Goal: Information Seeking & Learning: Learn about a topic

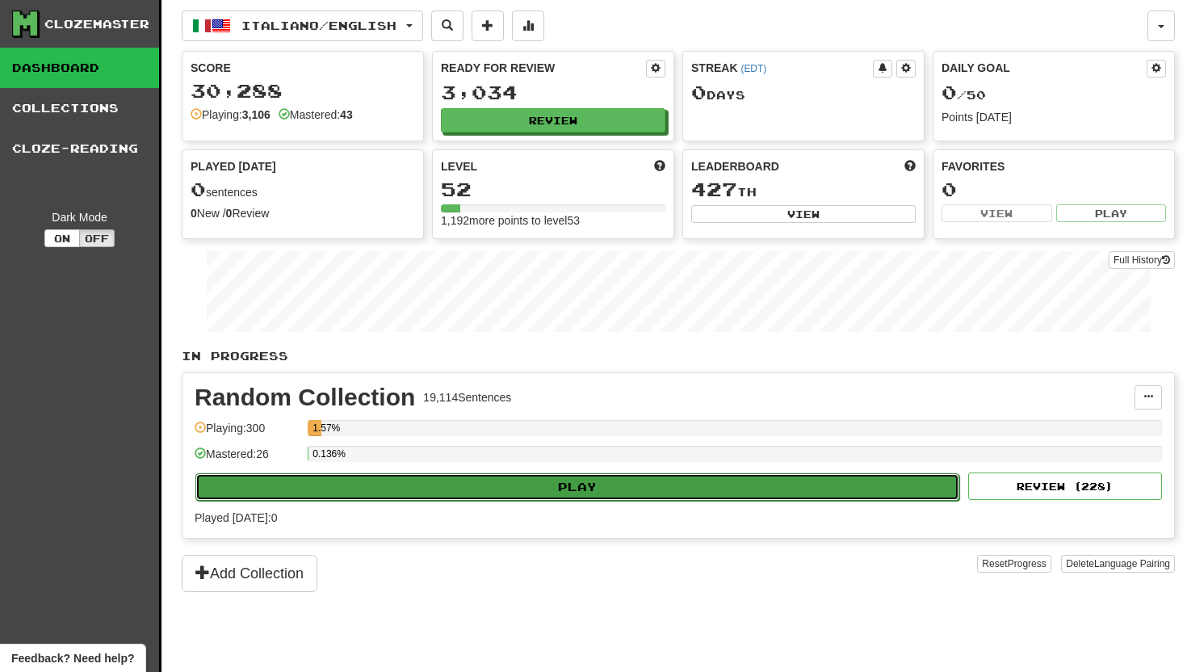
click at [406, 484] on button "Play" at bounding box center [577, 486] width 764 height 27
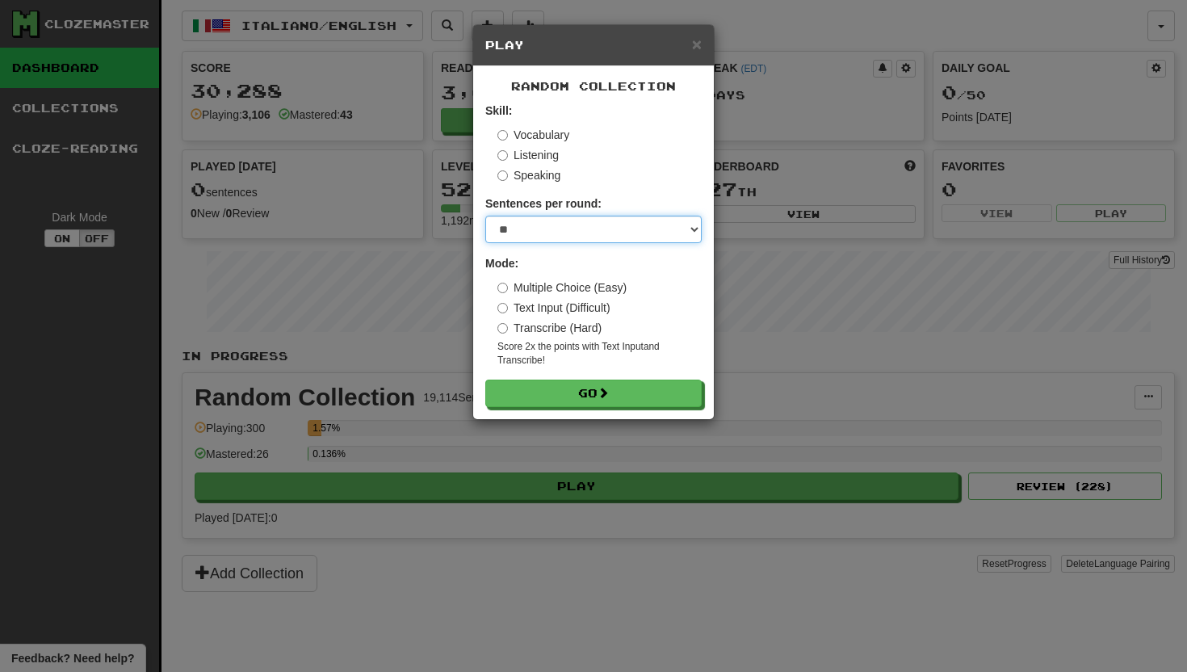
click at [694, 231] on select "* ** ** ** ** ** *** ********" at bounding box center [593, 229] width 216 height 27
select select "**"
click at [485, 216] on select "* ** ** ** ** ** *** ********" at bounding box center [593, 229] width 216 height 27
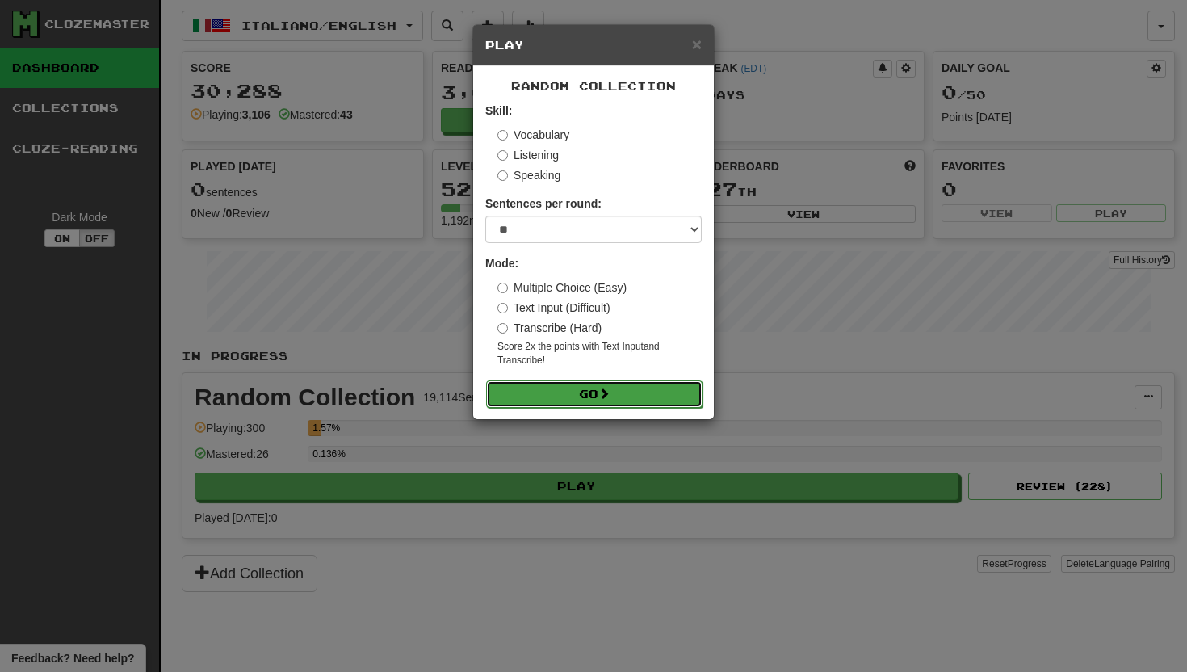
click at [533, 384] on button "Go" at bounding box center [594, 393] width 216 height 27
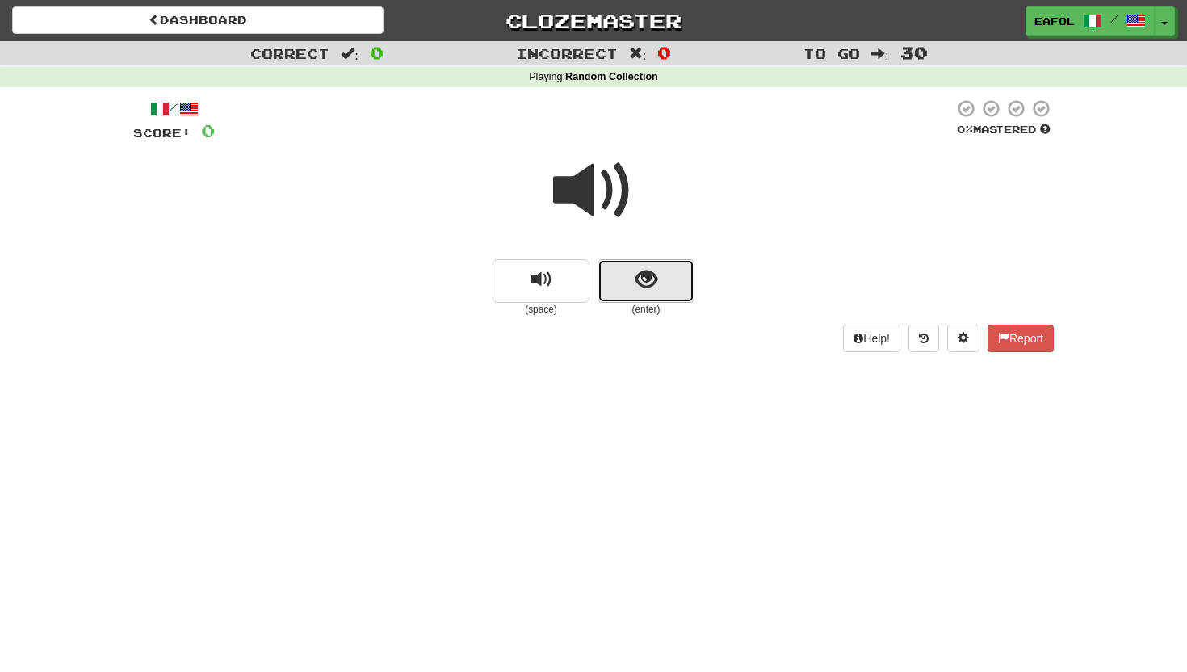
click at [649, 283] on span "show sentence" at bounding box center [646, 280] width 22 height 22
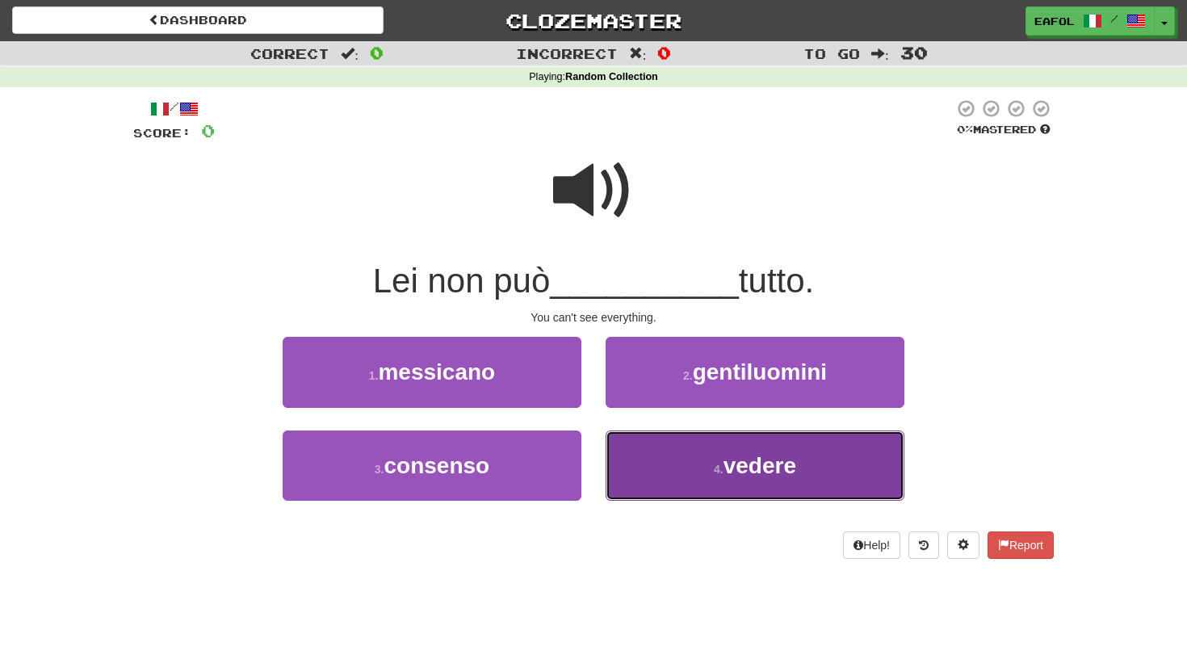
click at [679, 451] on button "4 . vedere" at bounding box center [755, 465] width 299 height 70
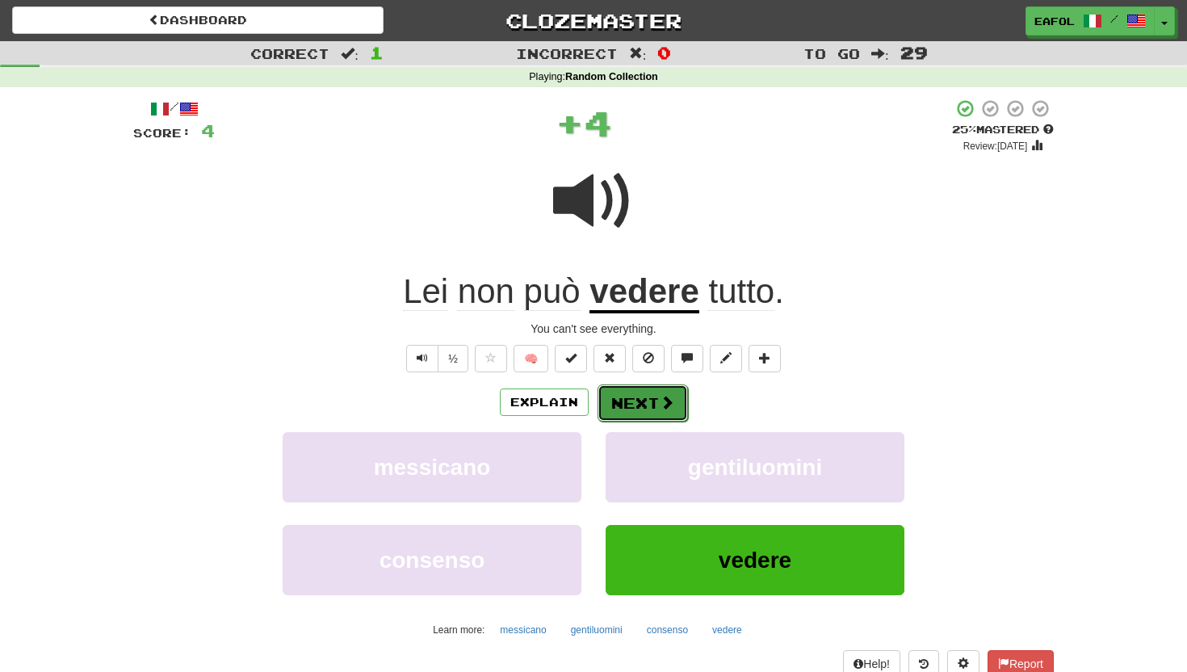
click at [648, 396] on button "Next" at bounding box center [643, 402] width 90 height 37
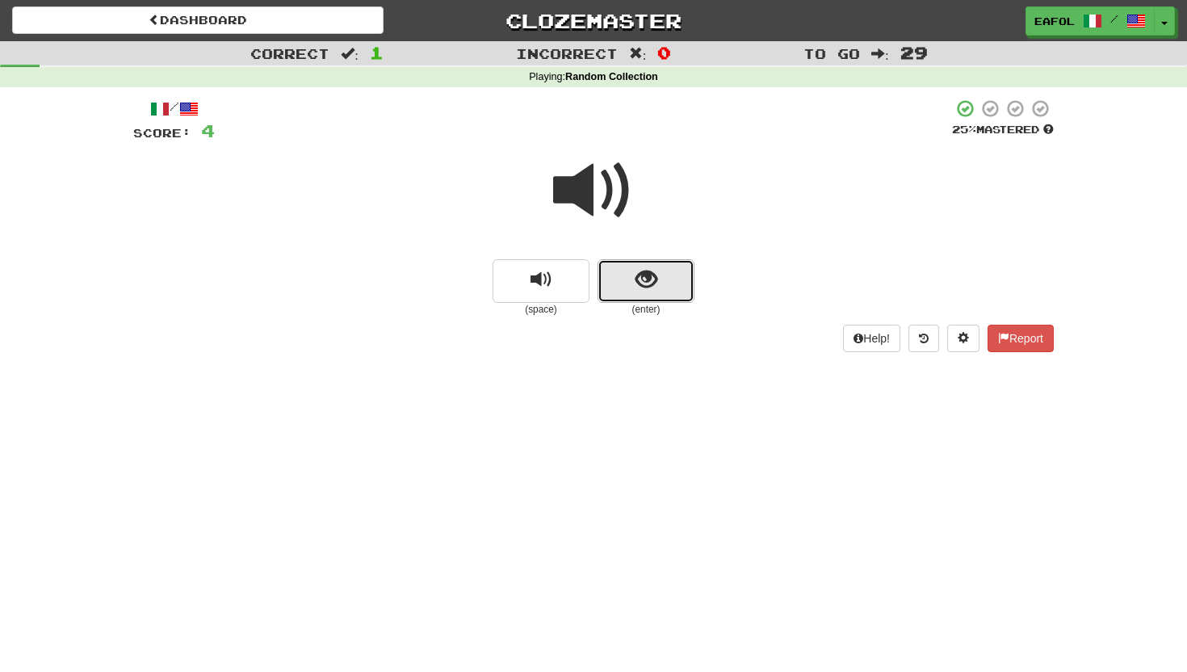
click at [610, 288] on button "show sentence" at bounding box center [646, 281] width 97 height 44
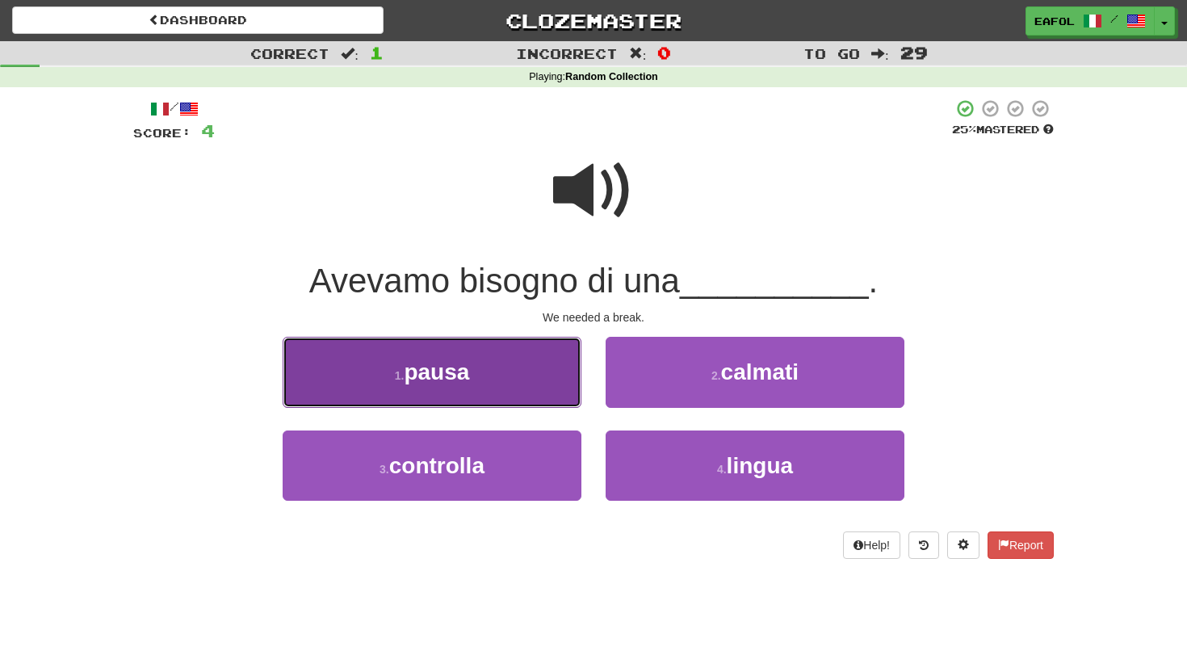
click at [521, 350] on button "1 . pausa" at bounding box center [432, 372] width 299 height 70
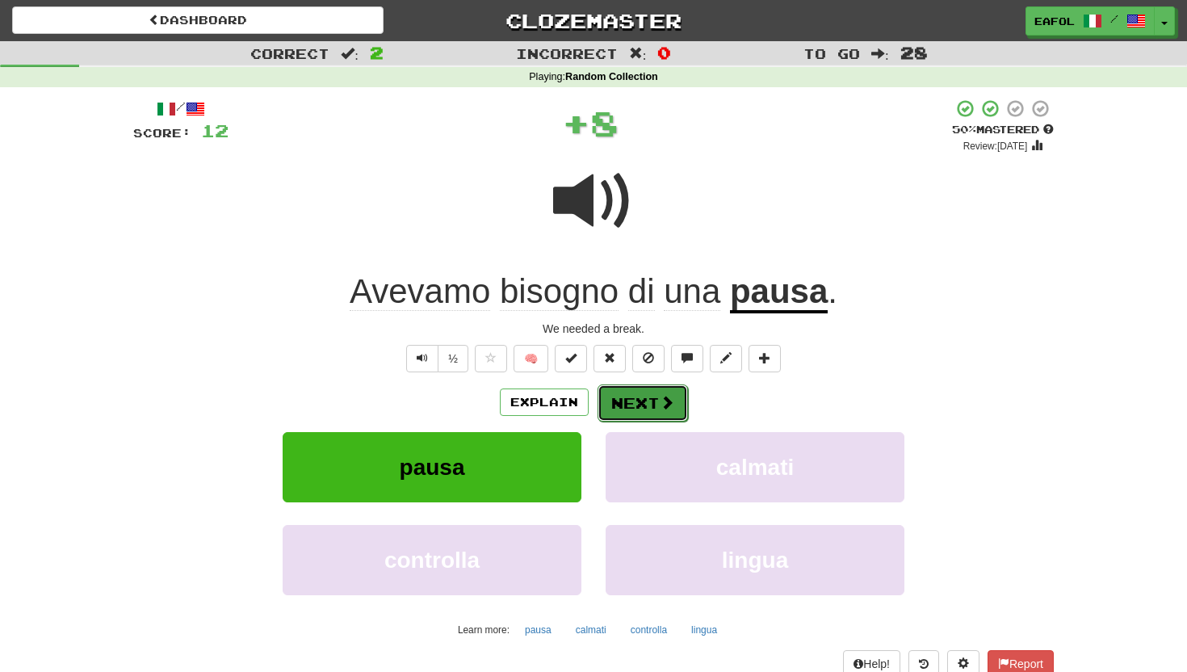
click at [651, 393] on button "Next" at bounding box center [643, 402] width 90 height 37
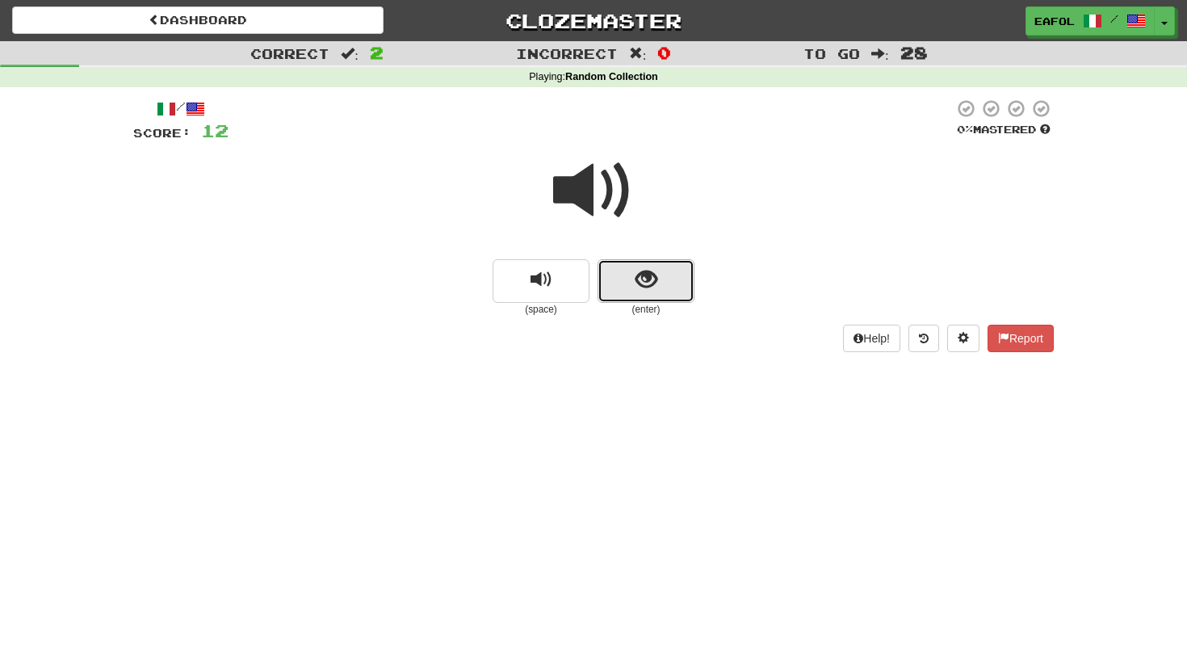
click at [627, 265] on button "show sentence" at bounding box center [646, 281] width 97 height 44
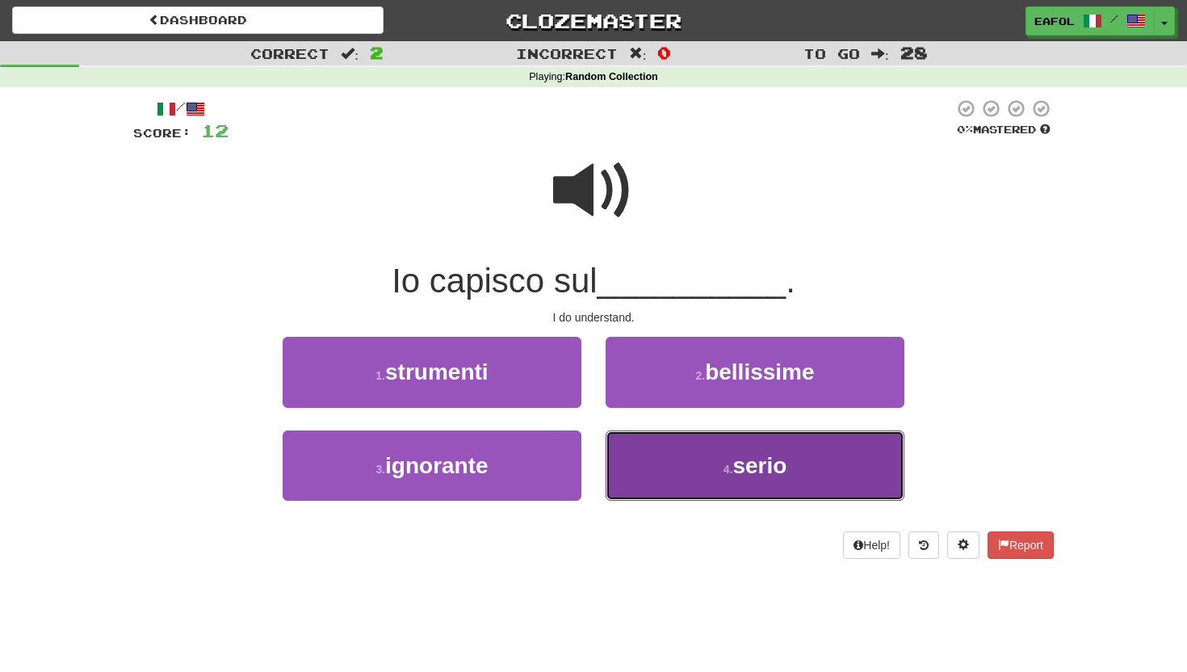
click at [661, 447] on button "4 . serio" at bounding box center [755, 465] width 299 height 70
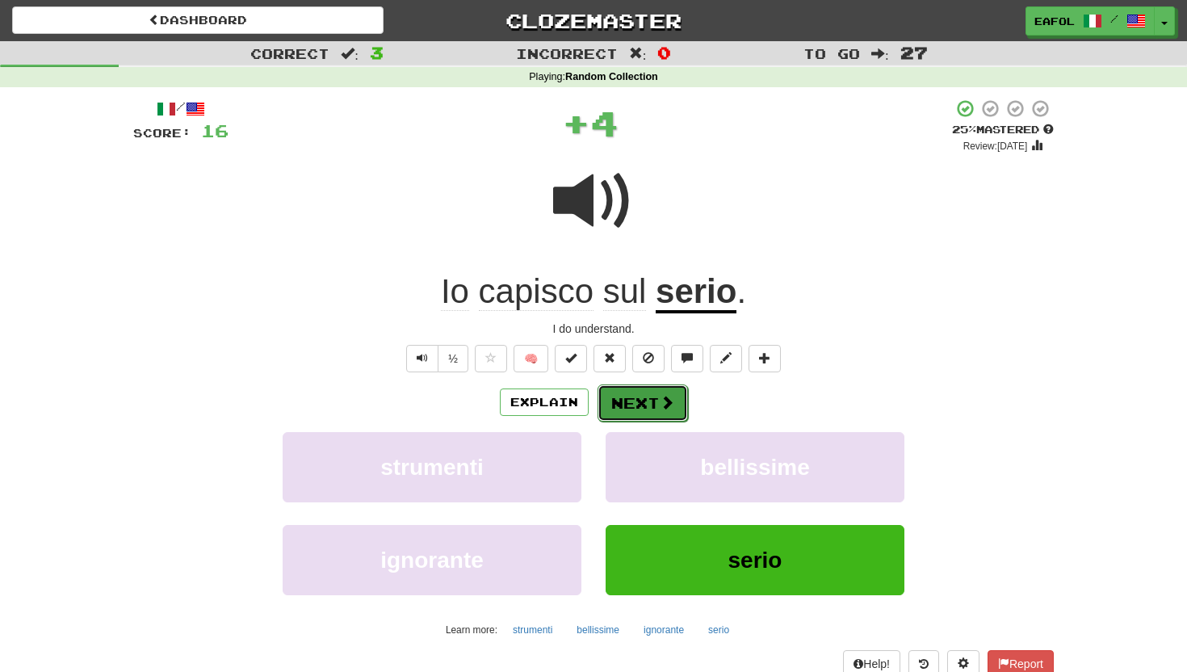
click at [629, 398] on button "Next" at bounding box center [643, 402] width 90 height 37
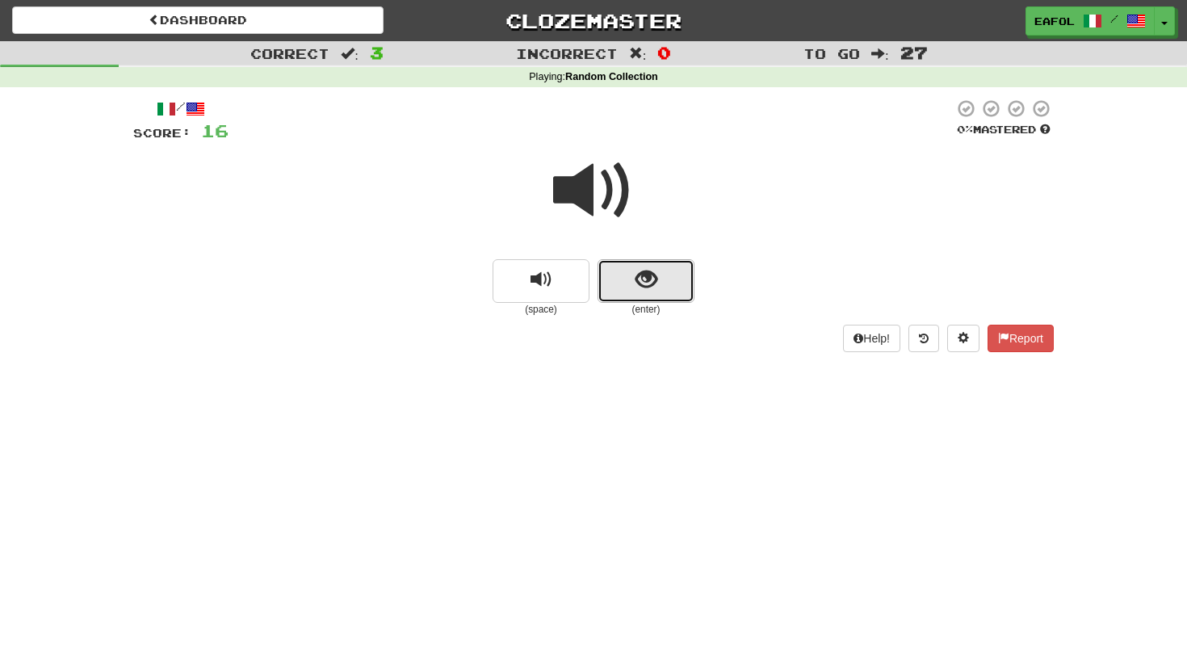
click at [615, 279] on button "show sentence" at bounding box center [646, 281] width 97 height 44
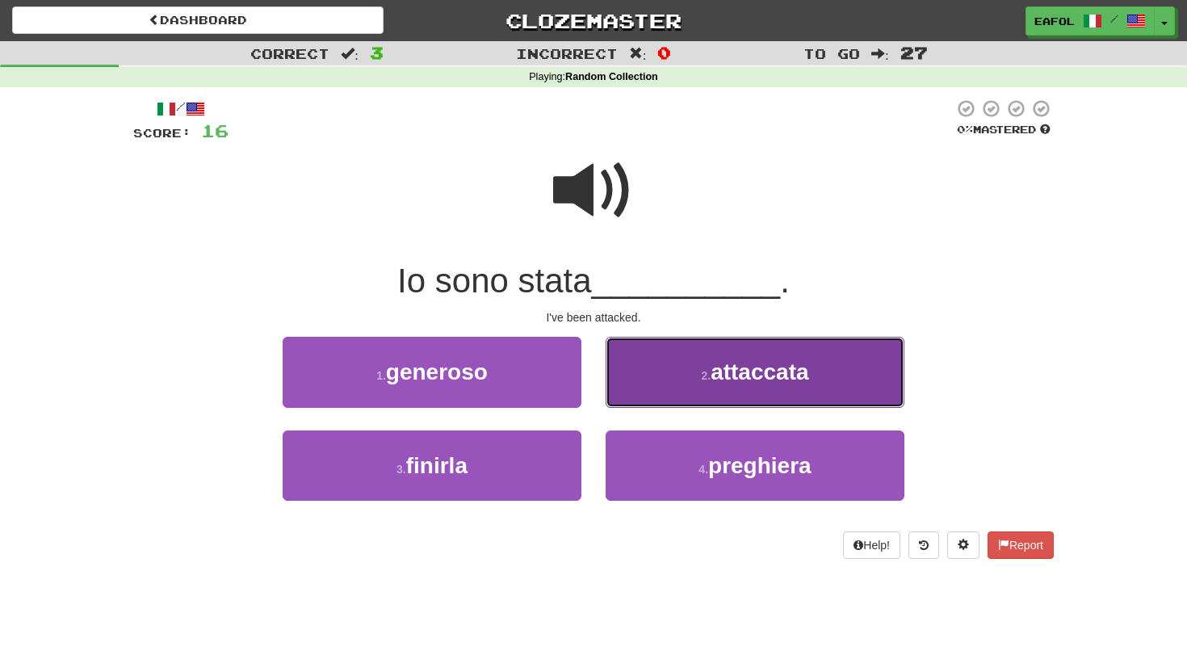
click at [691, 376] on button "2 . attaccata" at bounding box center [755, 372] width 299 height 70
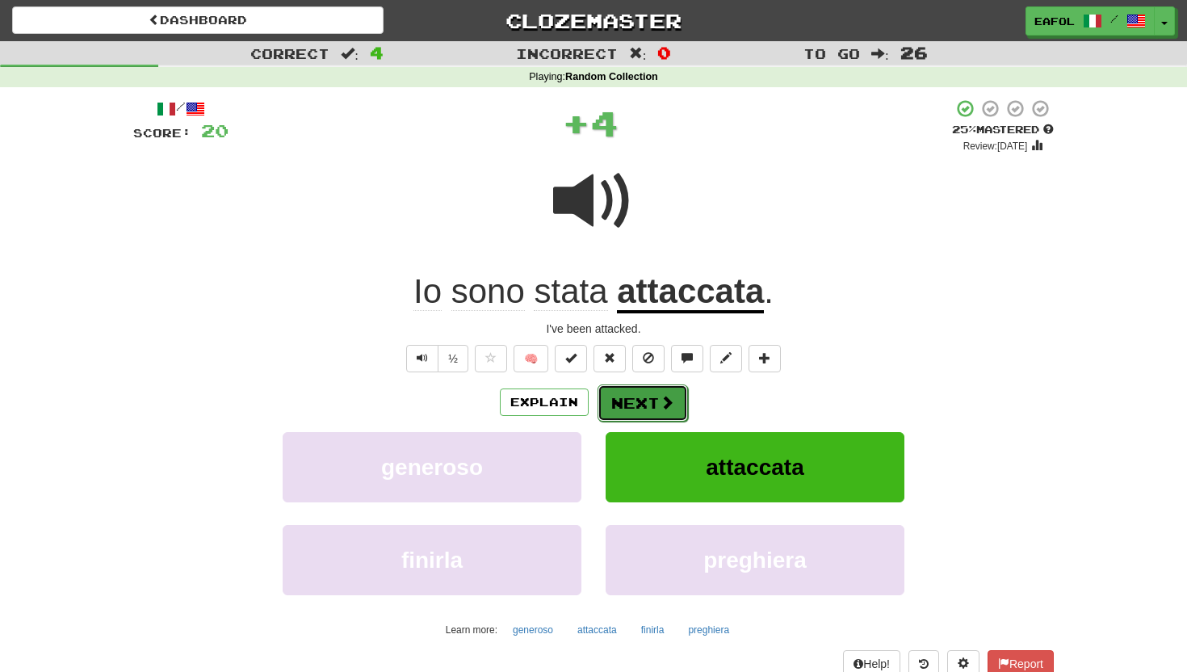
click at [648, 398] on button "Next" at bounding box center [643, 402] width 90 height 37
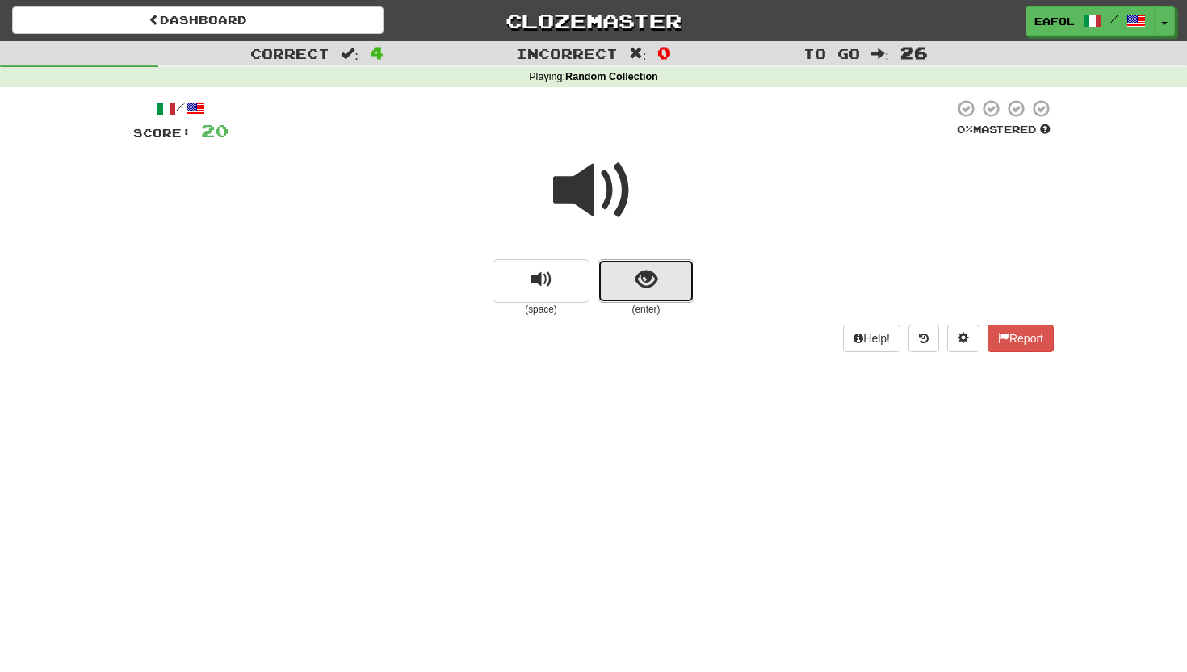
click at [611, 290] on button "show sentence" at bounding box center [646, 281] width 97 height 44
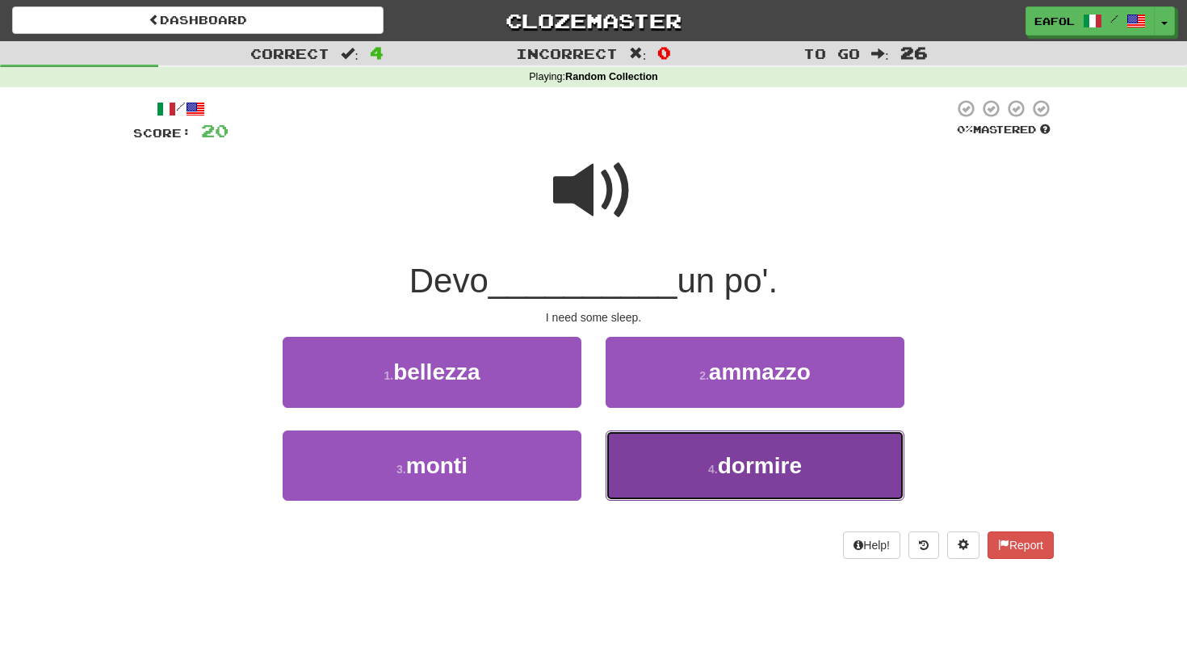
click at [646, 451] on button "4 . dormire" at bounding box center [755, 465] width 299 height 70
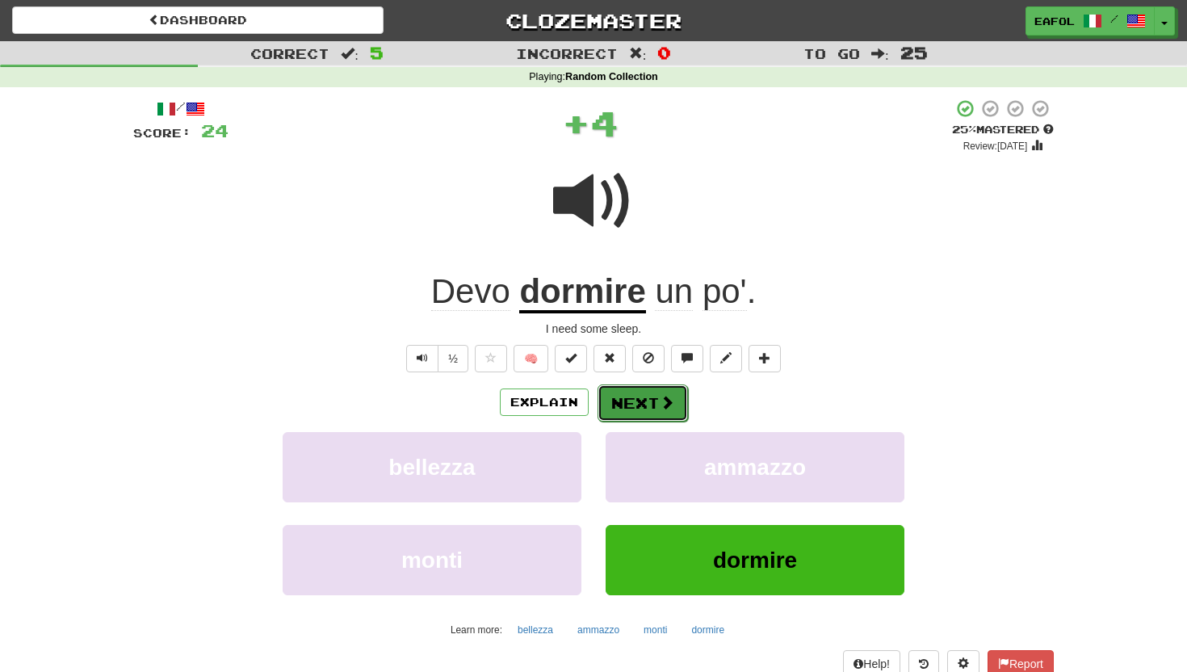
click at [638, 409] on button "Next" at bounding box center [643, 402] width 90 height 37
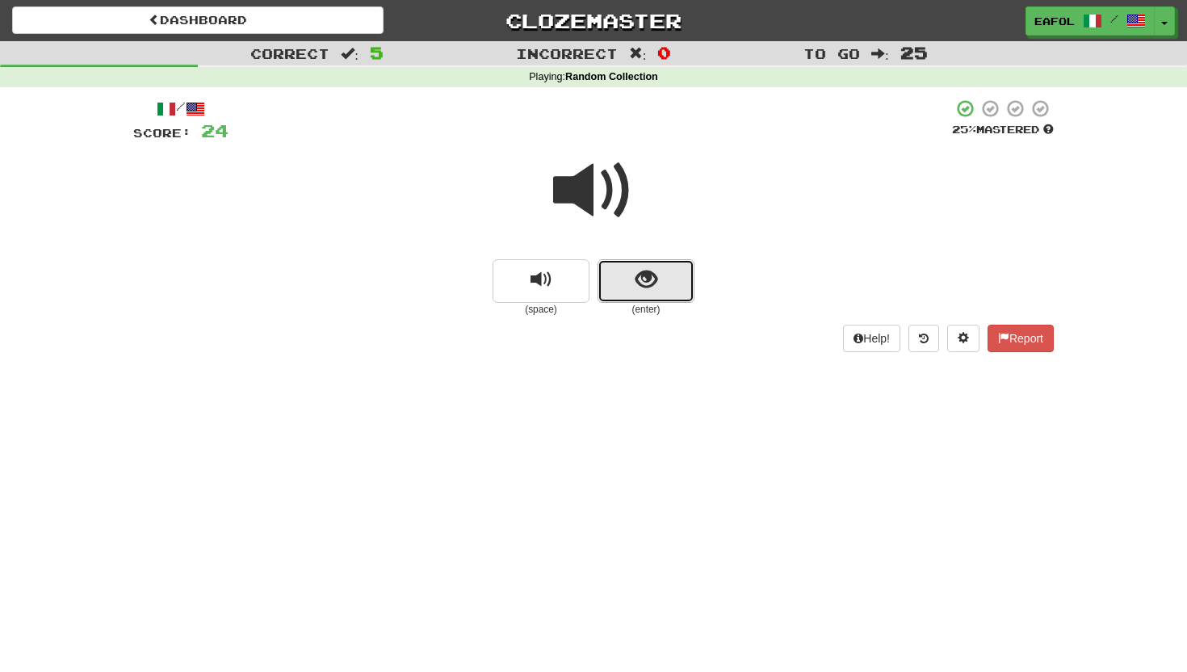
click at [636, 295] on button "show sentence" at bounding box center [646, 281] width 97 height 44
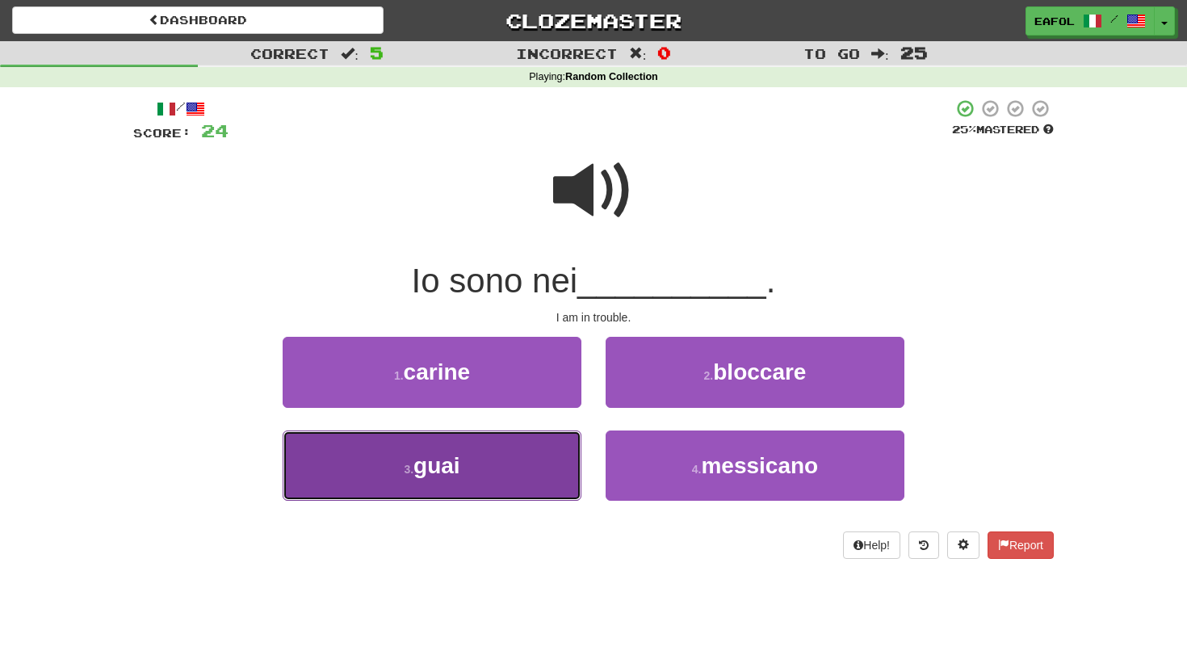
click at [520, 464] on button "3 . guai" at bounding box center [432, 465] width 299 height 70
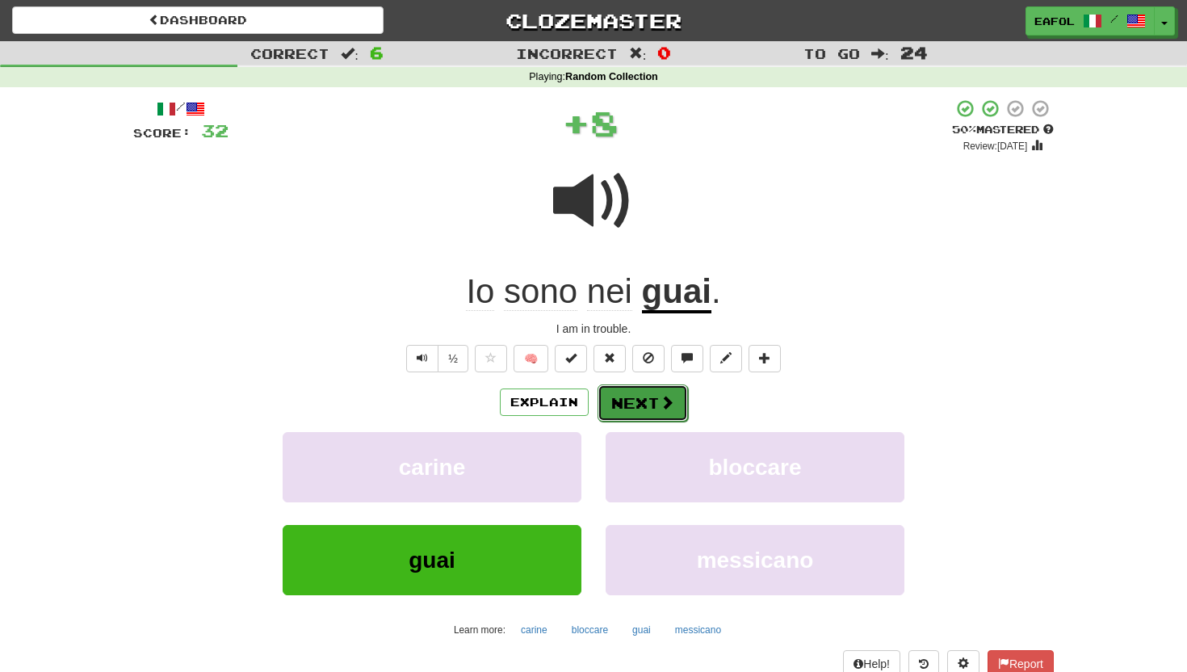
click at [623, 397] on button "Next" at bounding box center [643, 402] width 90 height 37
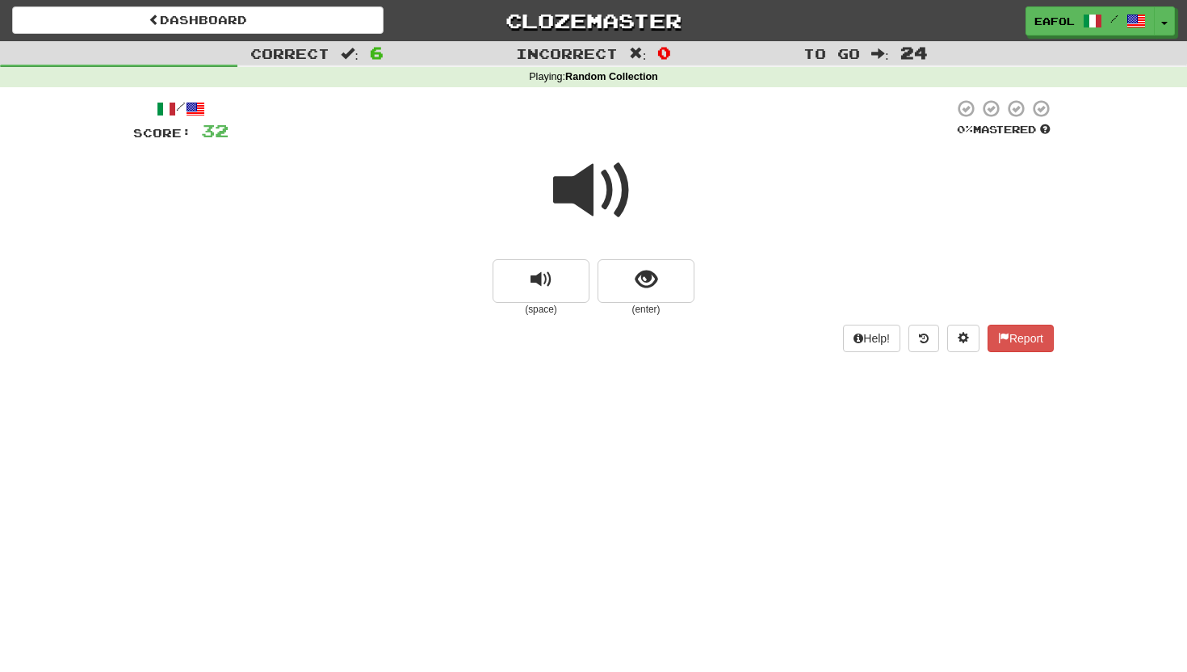
click at [601, 200] on span at bounding box center [593, 190] width 81 height 81
click at [623, 296] on button "show sentence" at bounding box center [646, 281] width 97 height 44
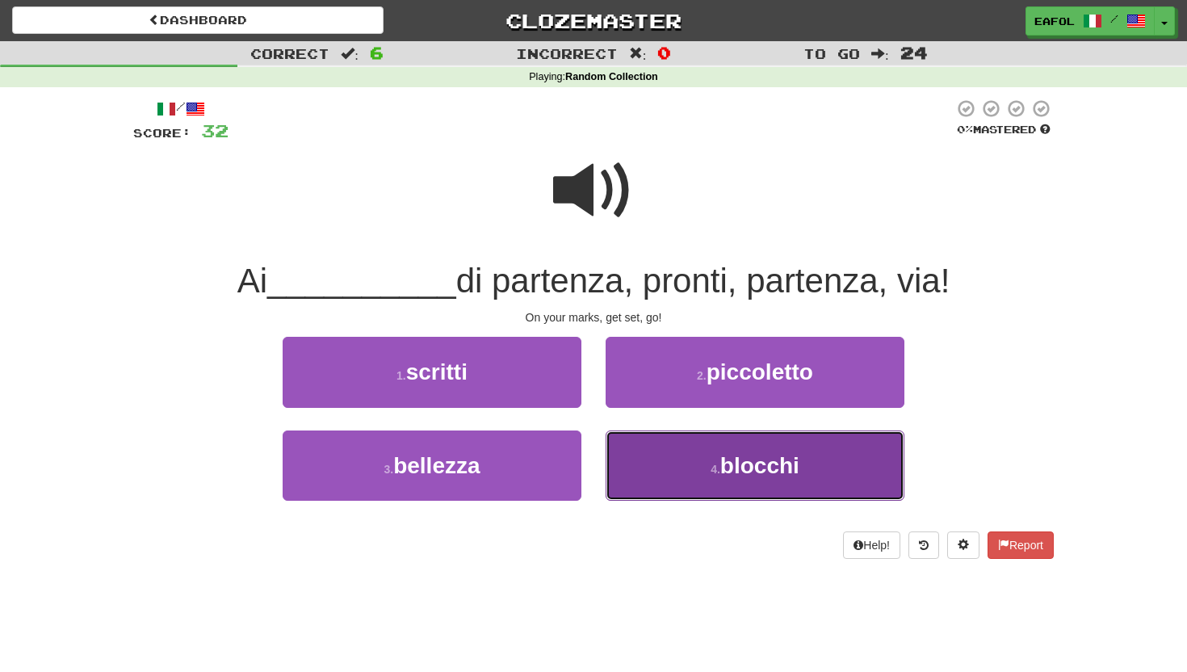
click at [655, 475] on button "4 . blocchi" at bounding box center [755, 465] width 299 height 70
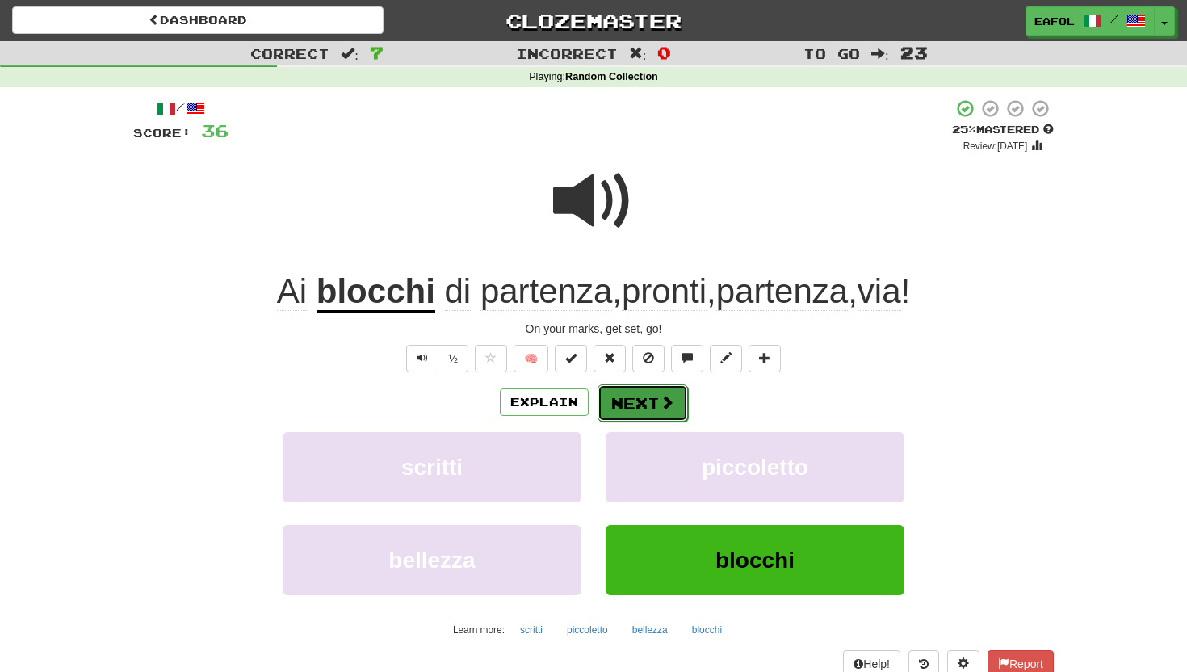
click at [625, 413] on button "Next" at bounding box center [643, 402] width 90 height 37
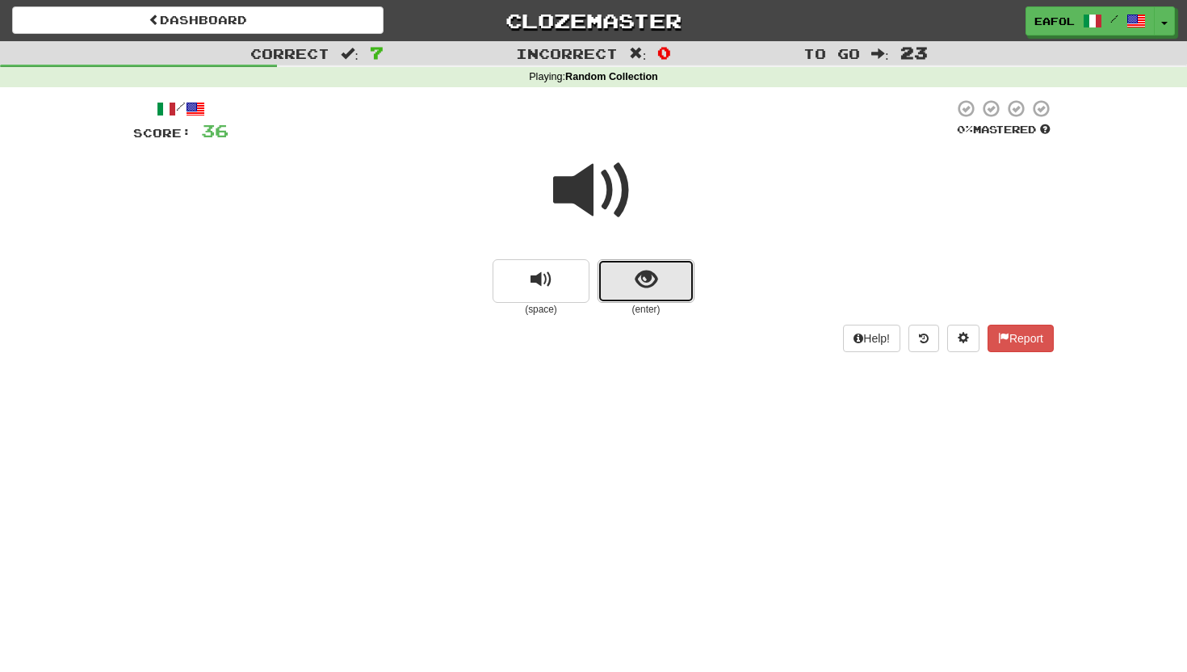
click at [627, 271] on button "show sentence" at bounding box center [646, 281] width 97 height 44
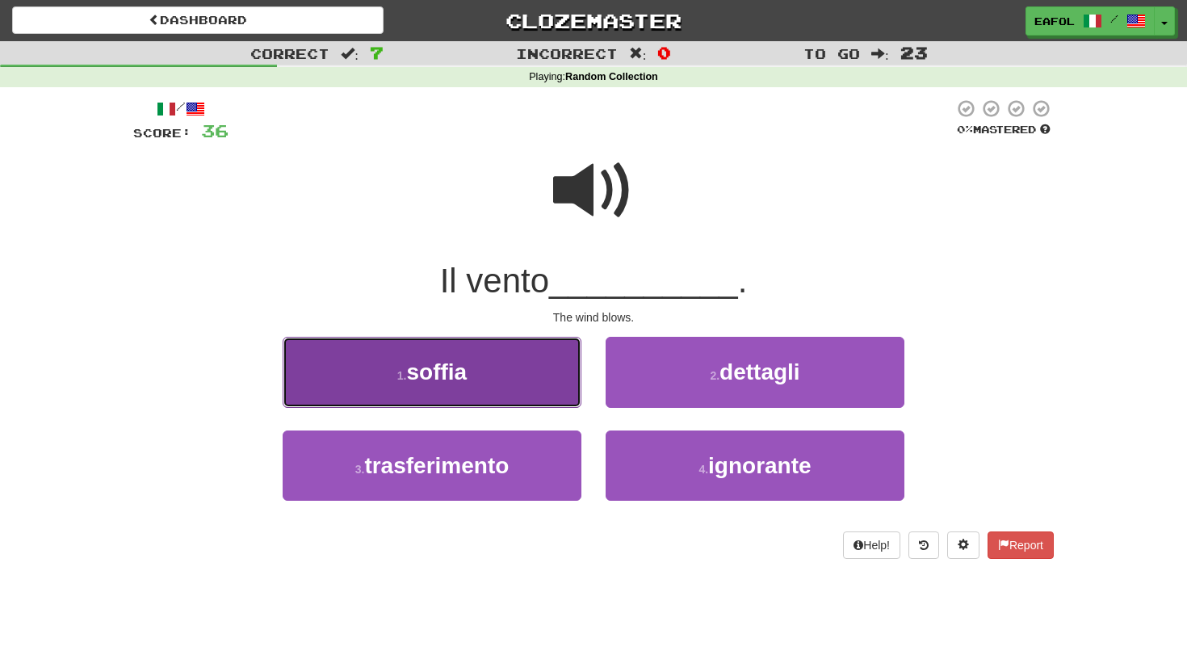
click at [549, 380] on button "1 . soffia" at bounding box center [432, 372] width 299 height 70
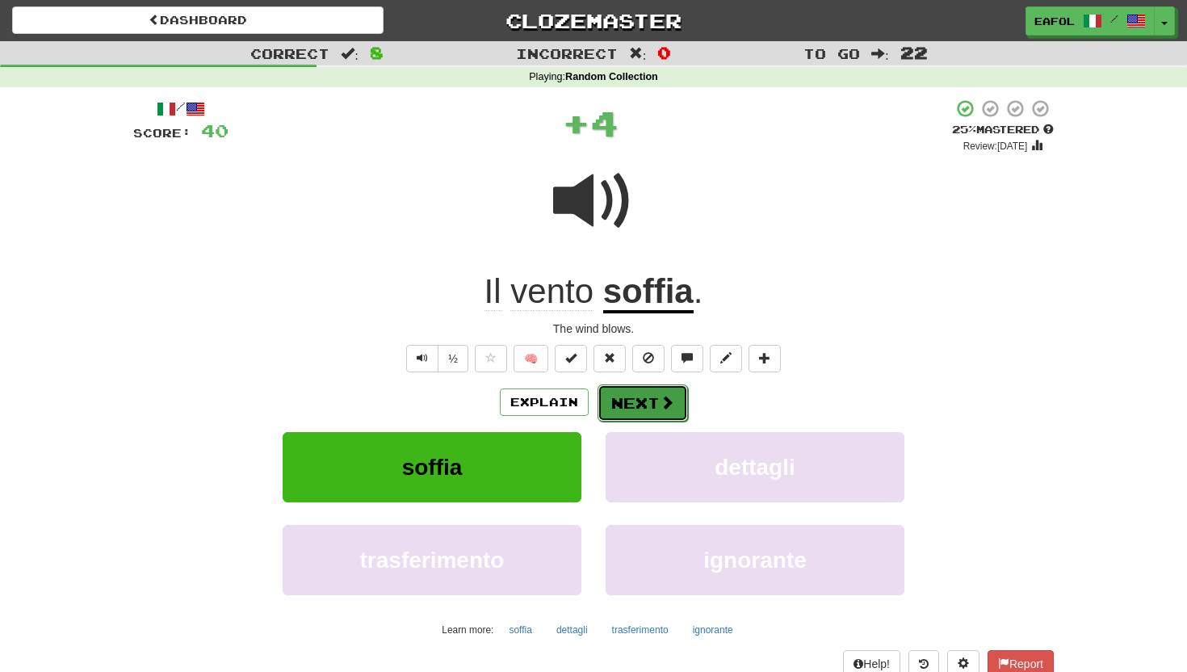
click at [625, 412] on button "Next" at bounding box center [643, 402] width 90 height 37
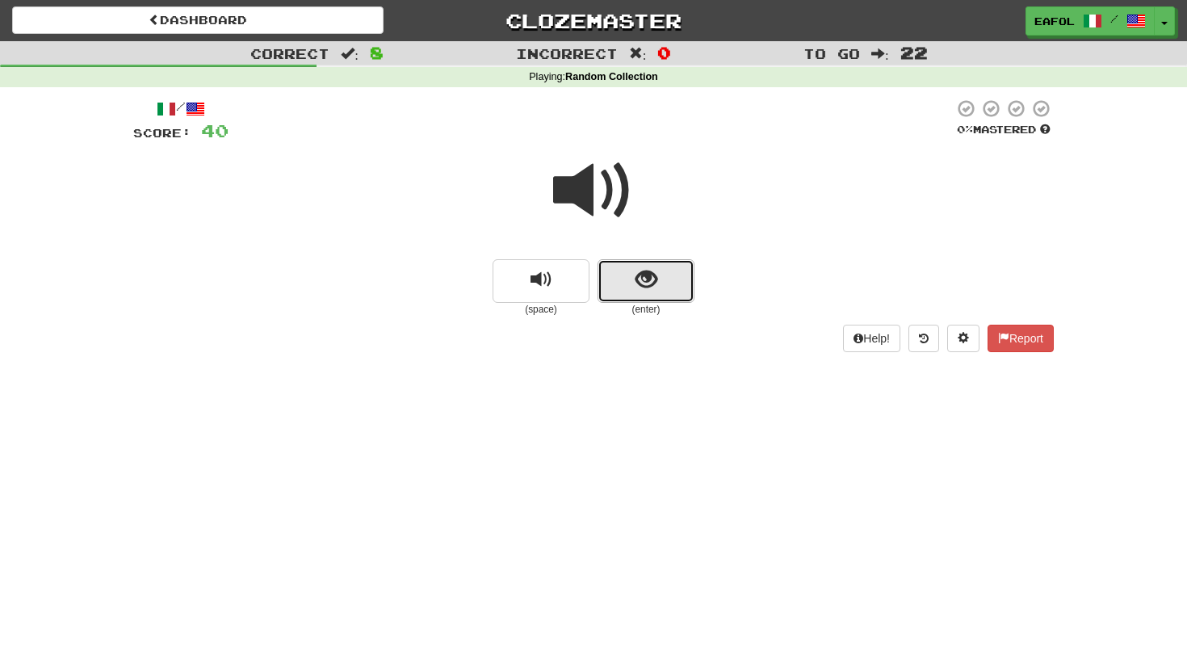
click at [653, 282] on span "show sentence" at bounding box center [646, 280] width 22 height 22
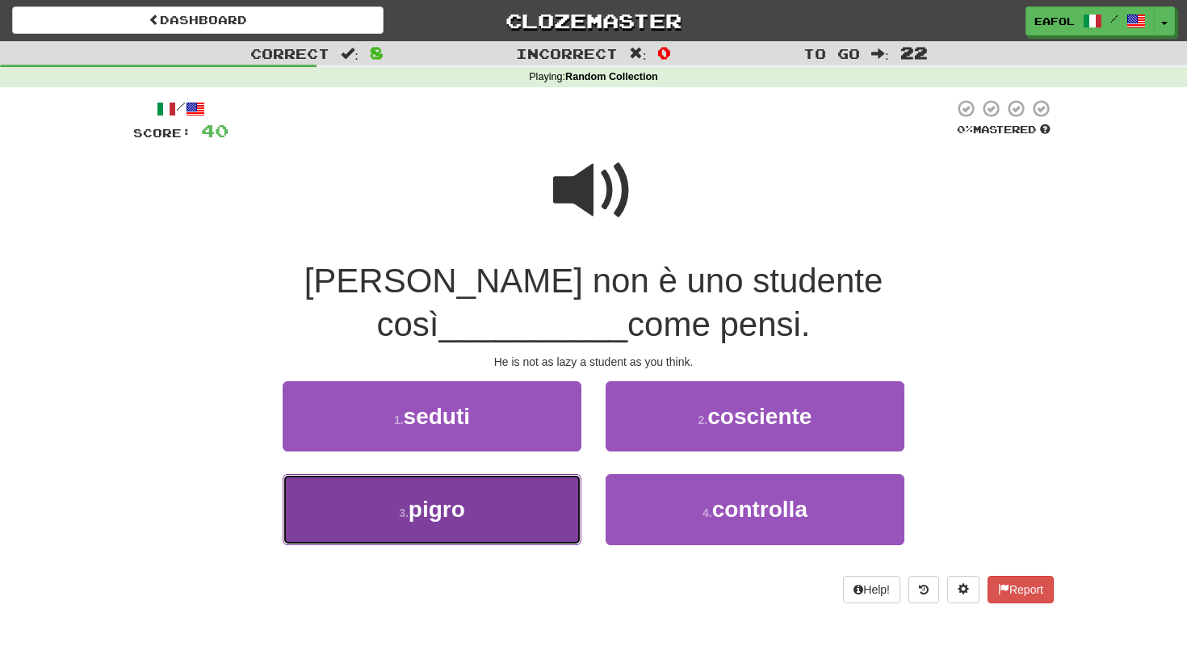
click at [519, 474] on button "3 . pigro" at bounding box center [432, 509] width 299 height 70
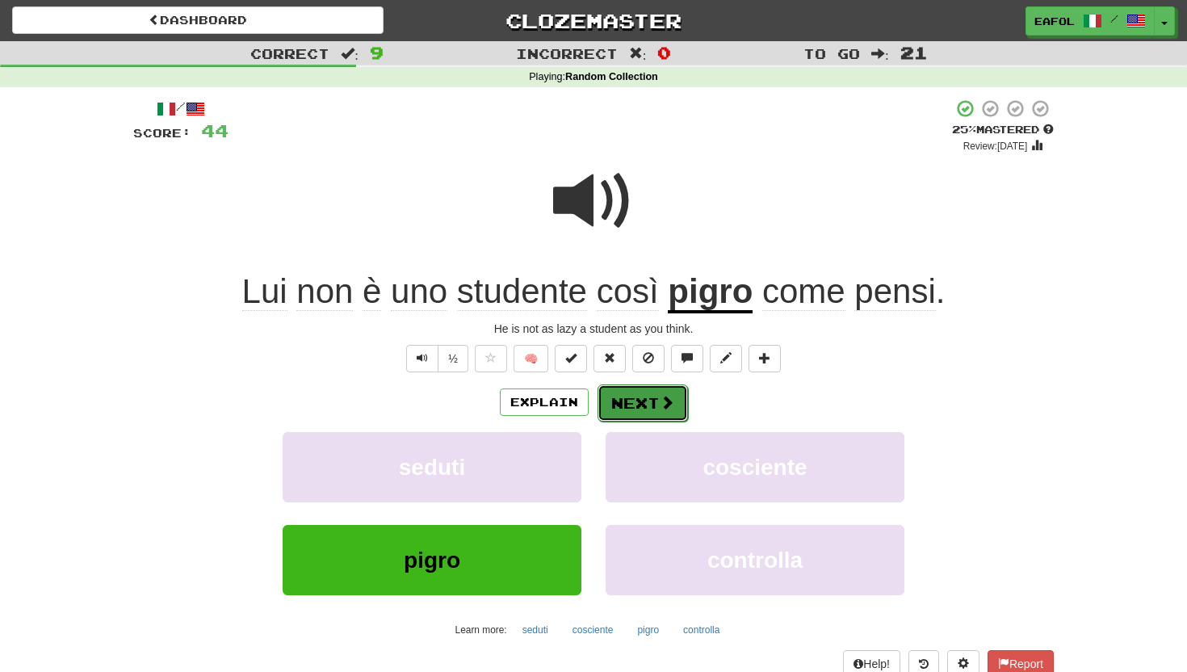
click at [667, 391] on button "Next" at bounding box center [643, 402] width 90 height 37
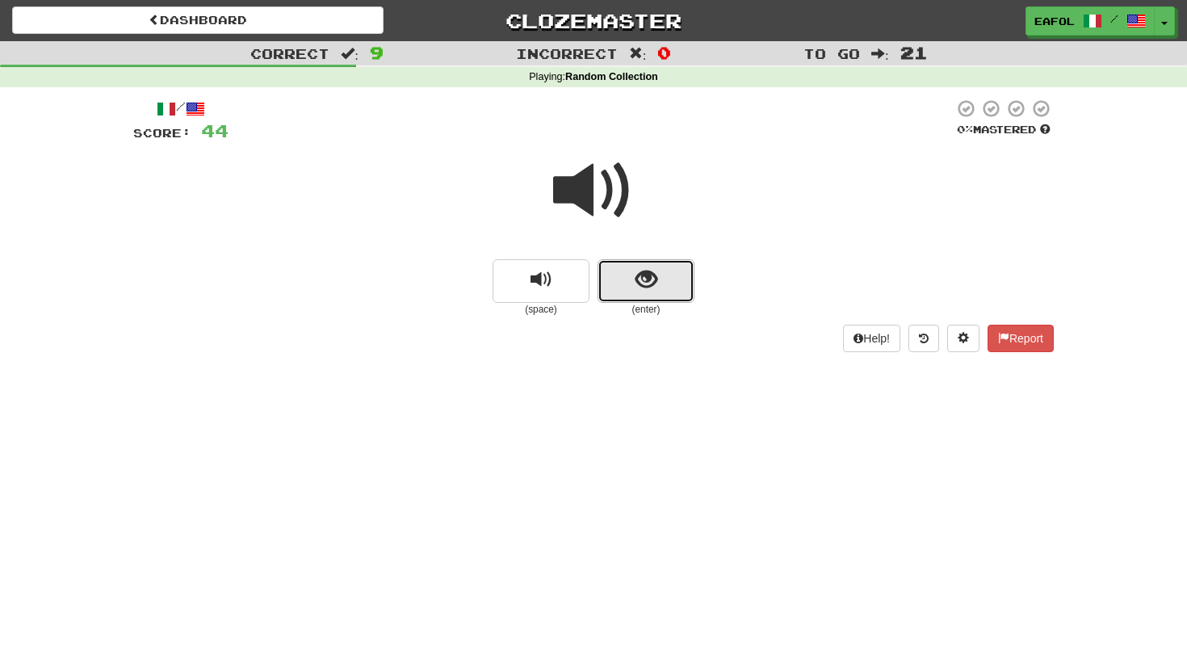
click at [634, 271] on button "show sentence" at bounding box center [646, 281] width 97 height 44
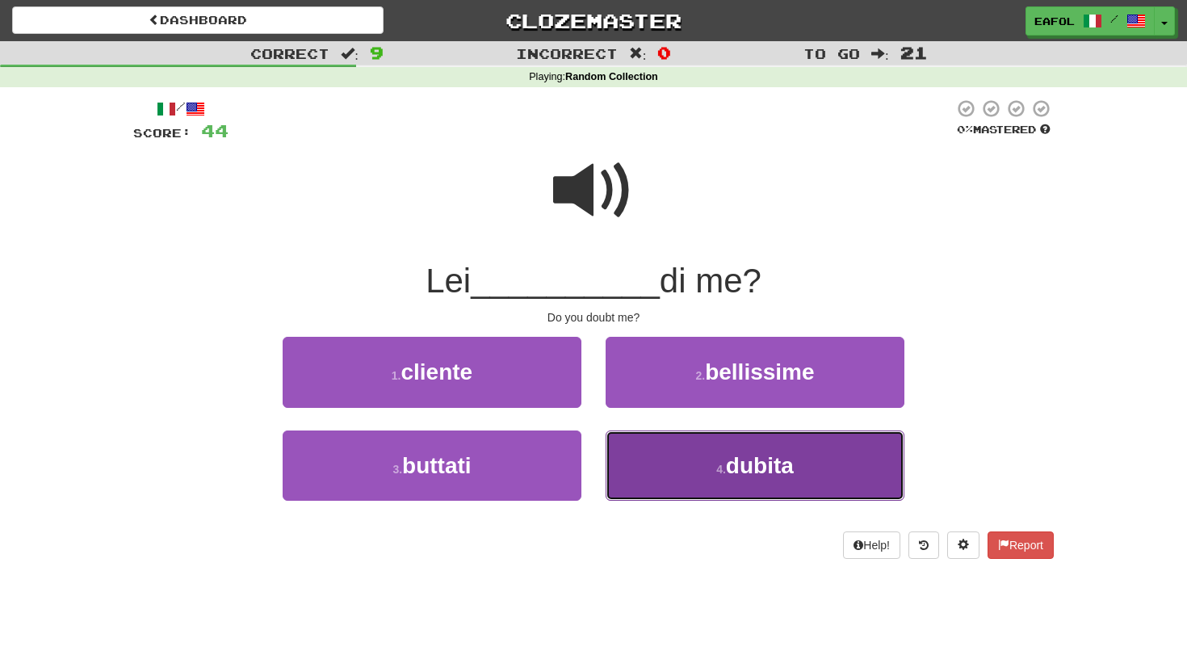
click at [630, 455] on button "4 . dubita" at bounding box center [755, 465] width 299 height 70
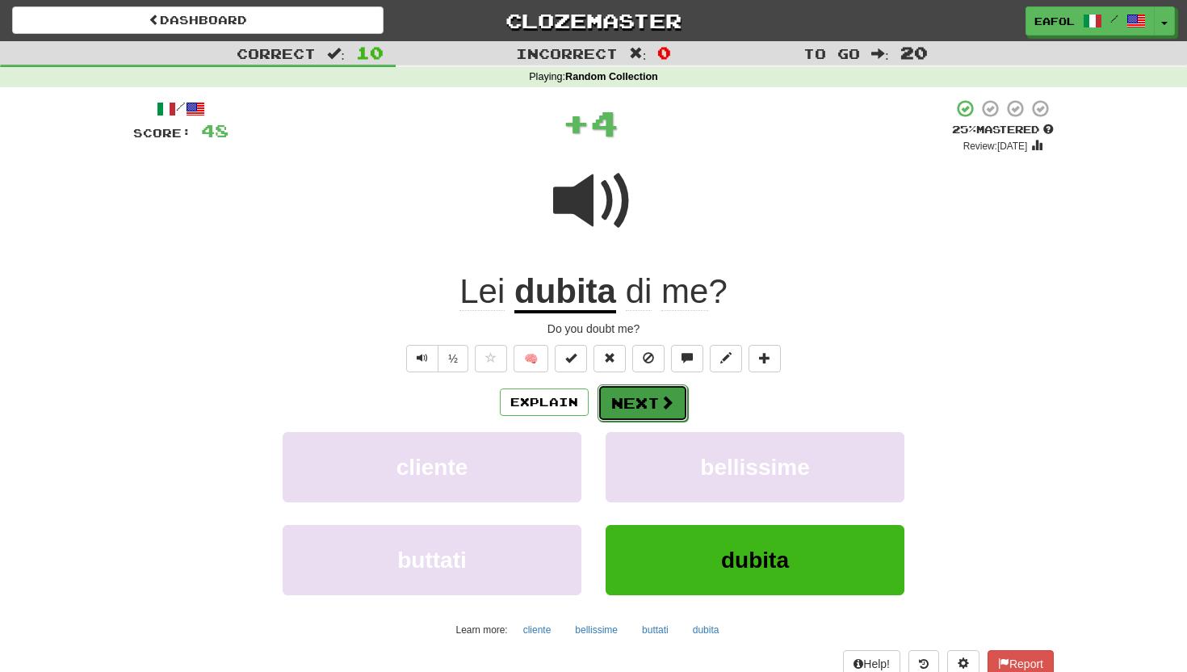
click at [618, 393] on button "Next" at bounding box center [643, 402] width 90 height 37
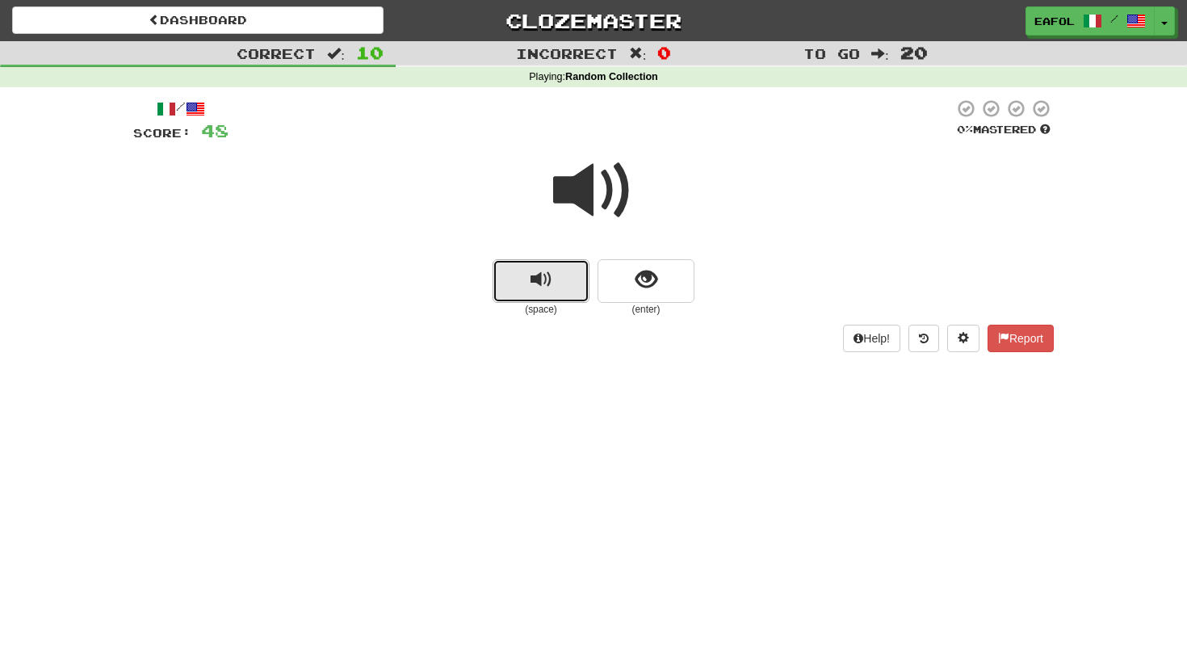
click at [564, 266] on button "replay audio" at bounding box center [541, 281] width 97 height 44
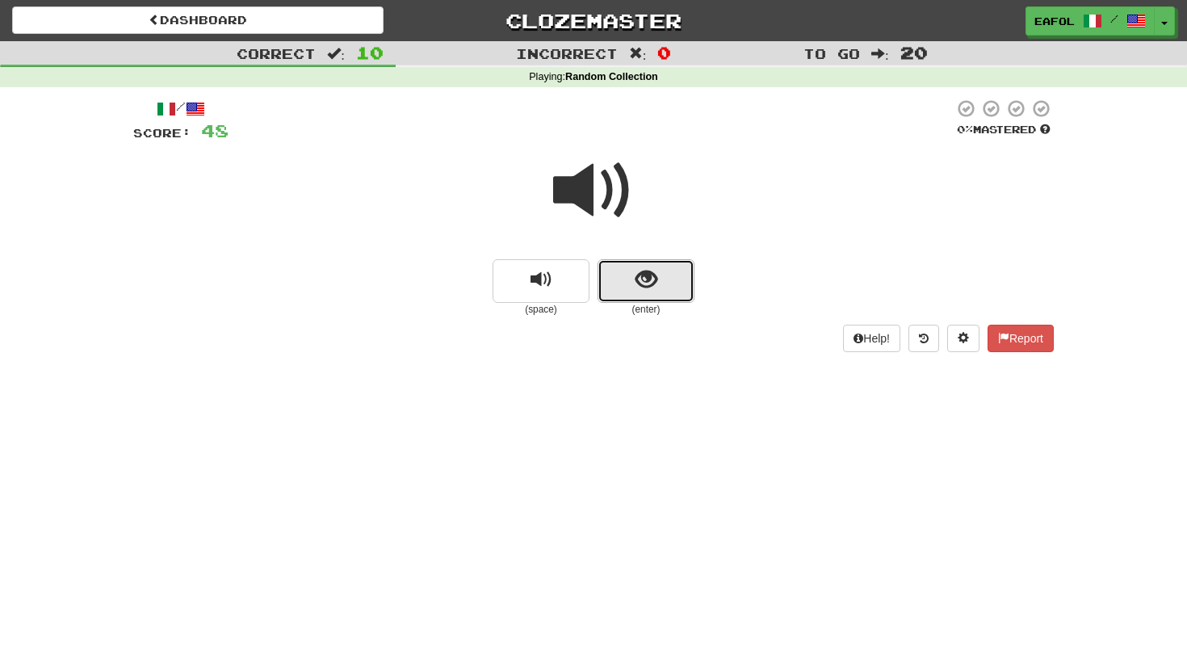
click at [639, 282] on span "show sentence" at bounding box center [646, 280] width 22 height 22
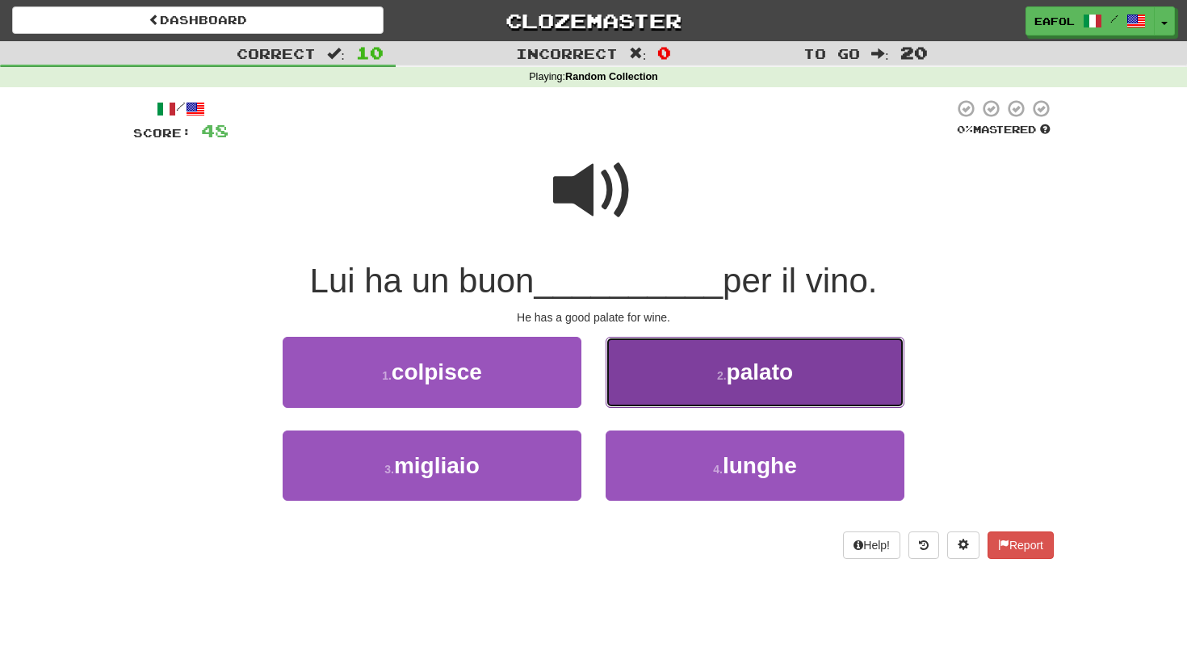
click at [671, 379] on button "2 . palato" at bounding box center [755, 372] width 299 height 70
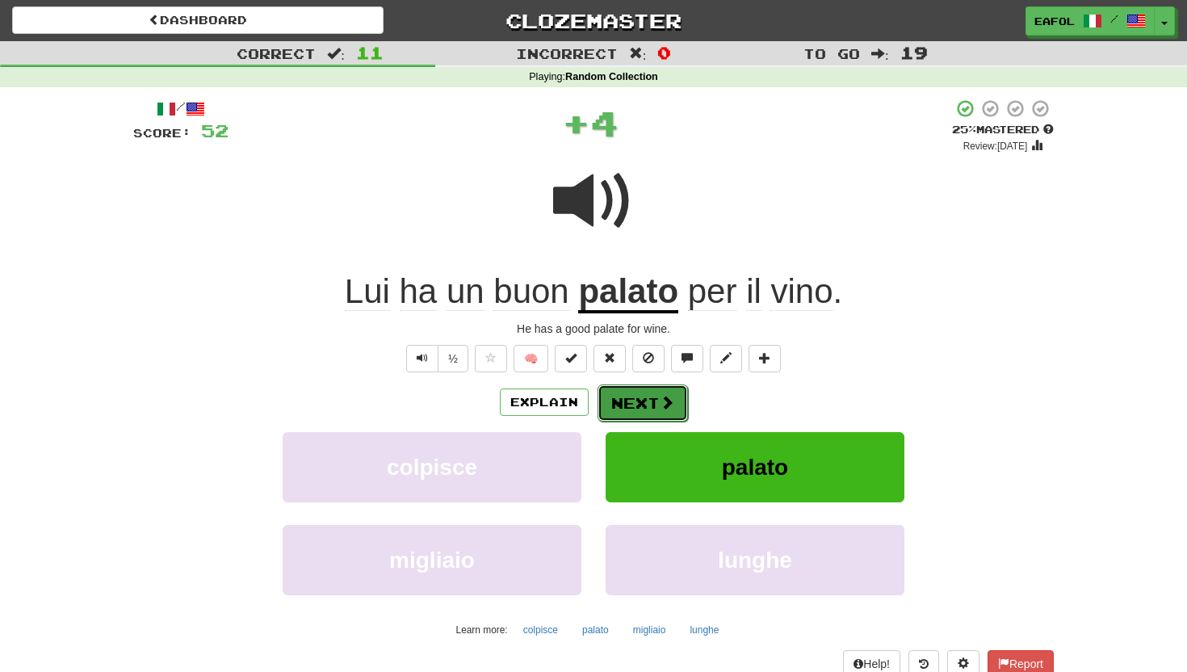
click at [639, 402] on button "Next" at bounding box center [643, 402] width 90 height 37
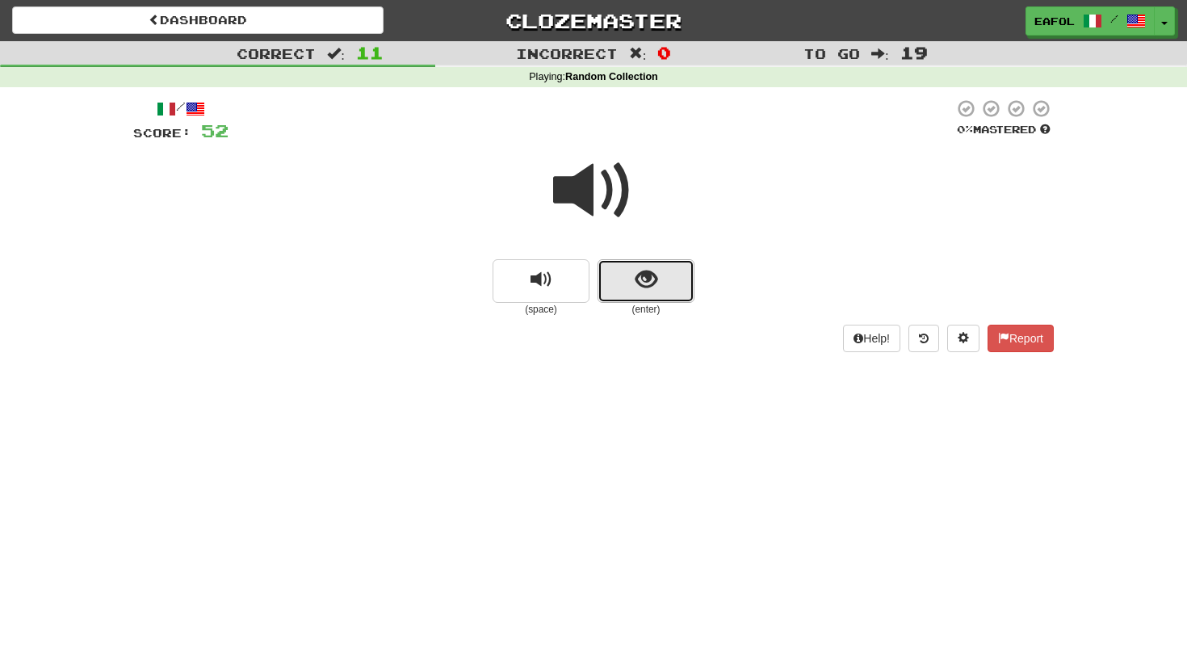
click at [631, 273] on button "show sentence" at bounding box center [646, 281] width 97 height 44
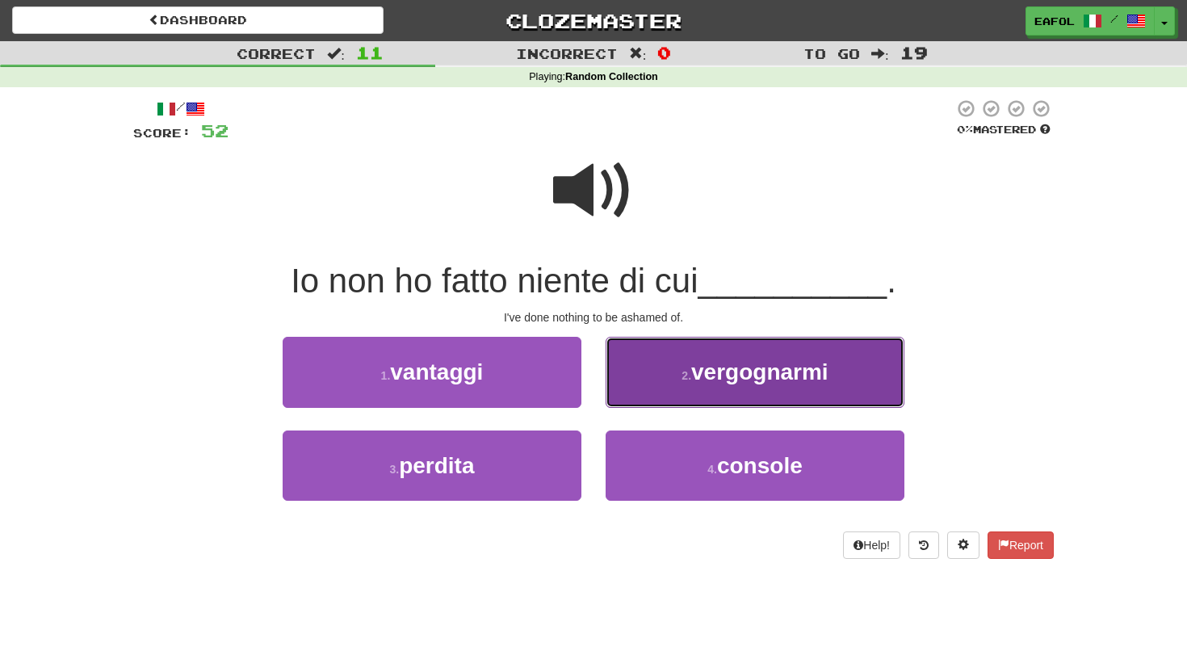
click at [666, 376] on button "2 . vergognarmi" at bounding box center [755, 372] width 299 height 70
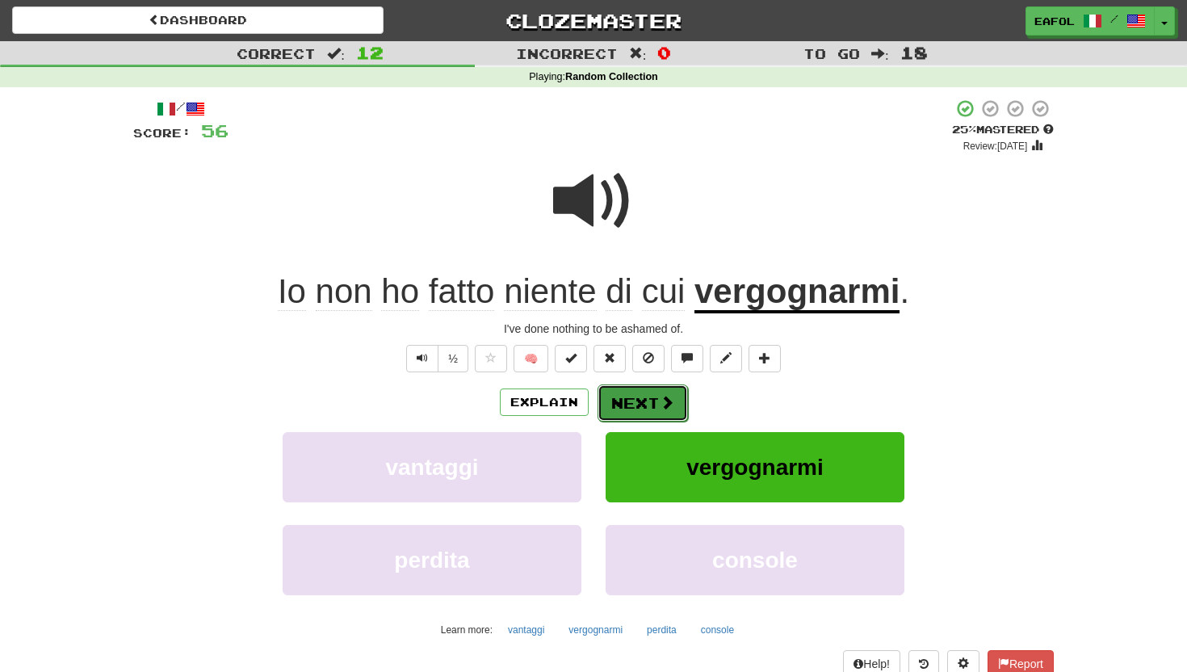
click at [620, 398] on button "Next" at bounding box center [643, 402] width 90 height 37
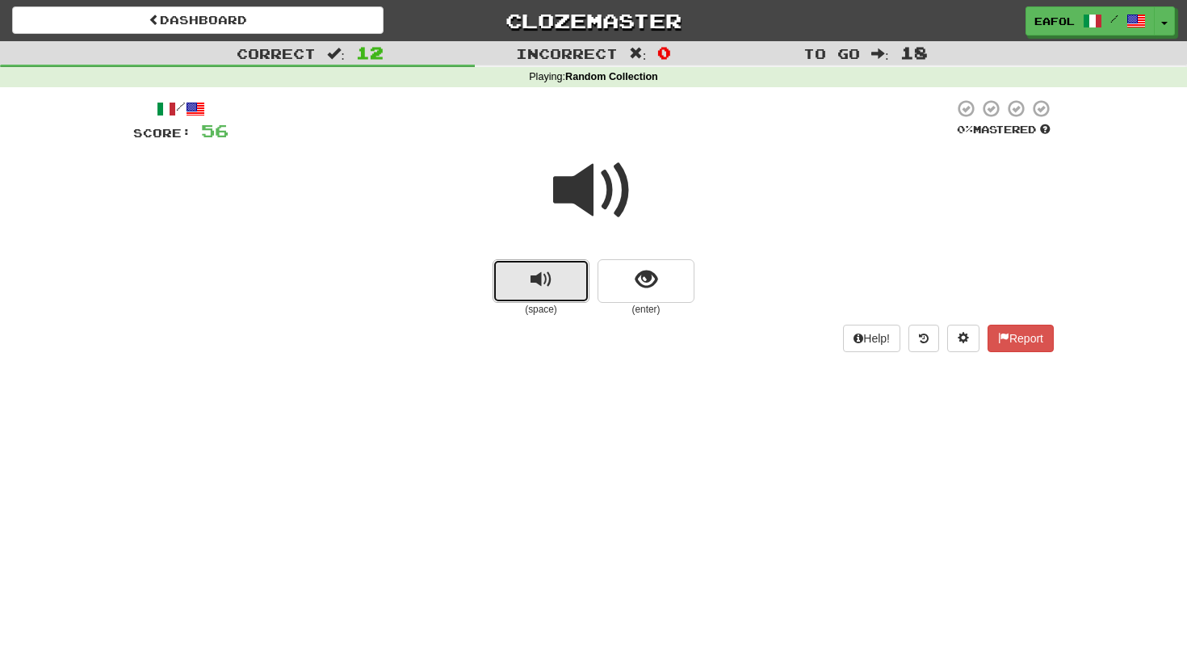
click at [560, 272] on button "replay audio" at bounding box center [541, 281] width 97 height 44
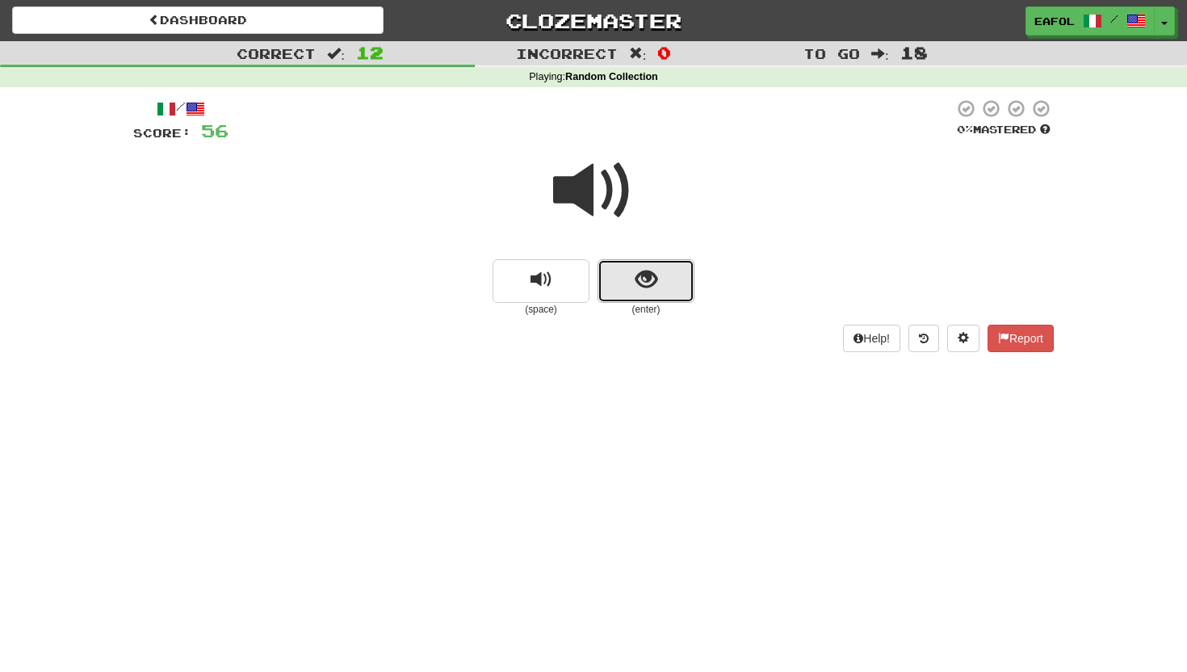
click at [629, 276] on button "show sentence" at bounding box center [646, 281] width 97 height 44
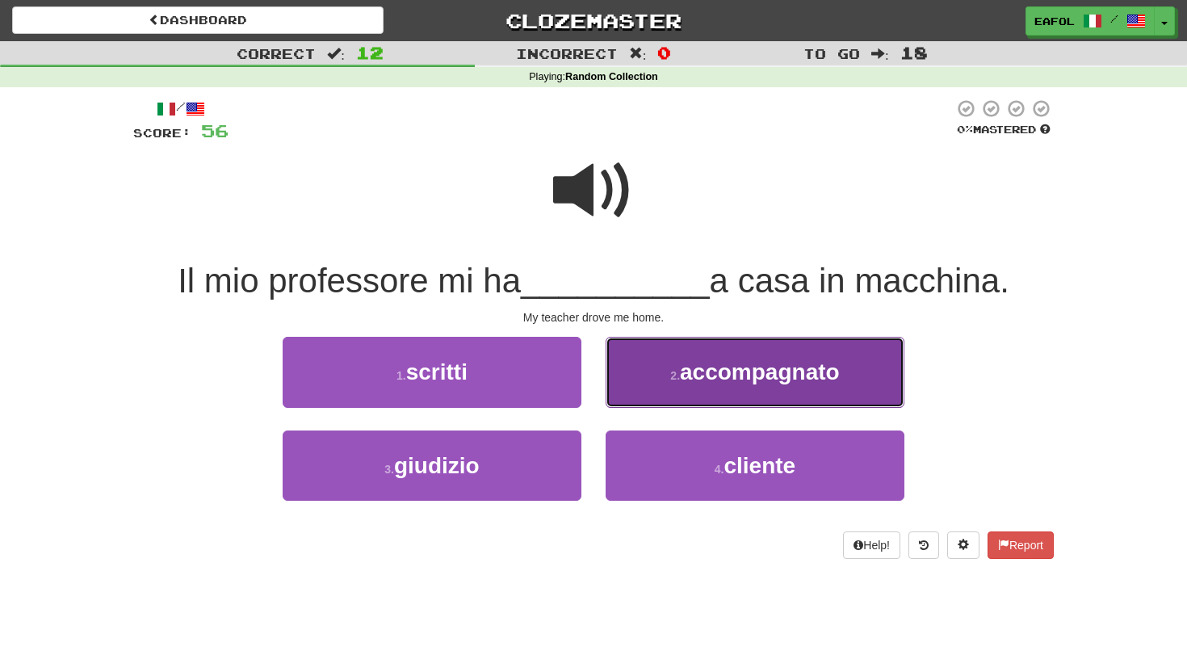
click at [646, 372] on button "2 . accompagnato" at bounding box center [755, 372] width 299 height 70
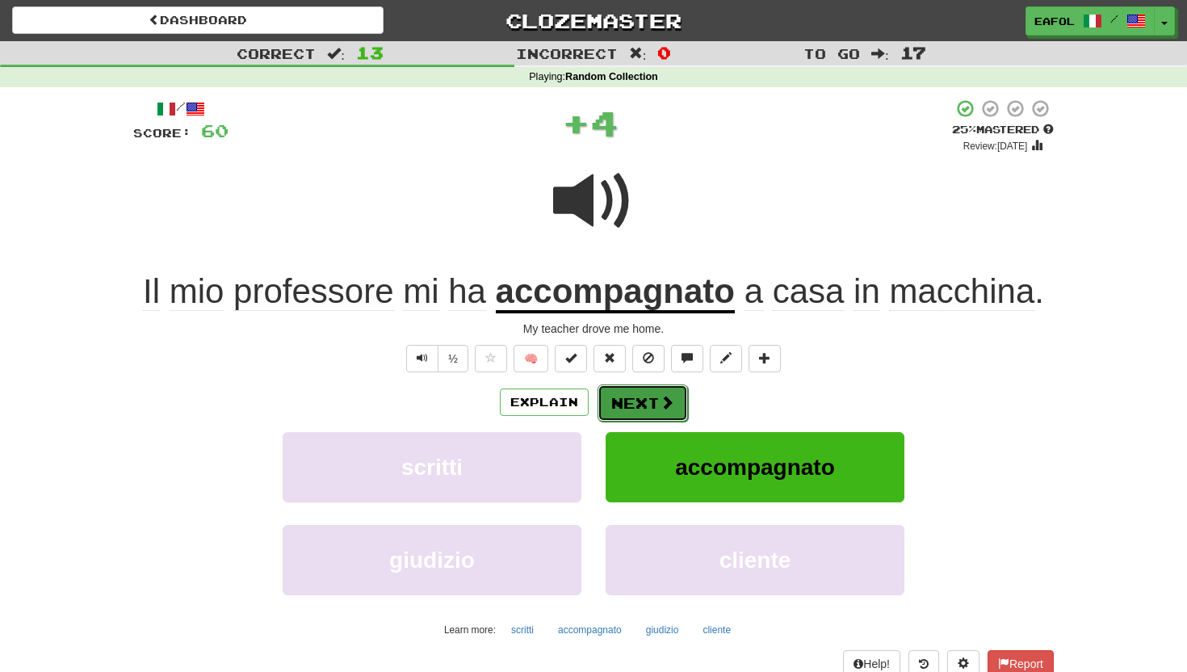
click at [629, 399] on button "Next" at bounding box center [643, 402] width 90 height 37
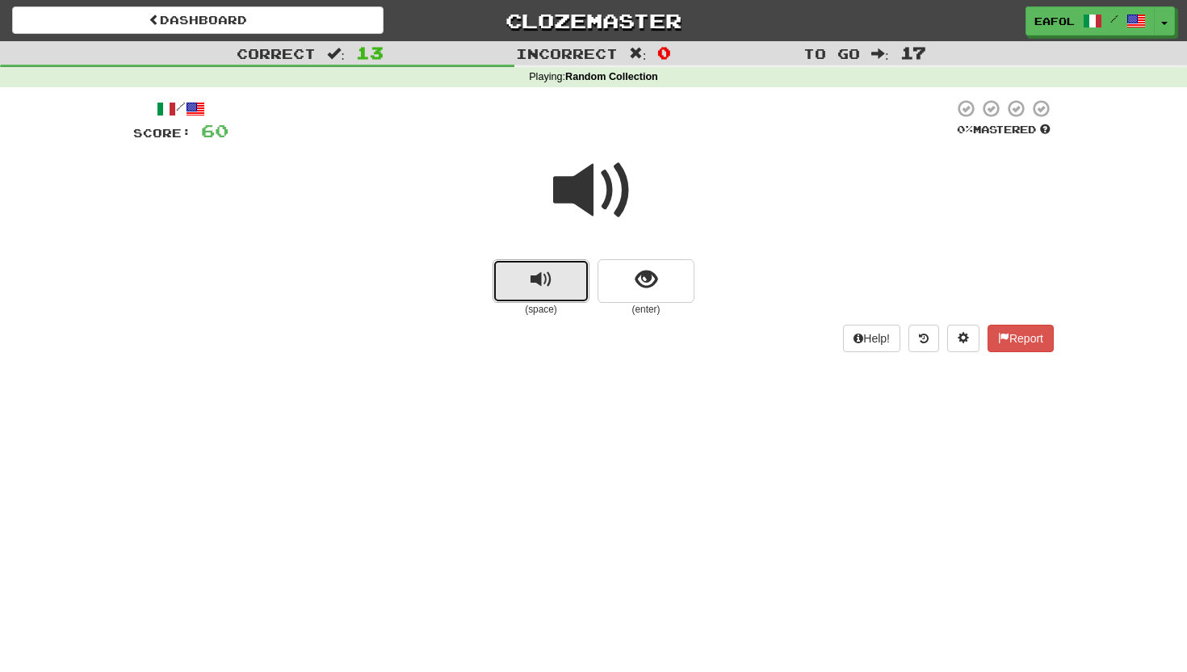
click at [562, 281] on button "replay audio" at bounding box center [541, 281] width 97 height 44
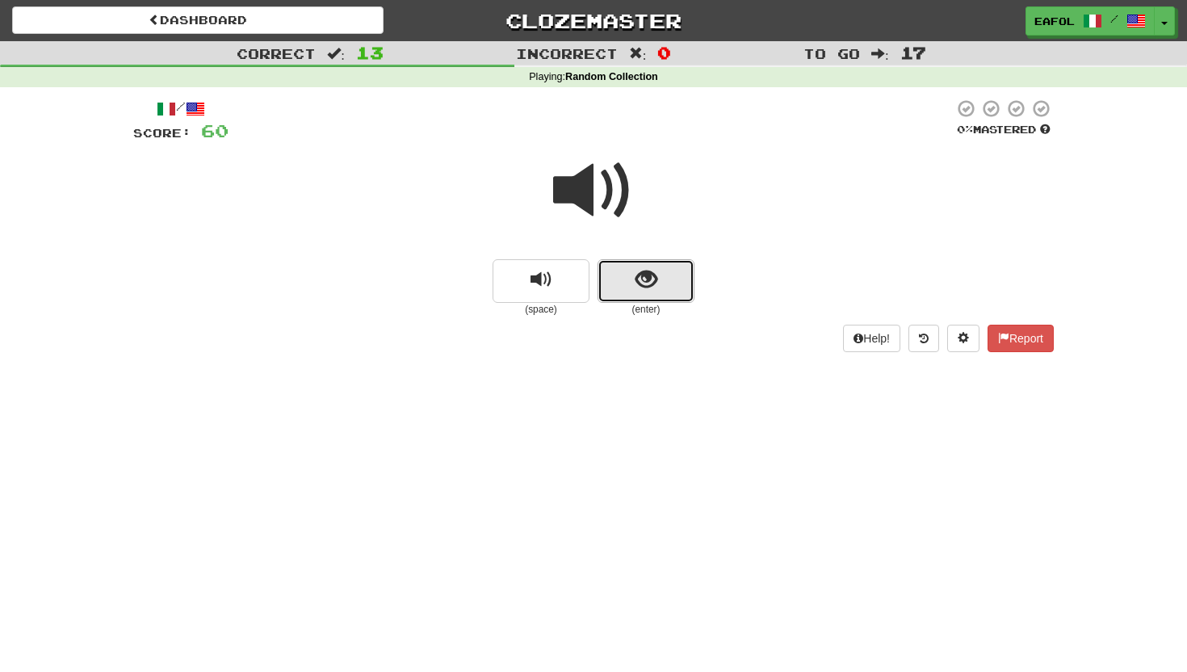
click at [643, 283] on span "show sentence" at bounding box center [646, 280] width 22 height 22
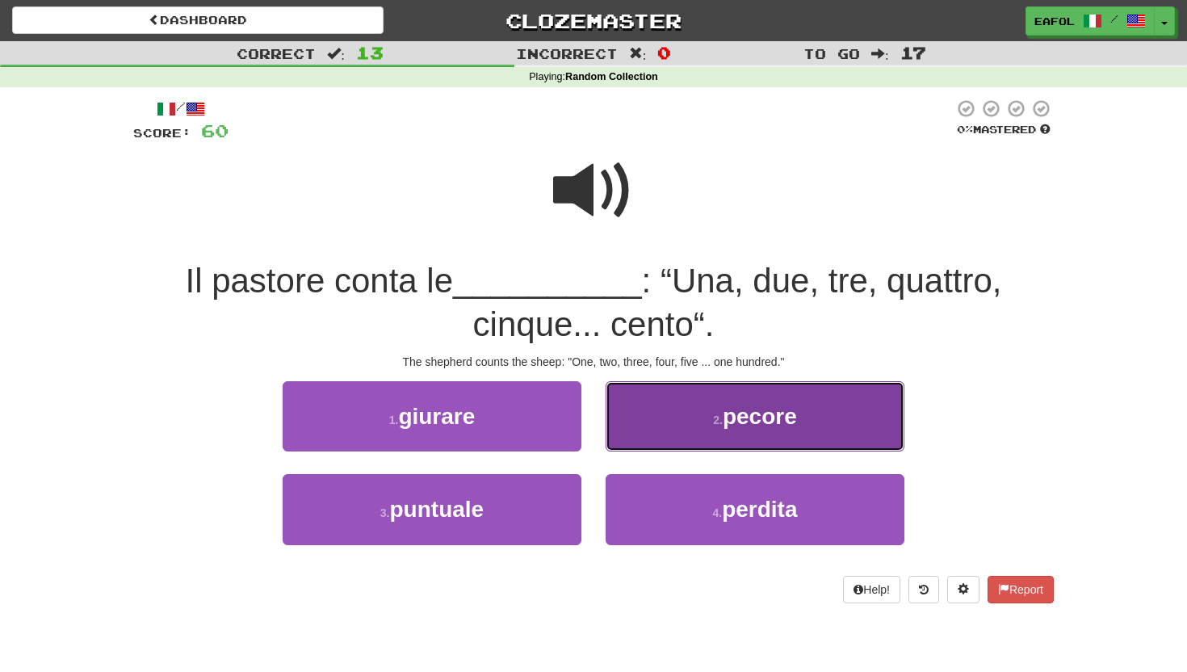
click at [660, 433] on button "2 . pecore" at bounding box center [755, 416] width 299 height 70
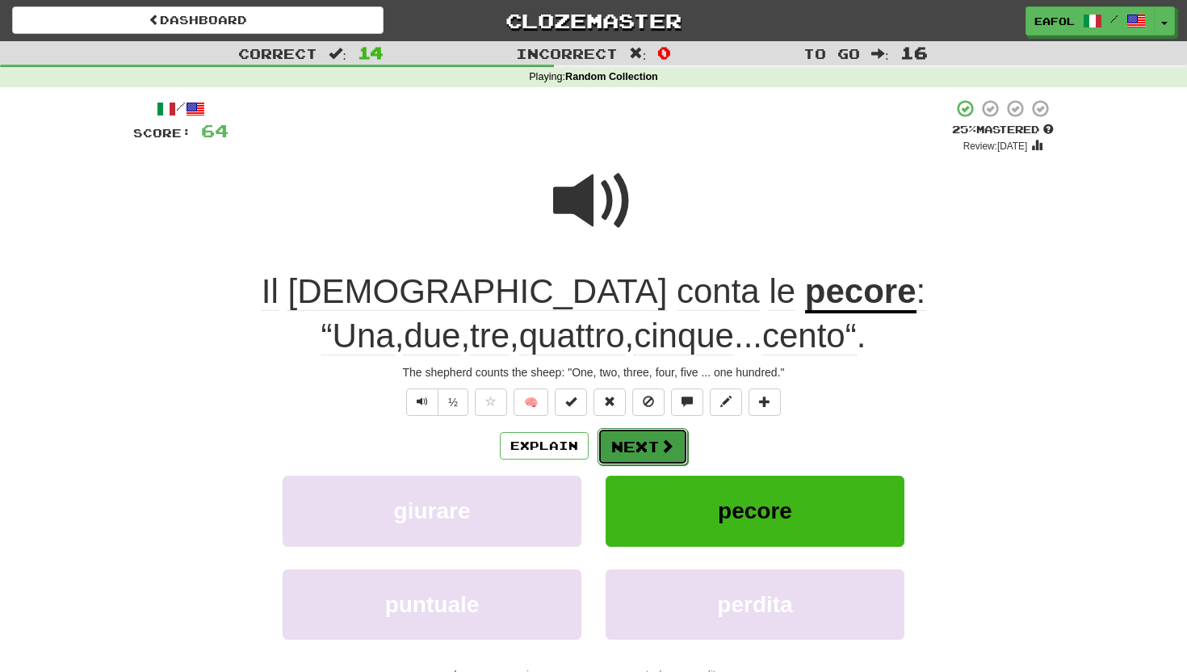
click at [639, 451] on button "Next" at bounding box center [643, 446] width 90 height 37
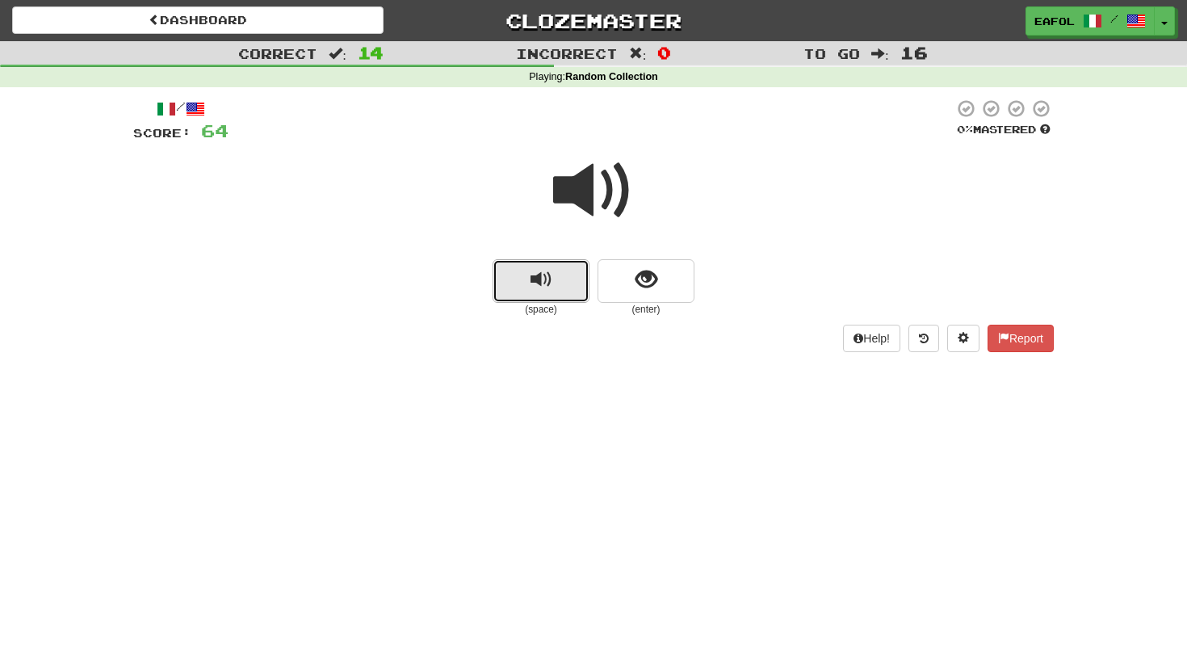
click at [551, 290] on span "replay audio" at bounding box center [542, 280] width 22 height 22
click at [523, 283] on button "replay audio" at bounding box center [541, 281] width 97 height 44
click at [539, 283] on span "replay audio" at bounding box center [542, 280] width 22 height 22
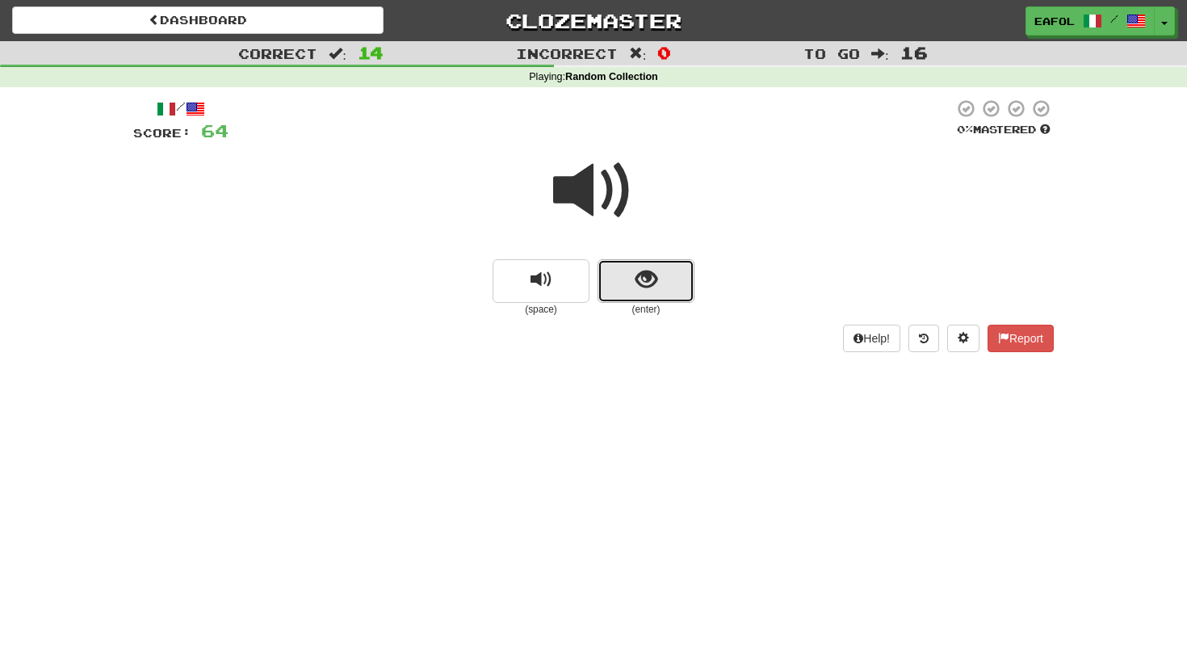
click at [658, 282] on button "show sentence" at bounding box center [646, 281] width 97 height 44
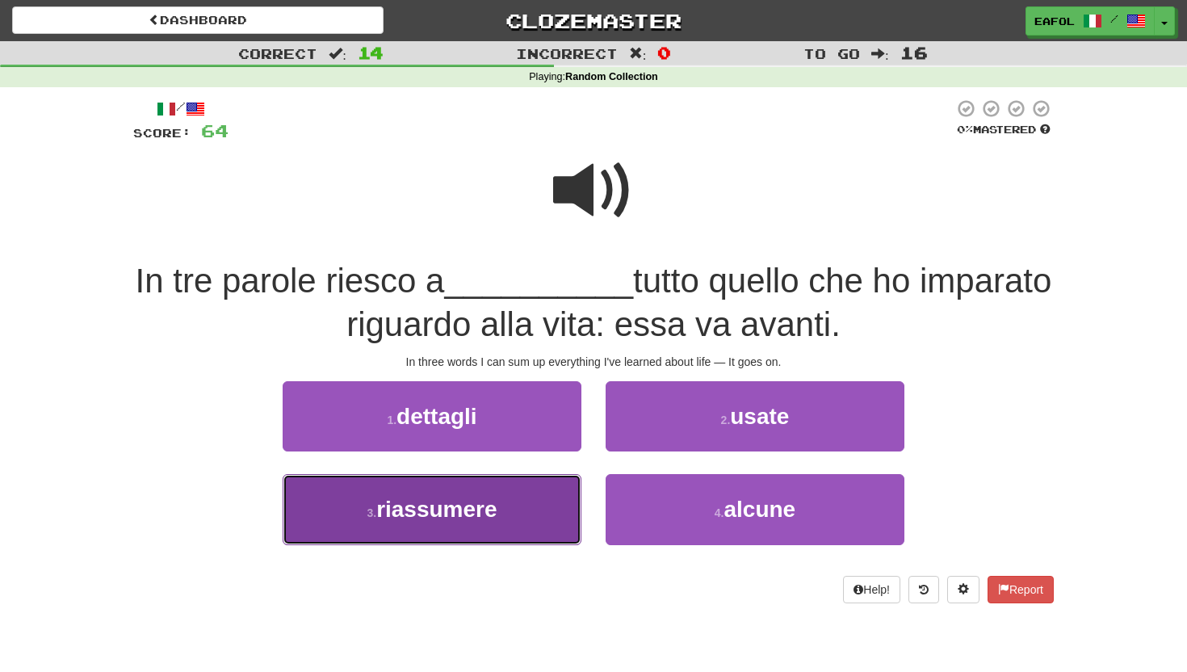
click at [449, 525] on button "3 . riassumere" at bounding box center [432, 509] width 299 height 70
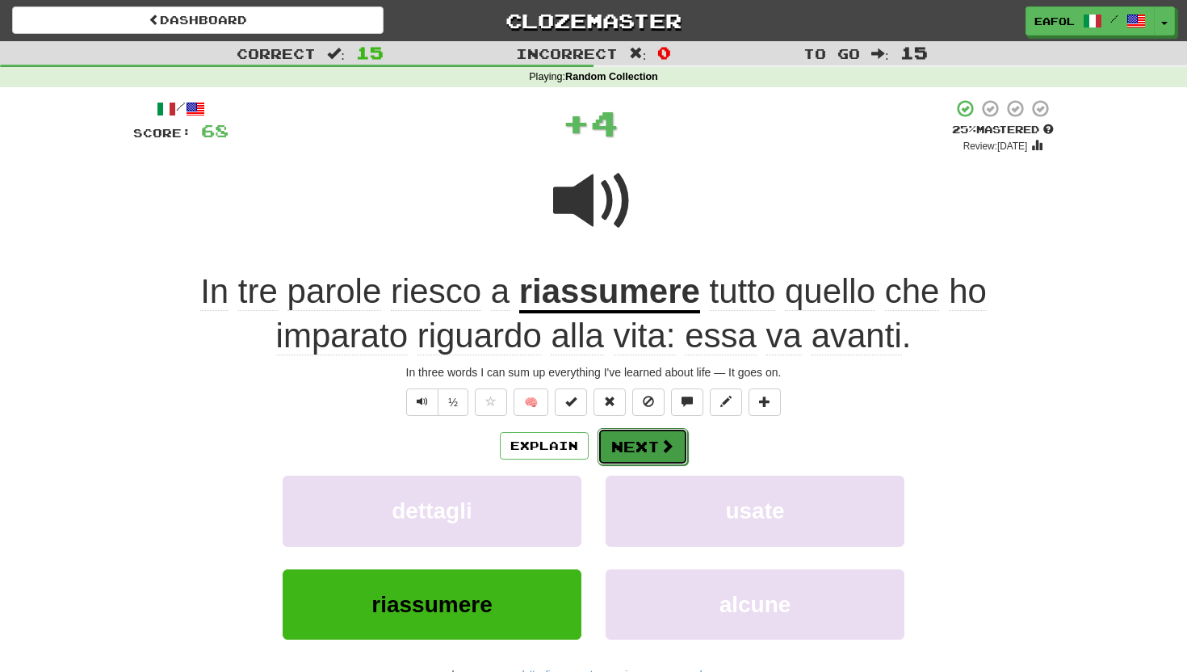
click at [626, 445] on button "Next" at bounding box center [643, 446] width 90 height 37
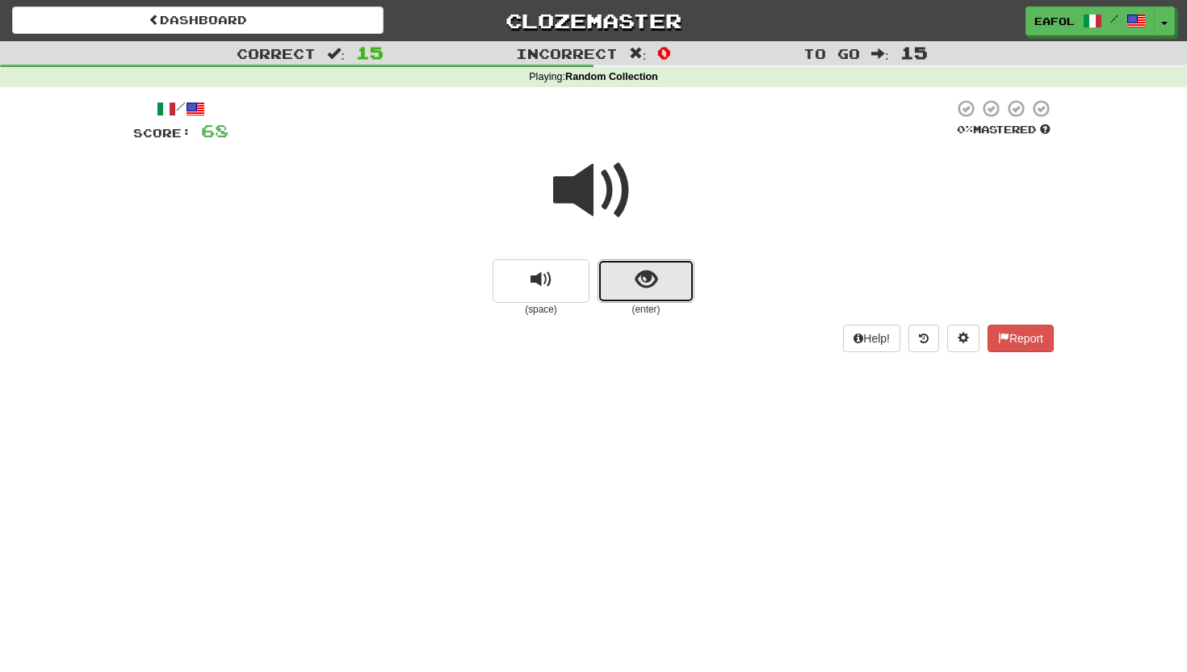
click at [639, 278] on span "show sentence" at bounding box center [646, 280] width 22 height 22
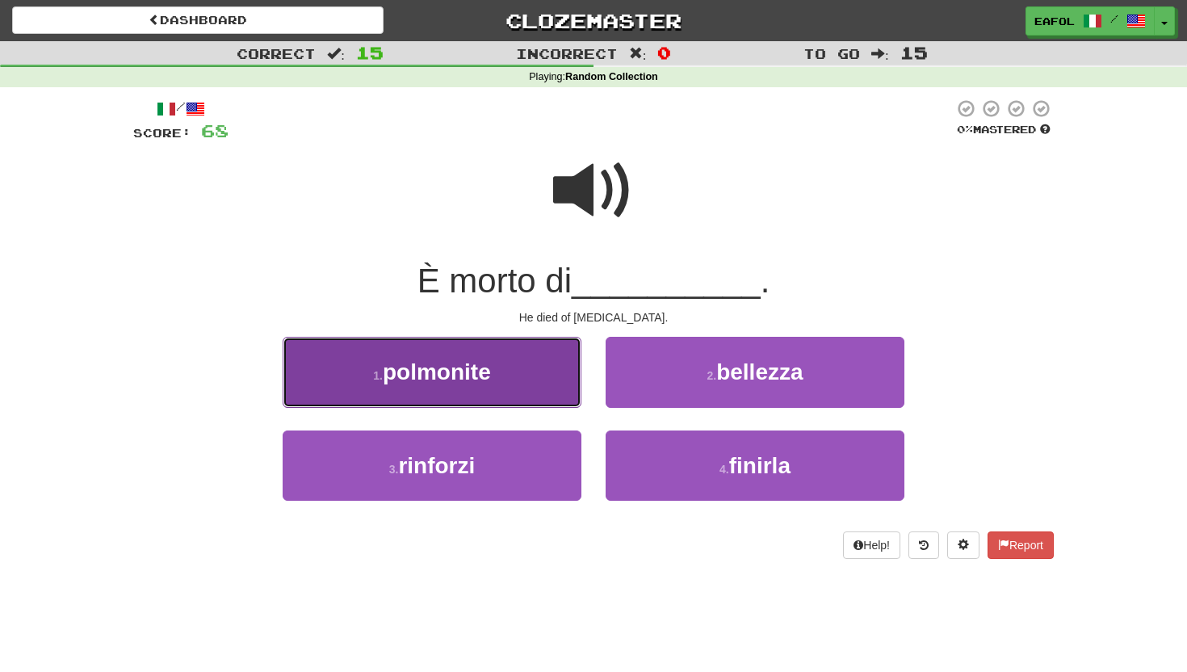
click at [504, 376] on button "1 . polmonite" at bounding box center [432, 372] width 299 height 70
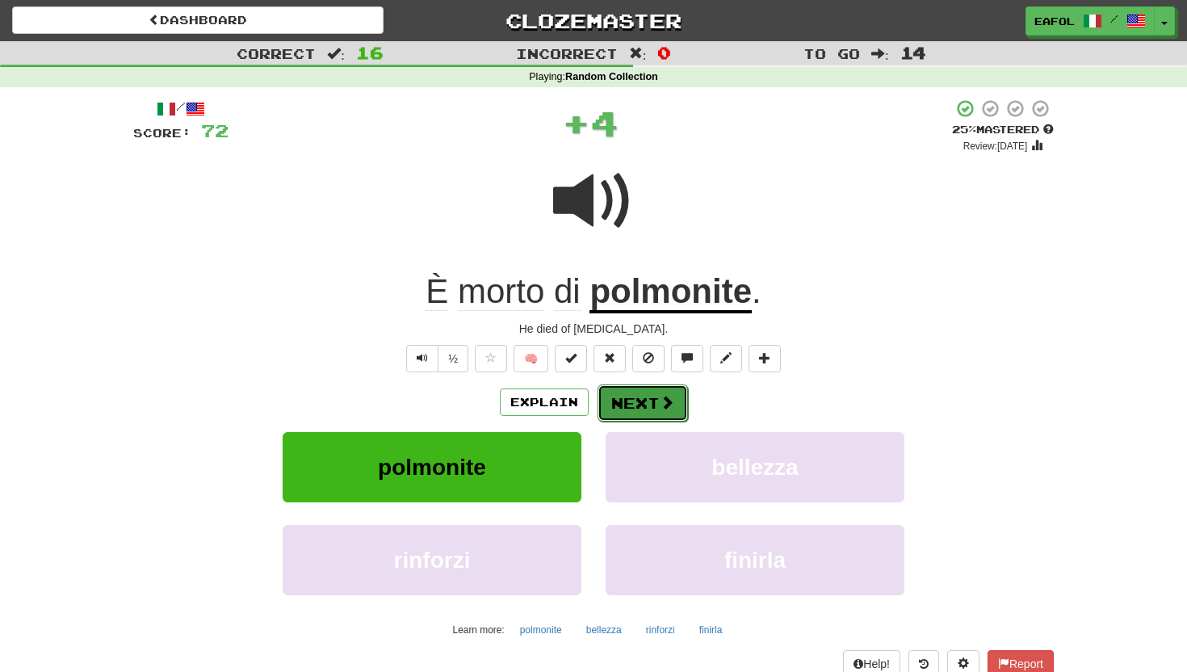
click at [632, 398] on button "Next" at bounding box center [643, 402] width 90 height 37
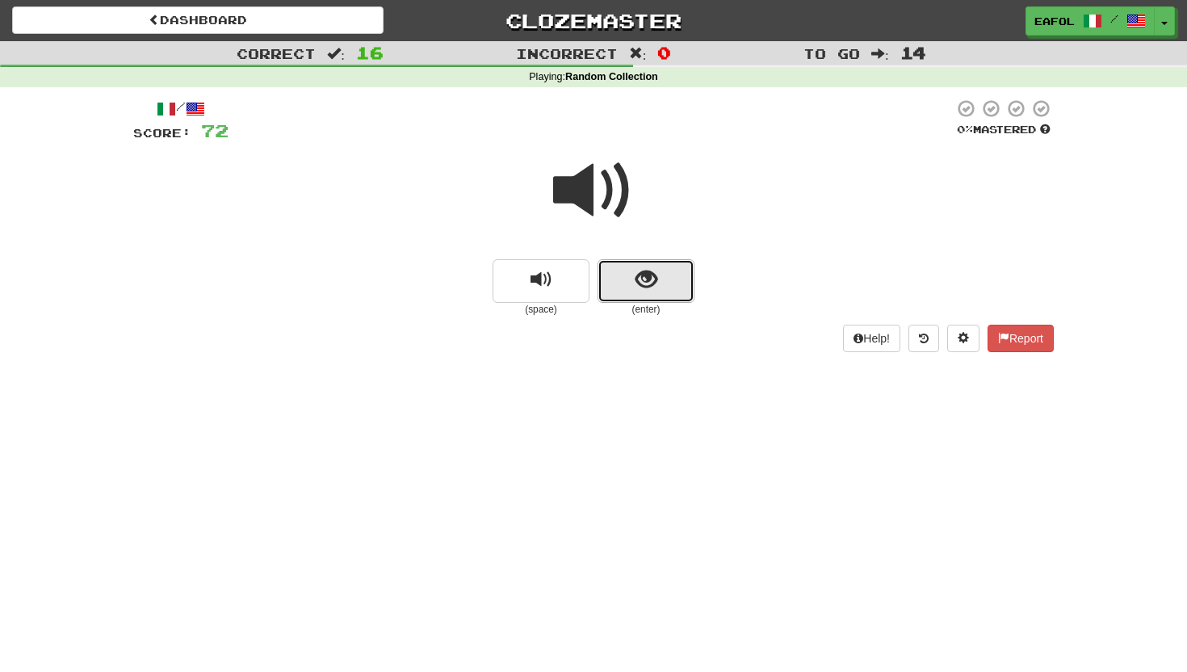
click at [624, 288] on button "show sentence" at bounding box center [646, 281] width 97 height 44
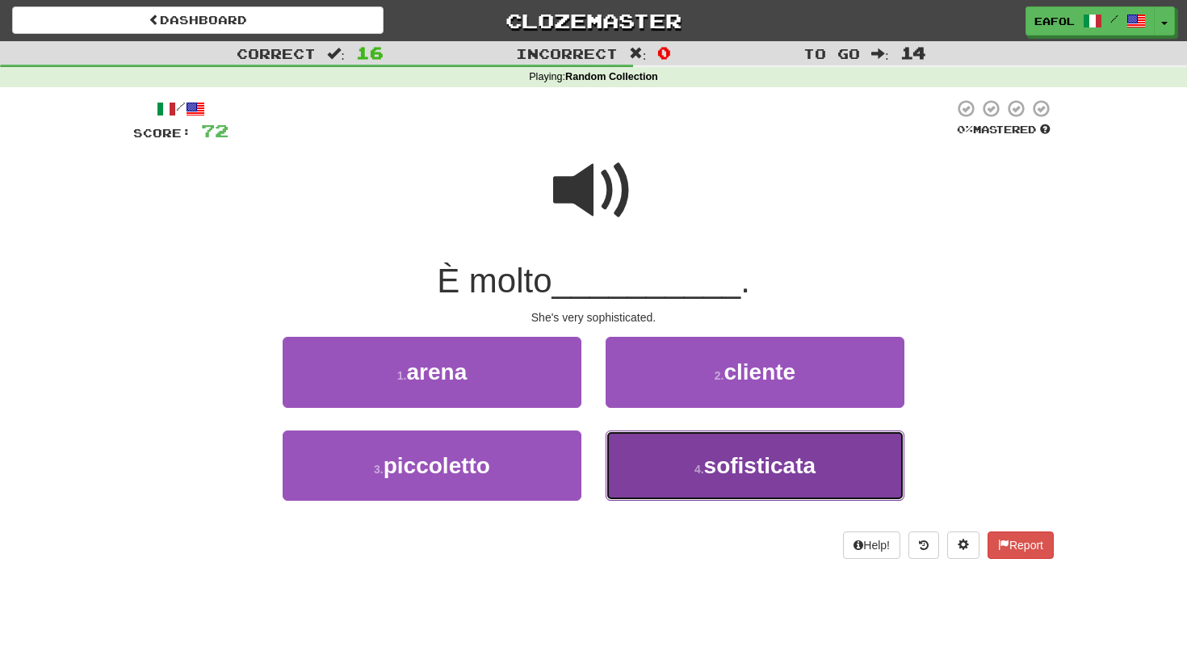
click at [623, 448] on button "4 . sofisticata" at bounding box center [755, 465] width 299 height 70
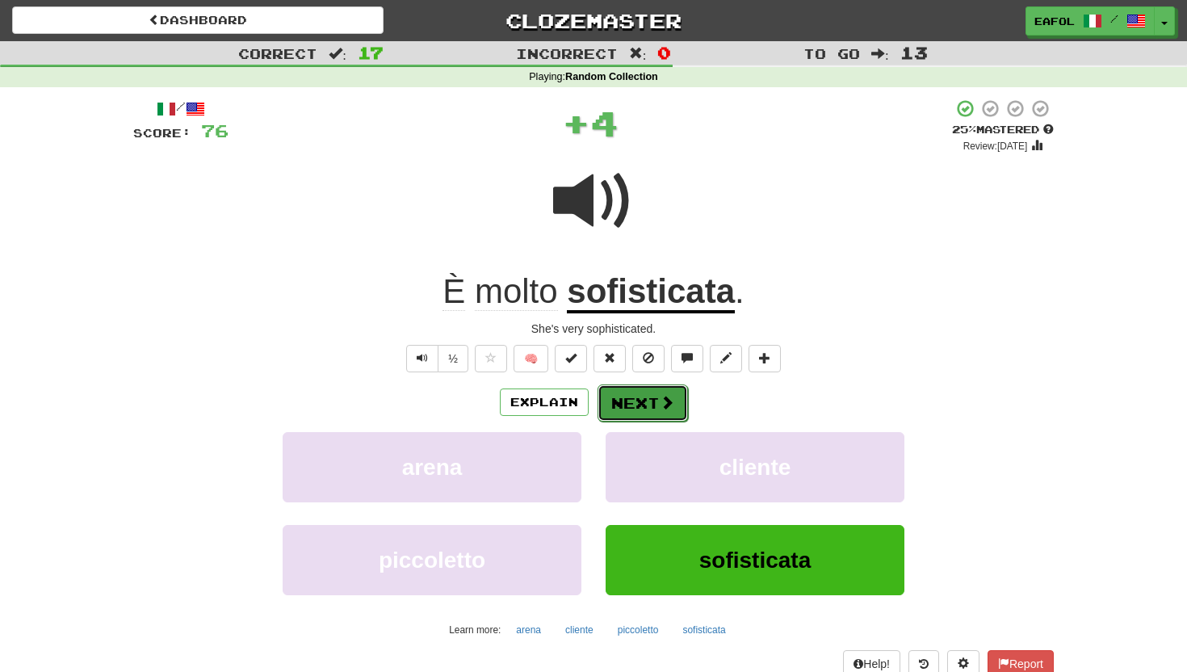
click at [615, 395] on button "Next" at bounding box center [643, 402] width 90 height 37
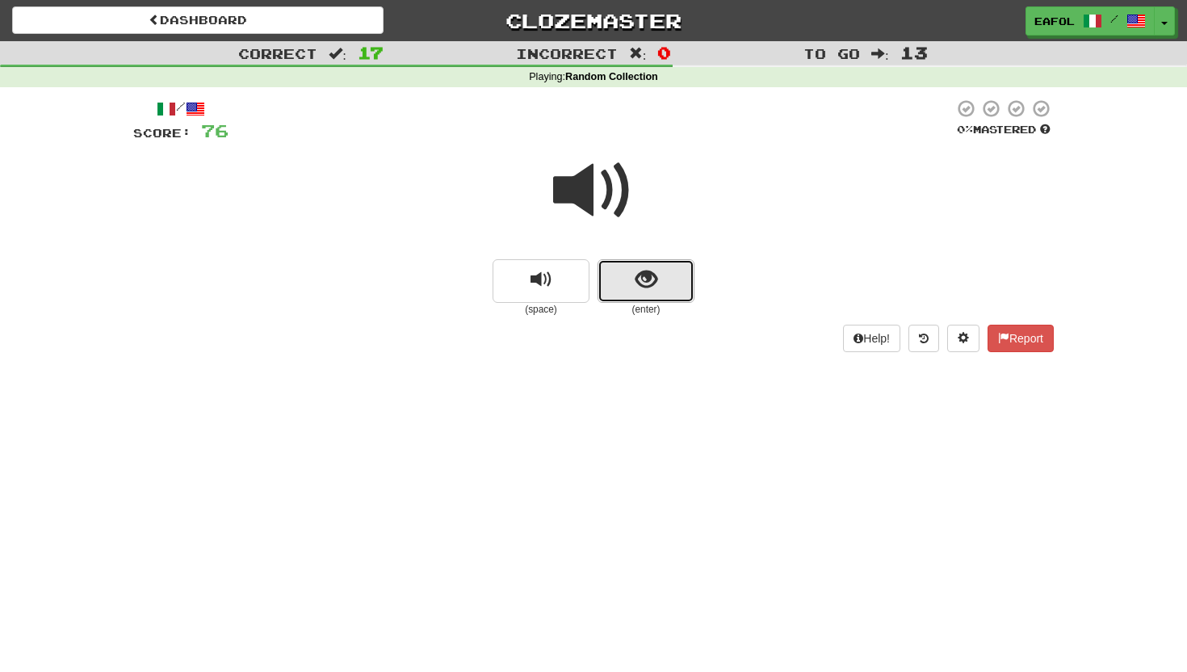
click at [628, 276] on button "show sentence" at bounding box center [646, 281] width 97 height 44
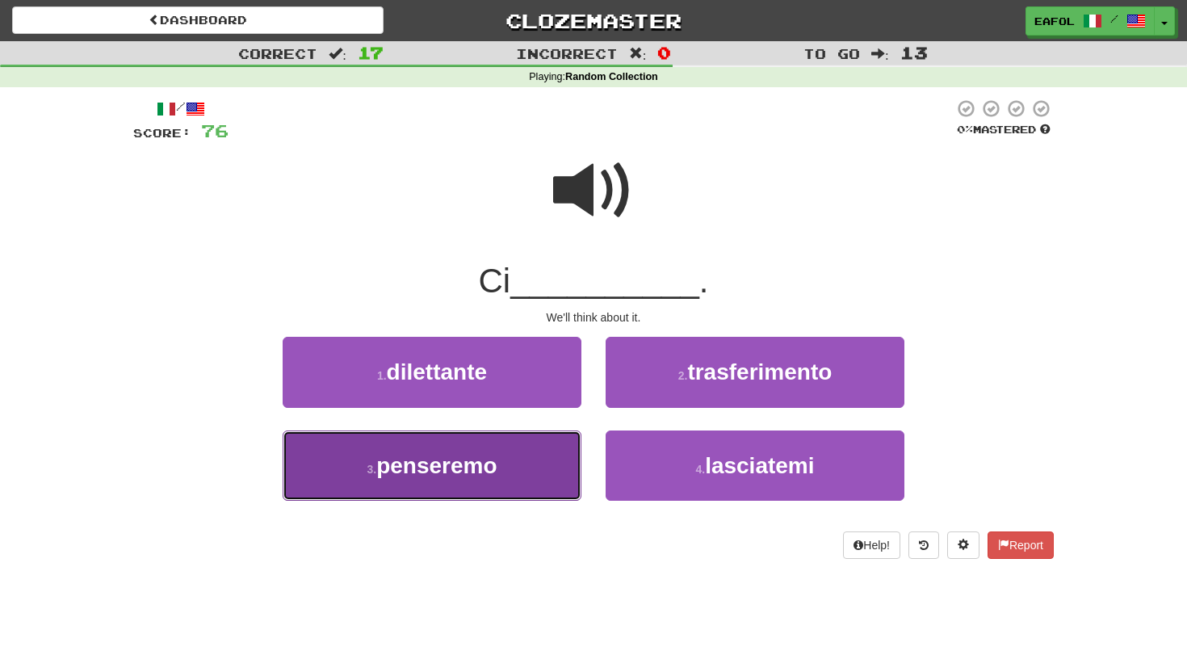
click at [535, 464] on button "3 . penseremo" at bounding box center [432, 465] width 299 height 70
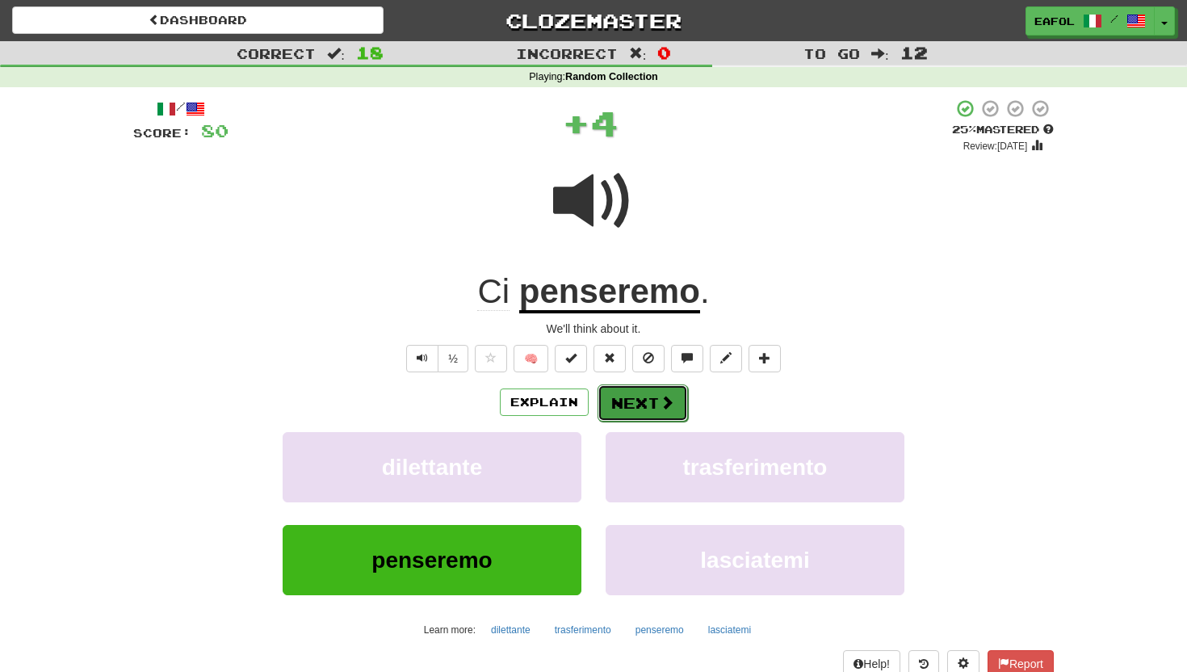
click at [618, 406] on button "Next" at bounding box center [643, 402] width 90 height 37
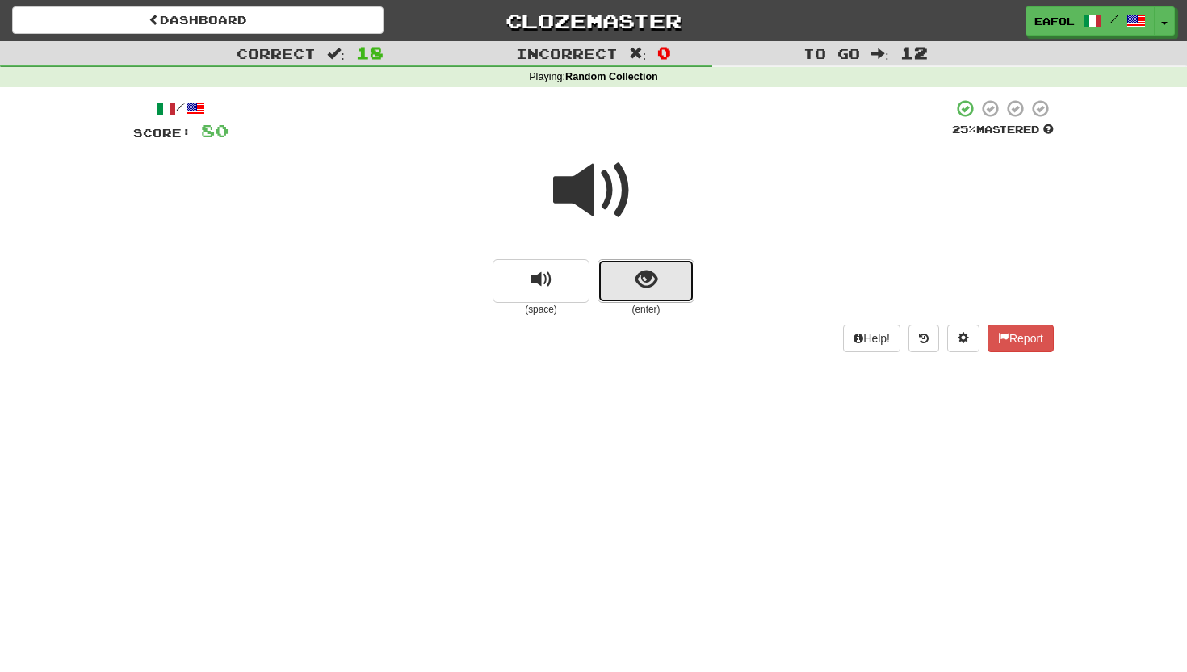
click at [639, 289] on span "show sentence" at bounding box center [646, 280] width 22 height 22
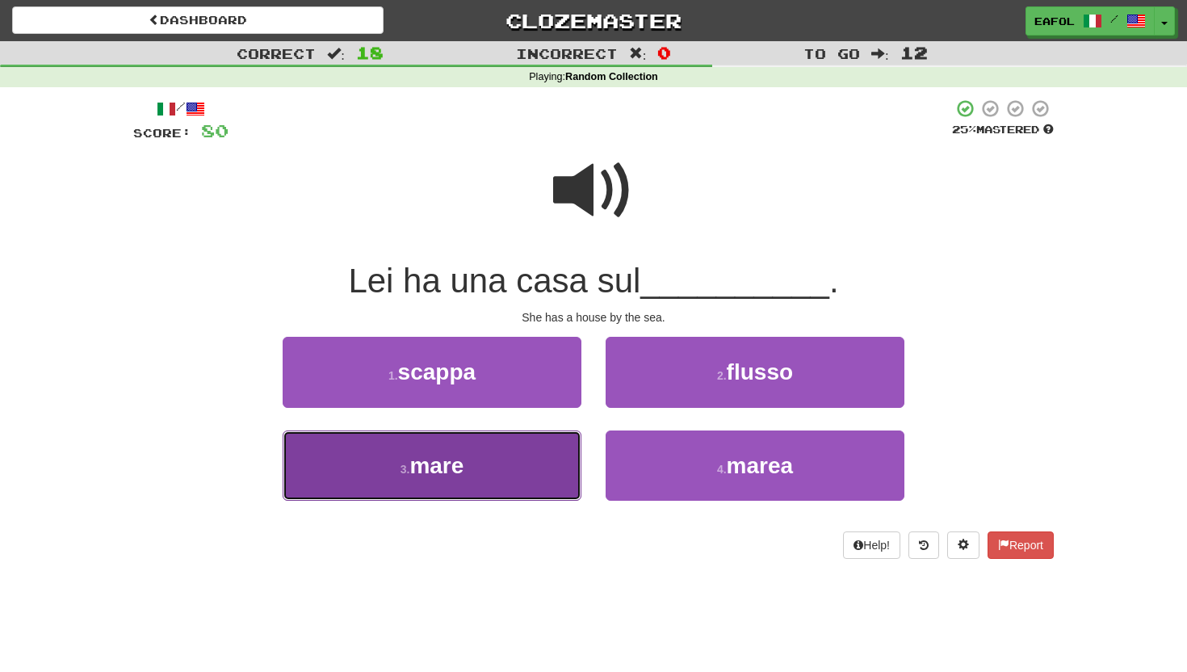
click at [551, 474] on button "3 . mare" at bounding box center [432, 465] width 299 height 70
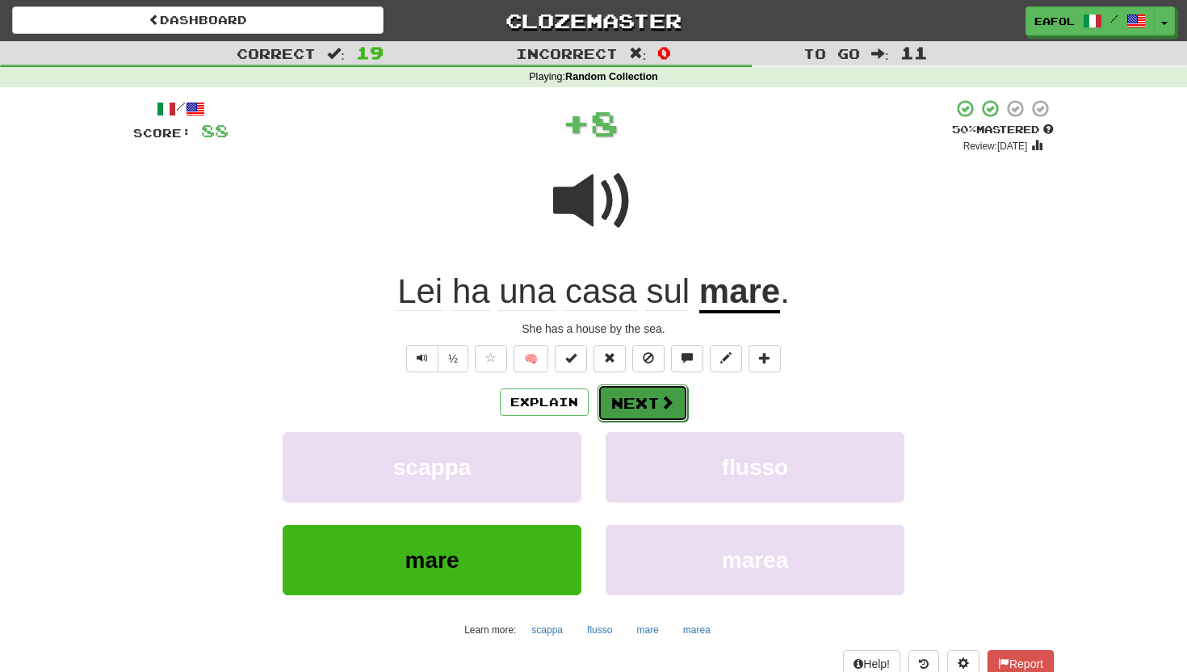
click at [639, 405] on button "Next" at bounding box center [643, 402] width 90 height 37
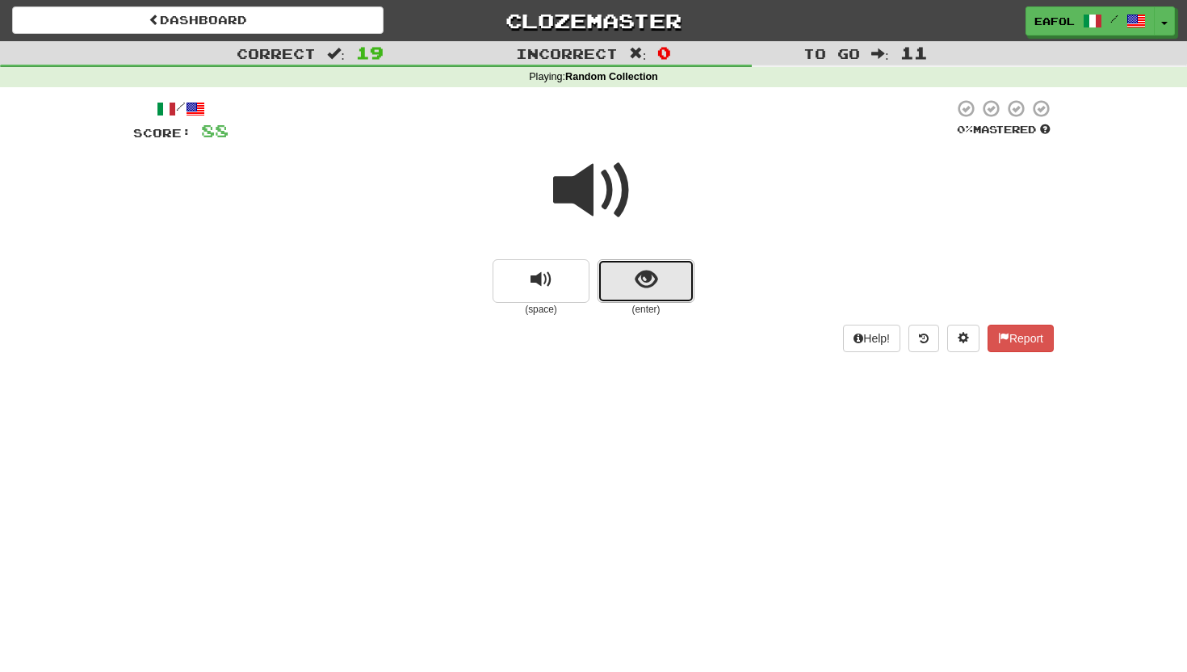
click at [631, 271] on button "show sentence" at bounding box center [646, 281] width 97 height 44
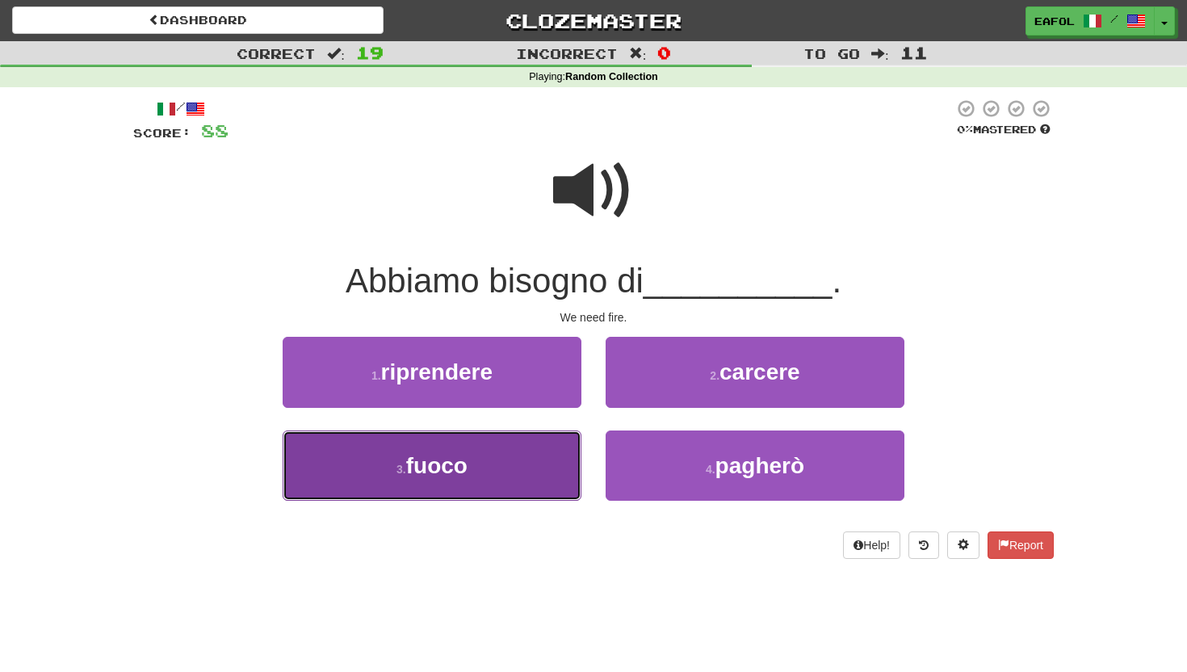
click at [548, 482] on button "3 . fuoco" at bounding box center [432, 465] width 299 height 70
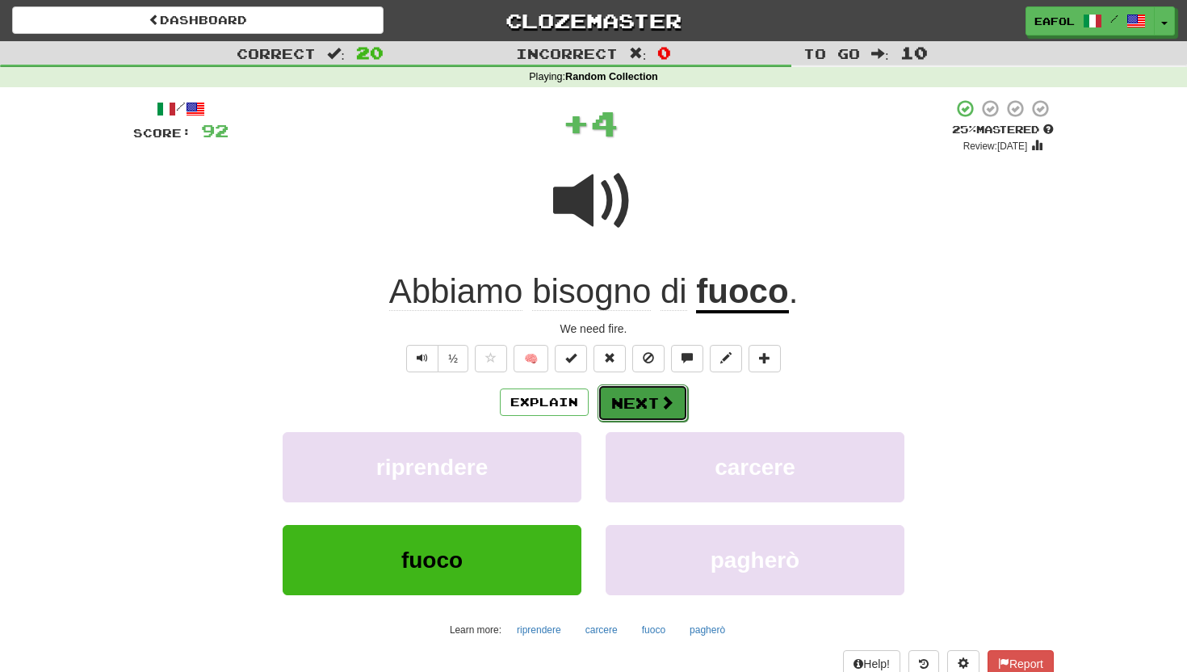
click at [635, 389] on button "Next" at bounding box center [643, 402] width 90 height 37
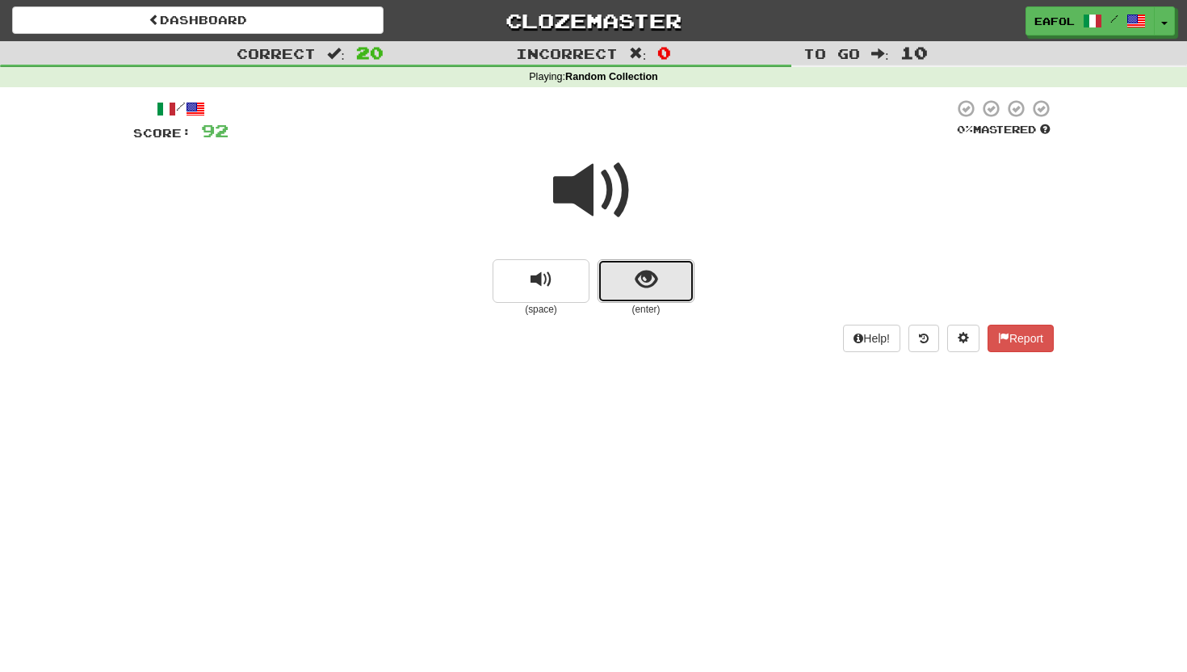
click at [633, 283] on button "show sentence" at bounding box center [646, 281] width 97 height 44
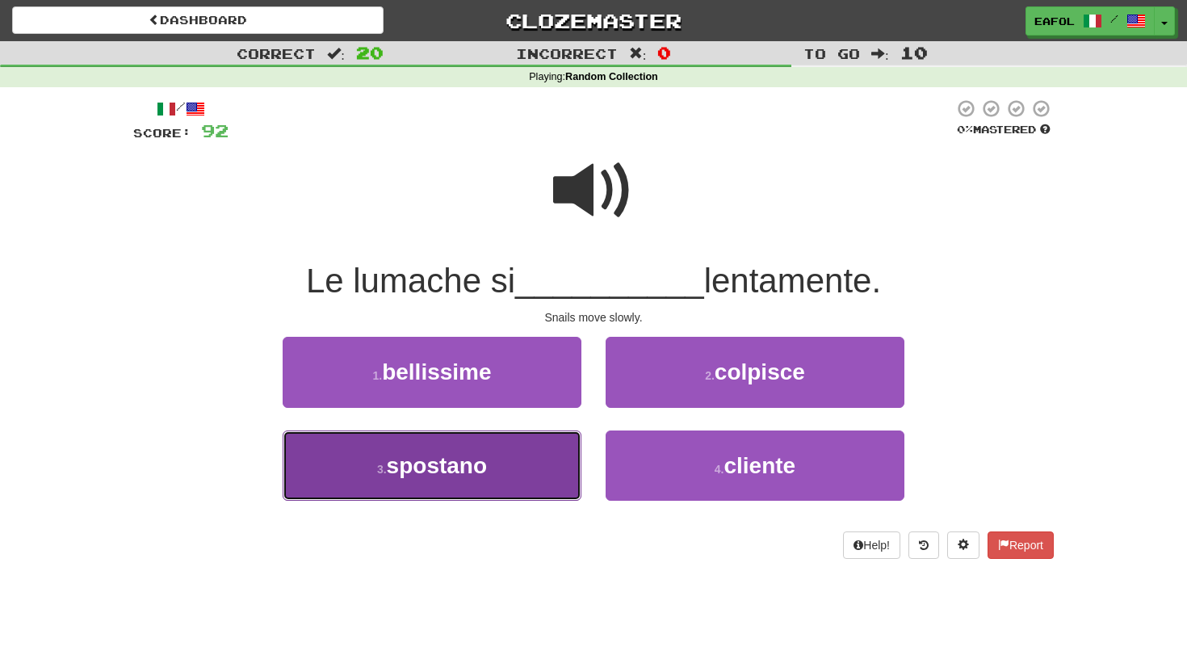
click at [506, 484] on button "3 . spostano" at bounding box center [432, 465] width 299 height 70
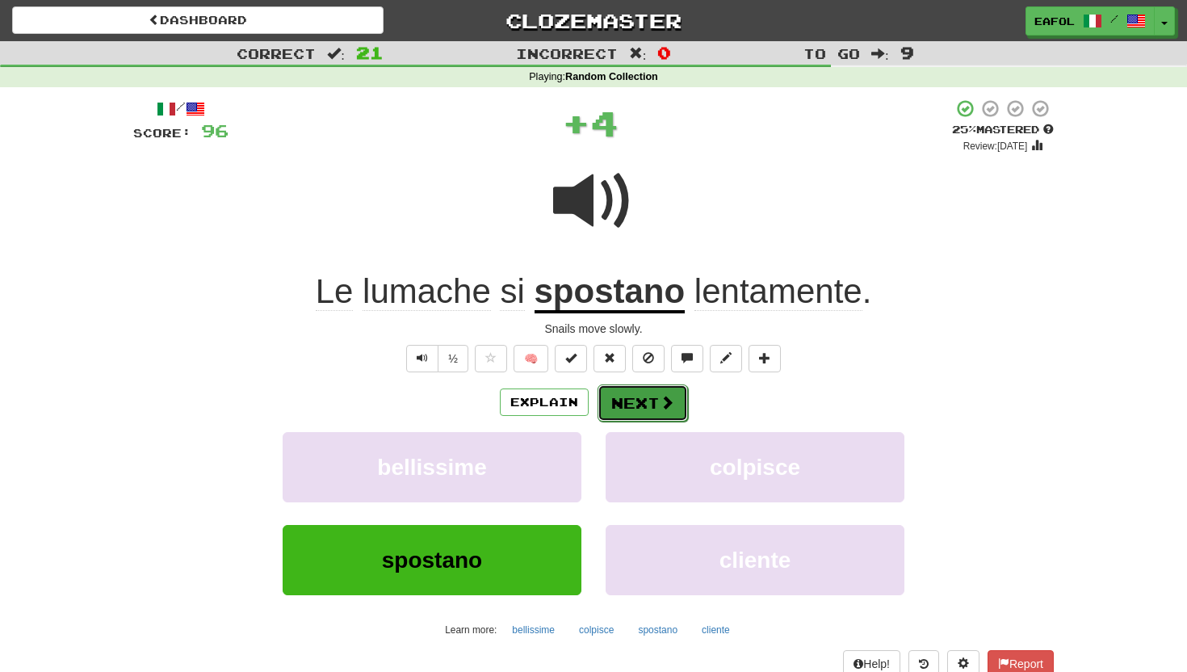
click at [664, 397] on span at bounding box center [667, 402] width 15 height 15
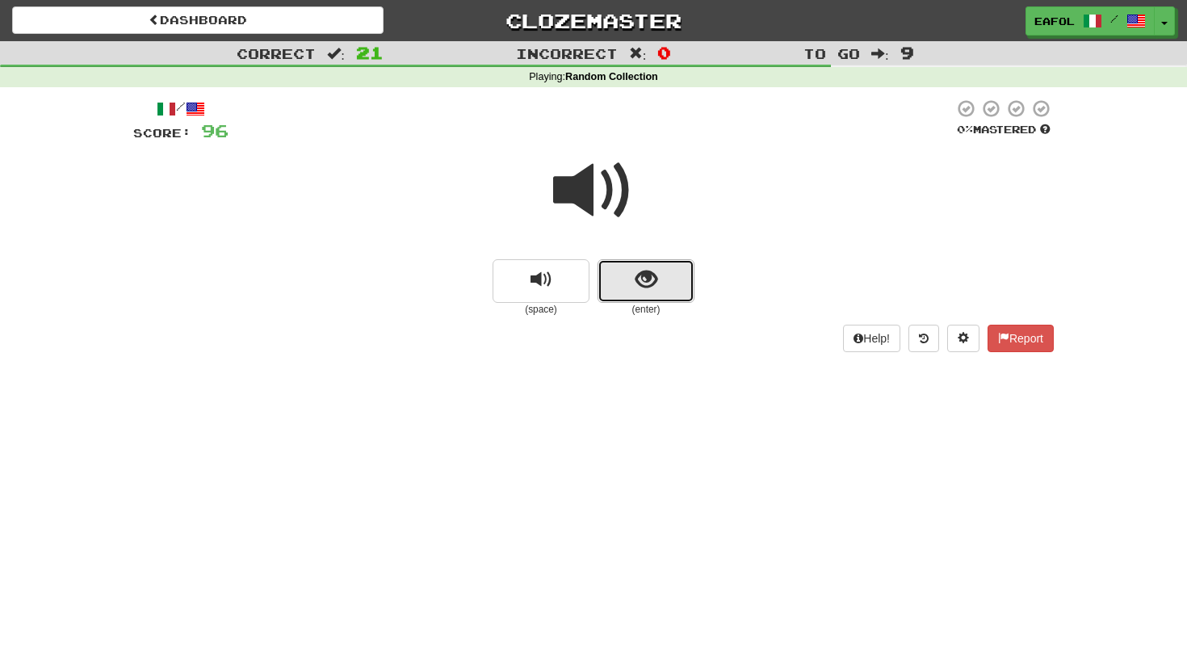
click at [631, 285] on button "show sentence" at bounding box center [646, 281] width 97 height 44
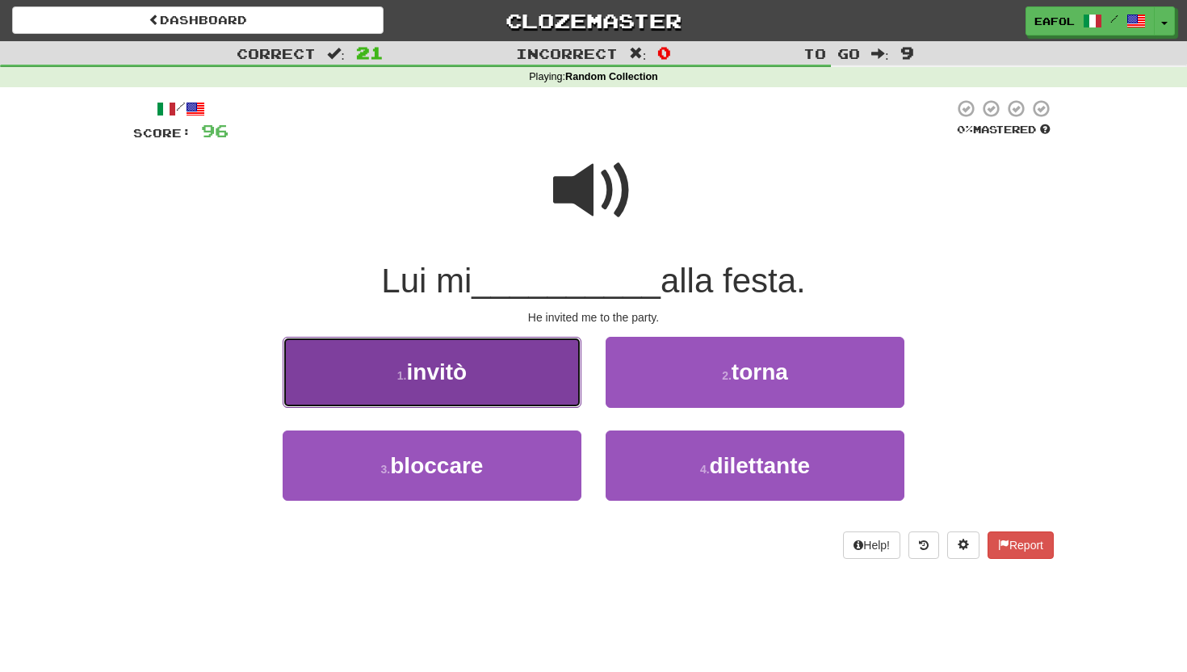
click at [526, 372] on button "1 . invitò" at bounding box center [432, 372] width 299 height 70
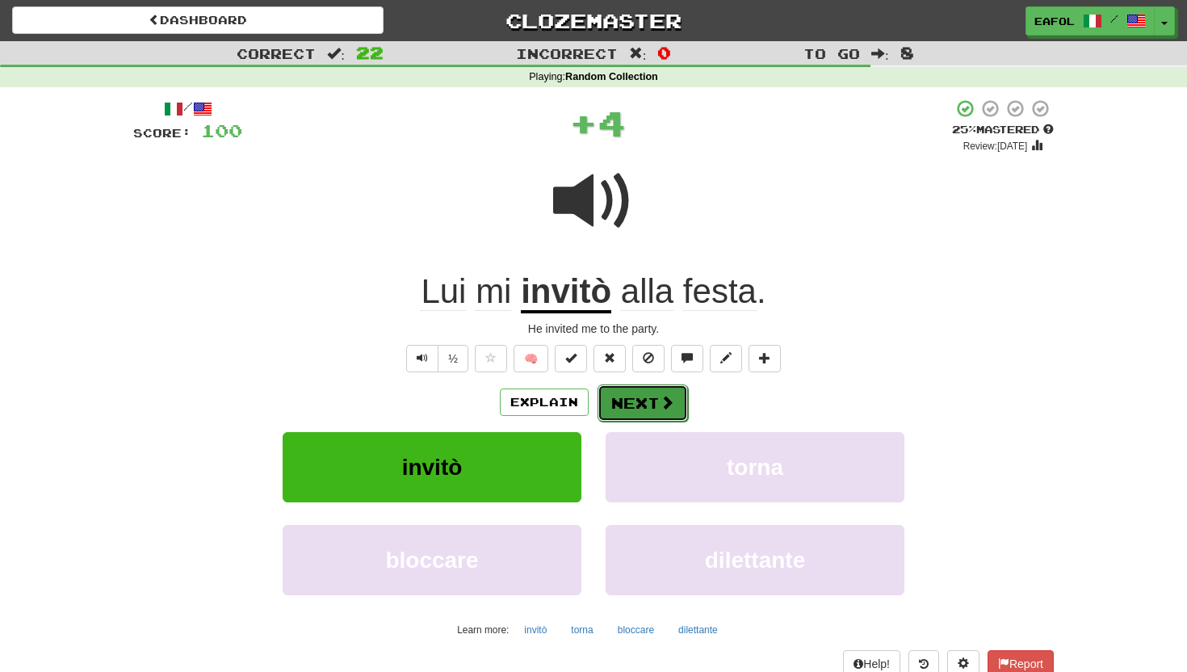
click at [635, 397] on button "Next" at bounding box center [643, 402] width 90 height 37
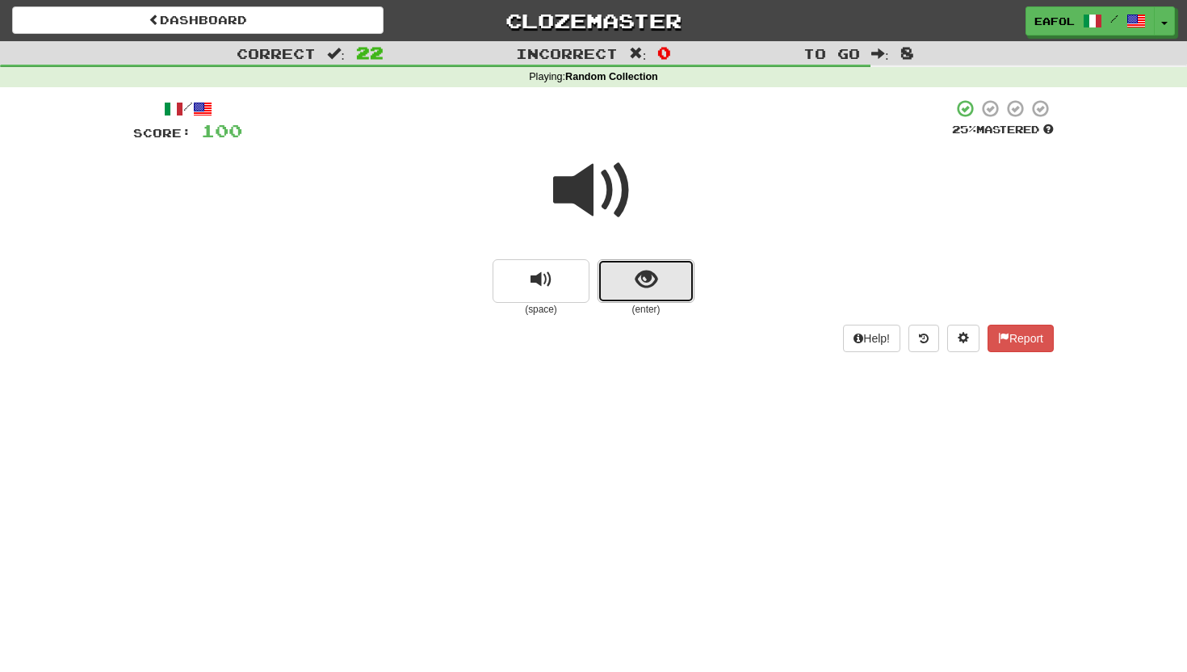
click at [628, 273] on button "show sentence" at bounding box center [646, 281] width 97 height 44
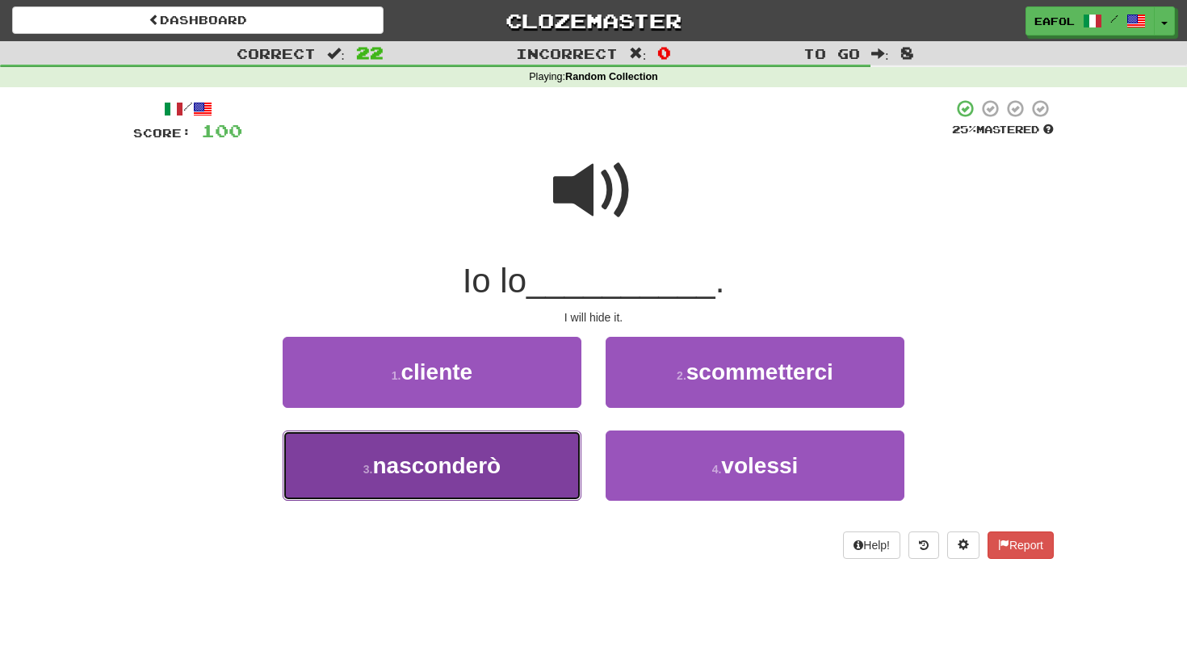
click at [510, 472] on button "3 . nasconderò" at bounding box center [432, 465] width 299 height 70
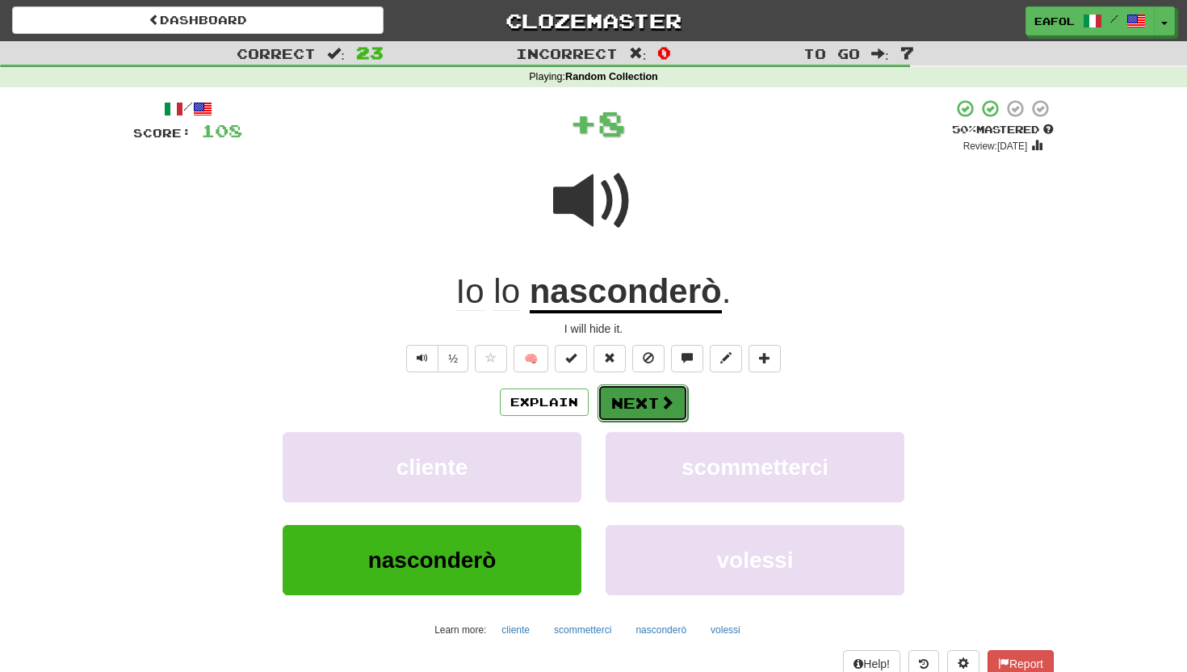
click at [621, 396] on button "Next" at bounding box center [643, 402] width 90 height 37
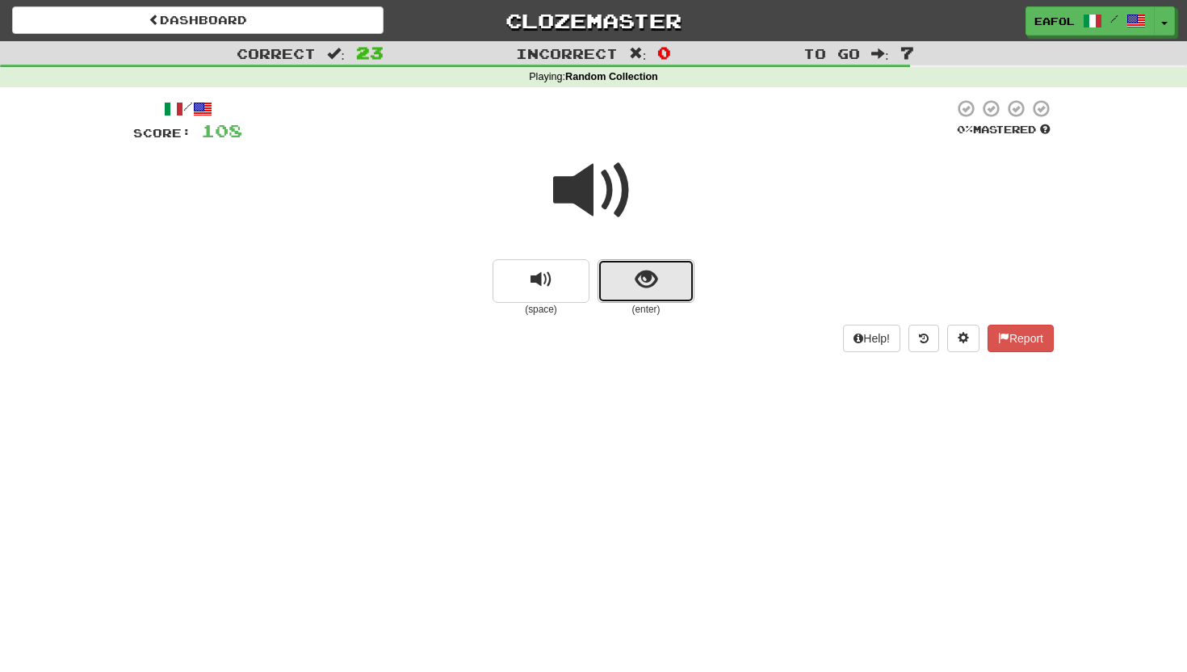
click at [622, 288] on button "show sentence" at bounding box center [646, 281] width 97 height 44
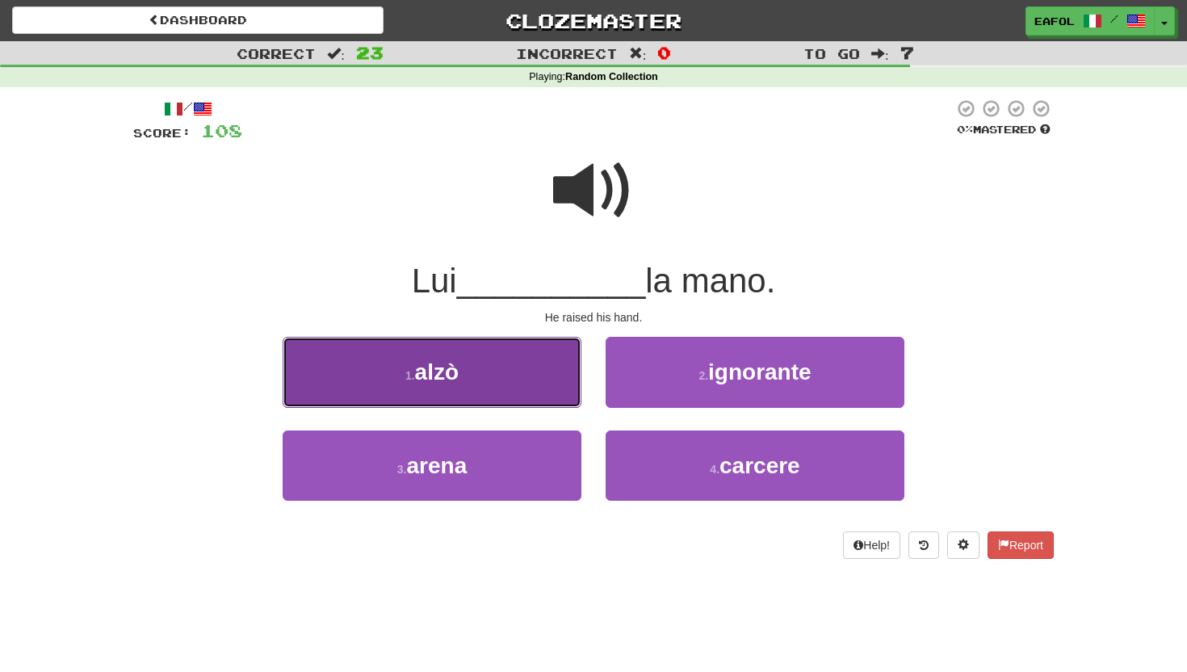
click at [523, 357] on button "1 . alzò" at bounding box center [432, 372] width 299 height 70
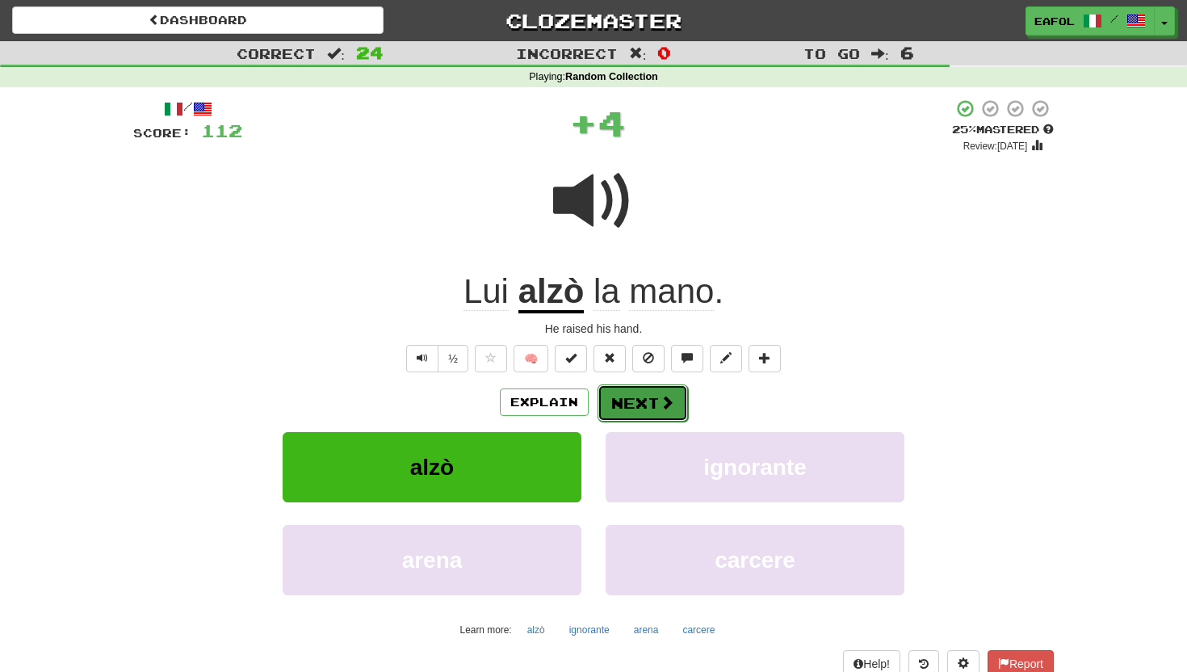
click at [639, 391] on button "Next" at bounding box center [643, 402] width 90 height 37
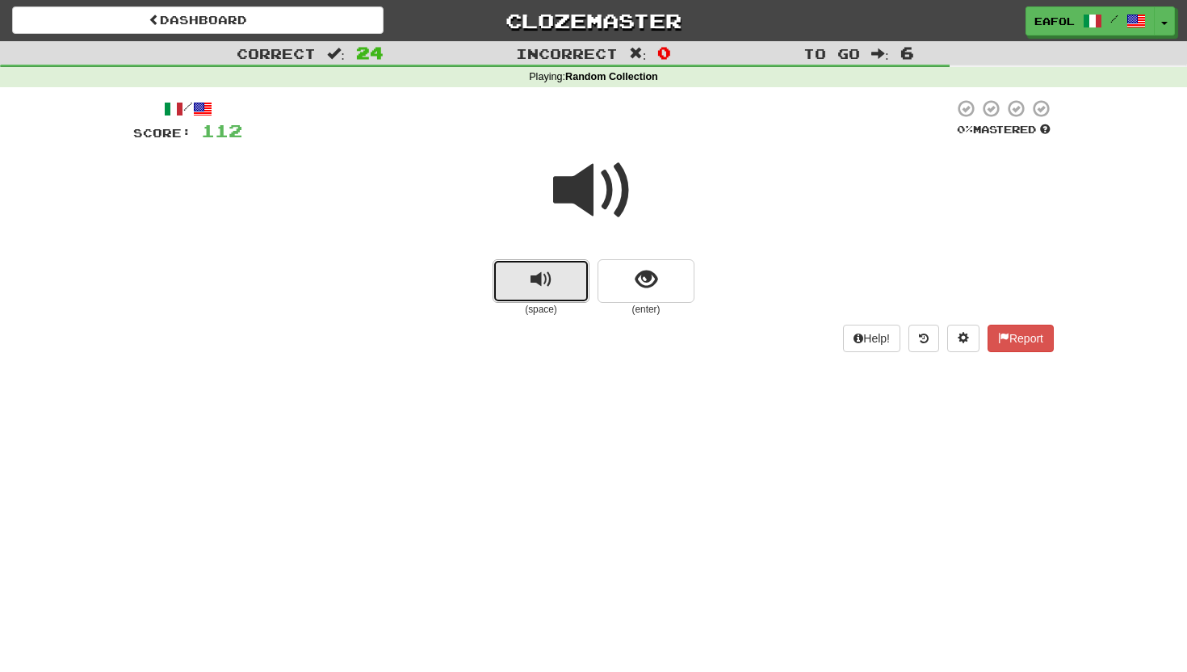
click at [544, 278] on span "replay audio" at bounding box center [542, 280] width 22 height 22
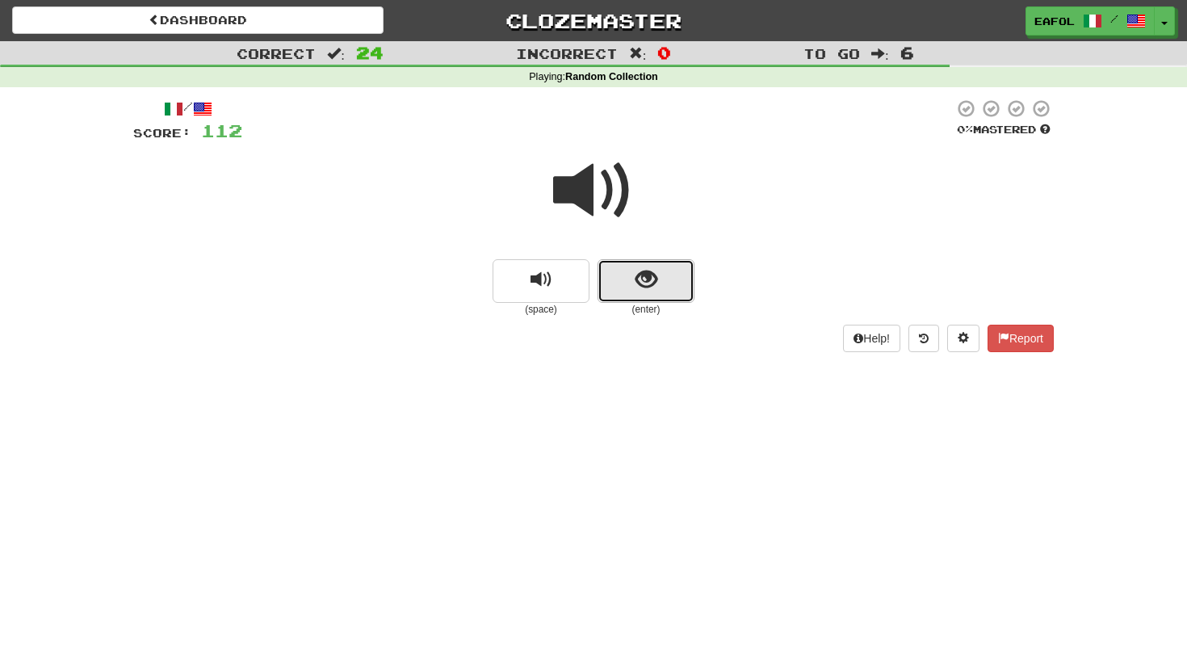
click at [619, 291] on button "show sentence" at bounding box center [646, 281] width 97 height 44
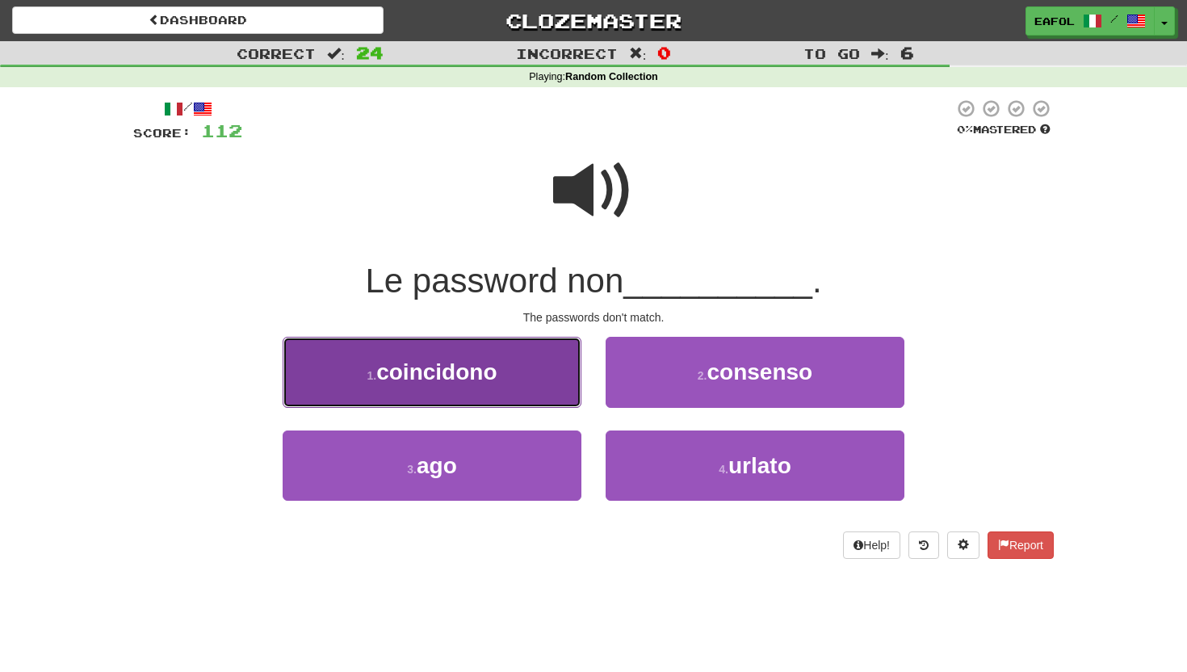
click at [529, 386] on button "1 . coincidono" at bounding box center [432, 372] width 299 height 70
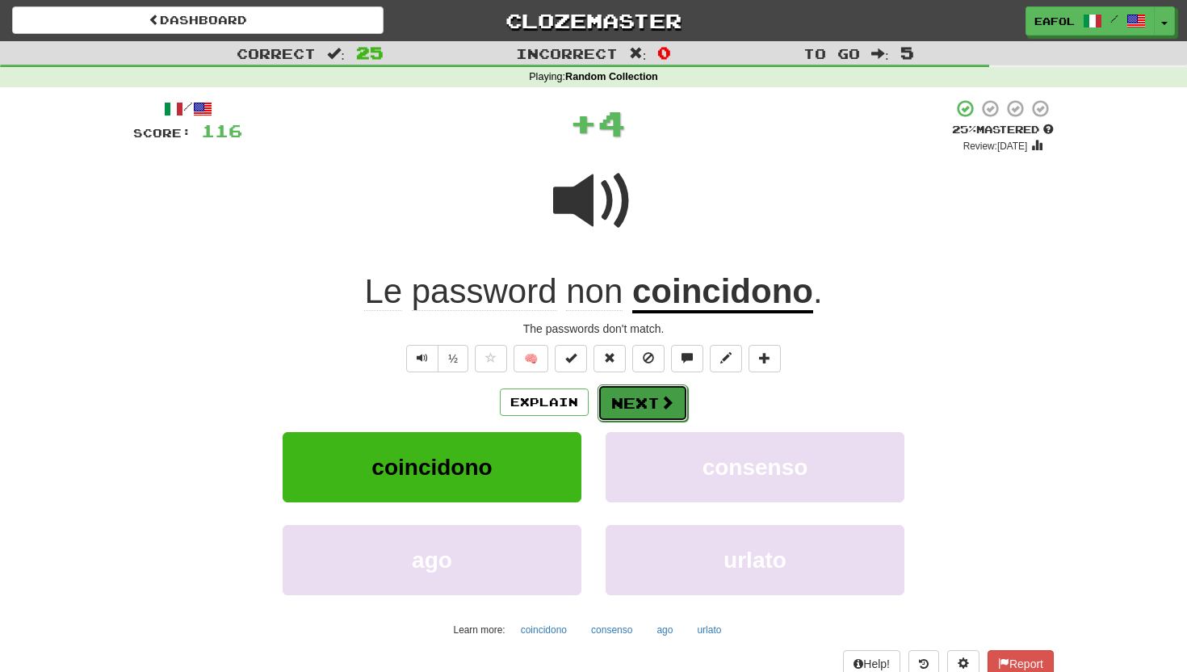
click at [627, 409] on button "Next" at bounding box center [643, 402] width 90 height 37
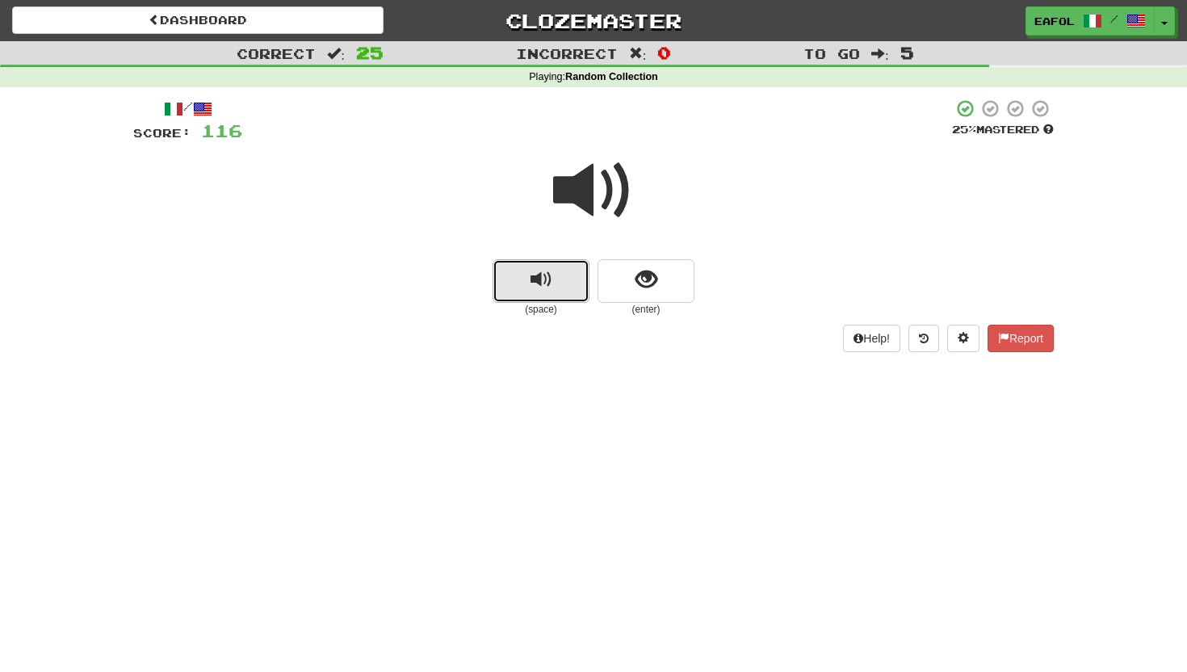
click at [547, 275] on span "replay audio" at bounding box center [542, 280] width 22 height 22
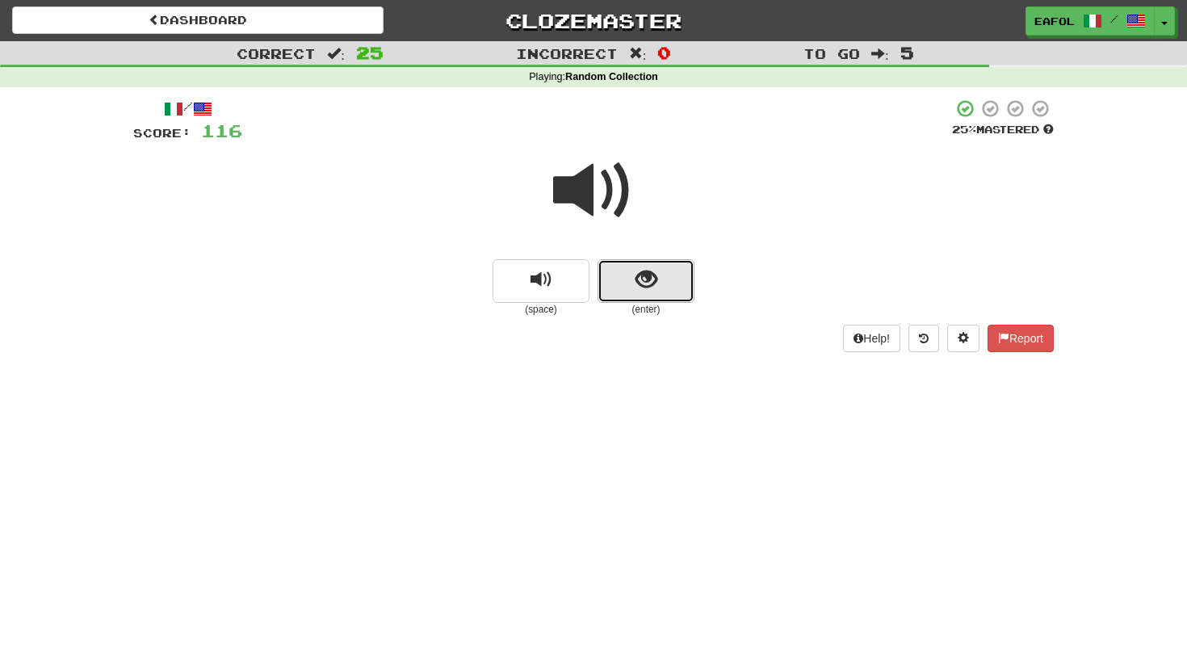
click at [640, 280] on span "show sentence" at bounding box center [646, 280] width 22 height 22
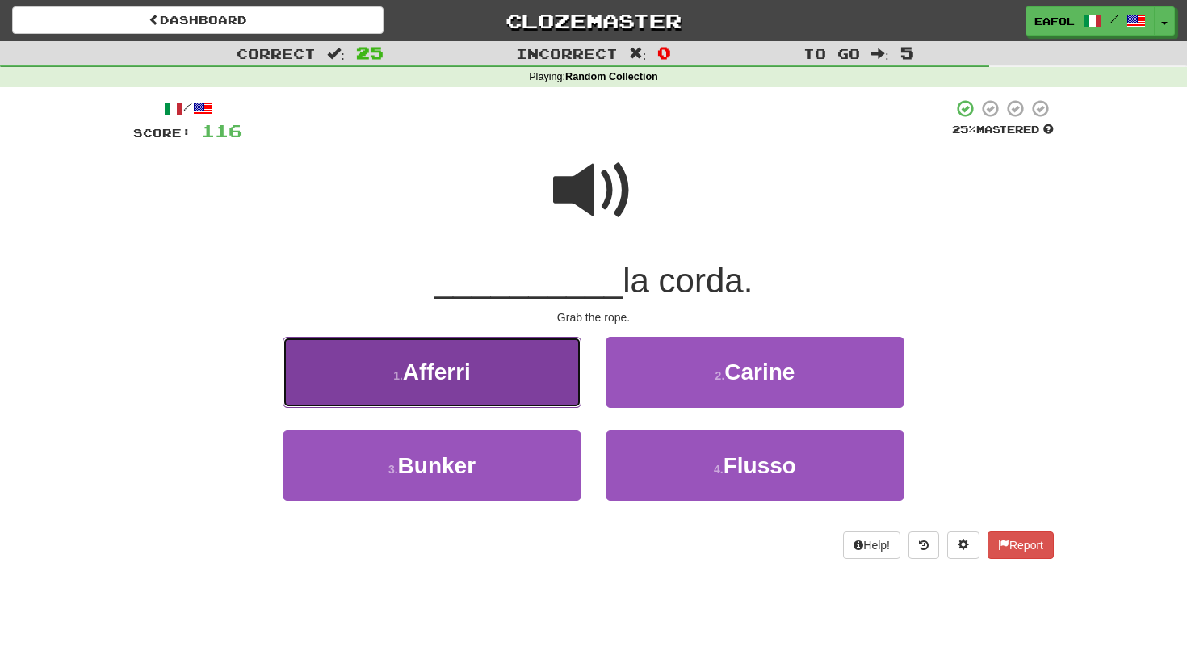
click at [538, 380] on button "1 . Afferri" at bounding box center [432, 372] width 299 height 70
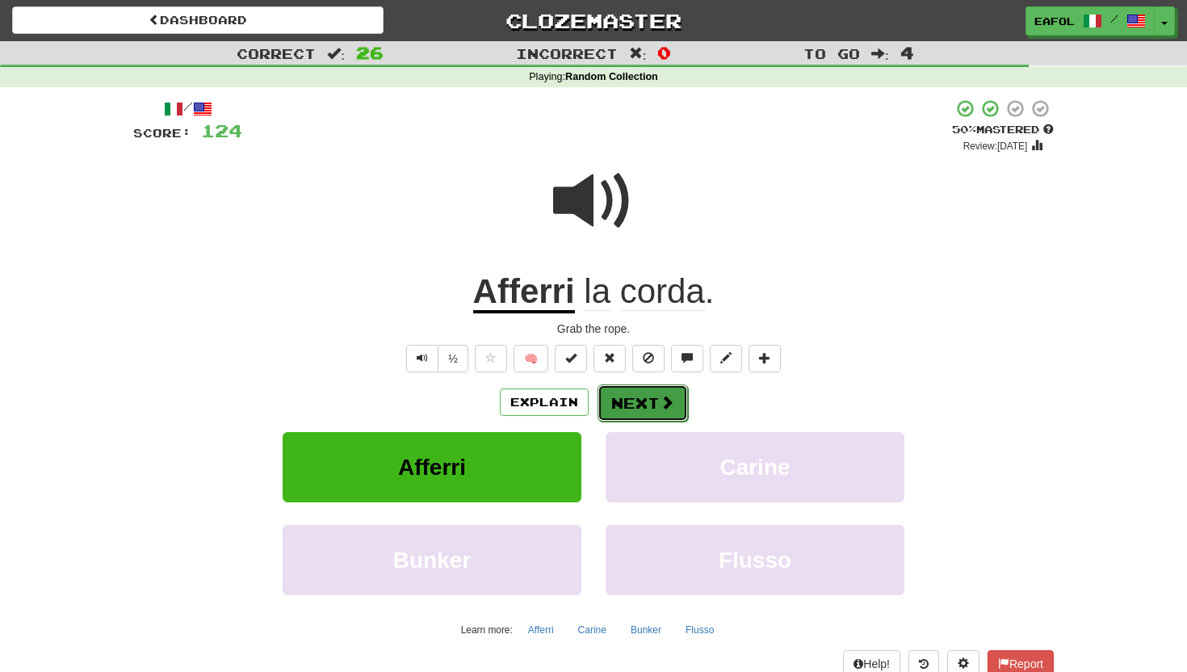
click at [631, 402] on button "Next" at bounding box center [643, 402] width 90 height 37
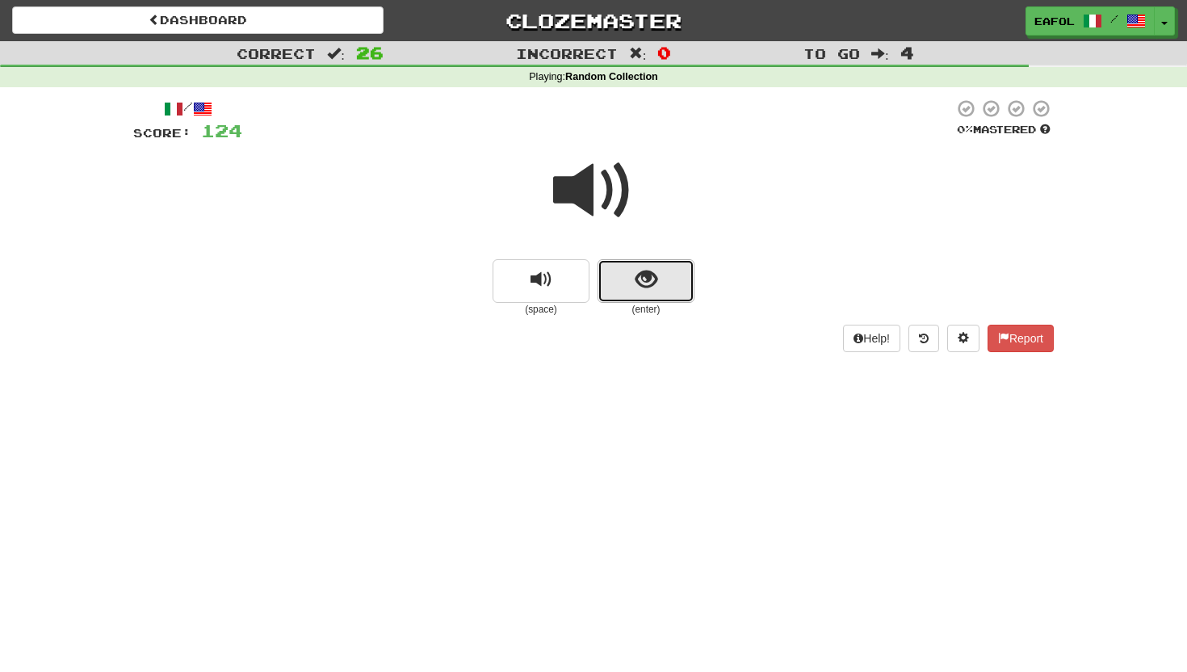
click at [628, 286] on button "show sentence" at bounding box center [646, 281] width 97 height 44
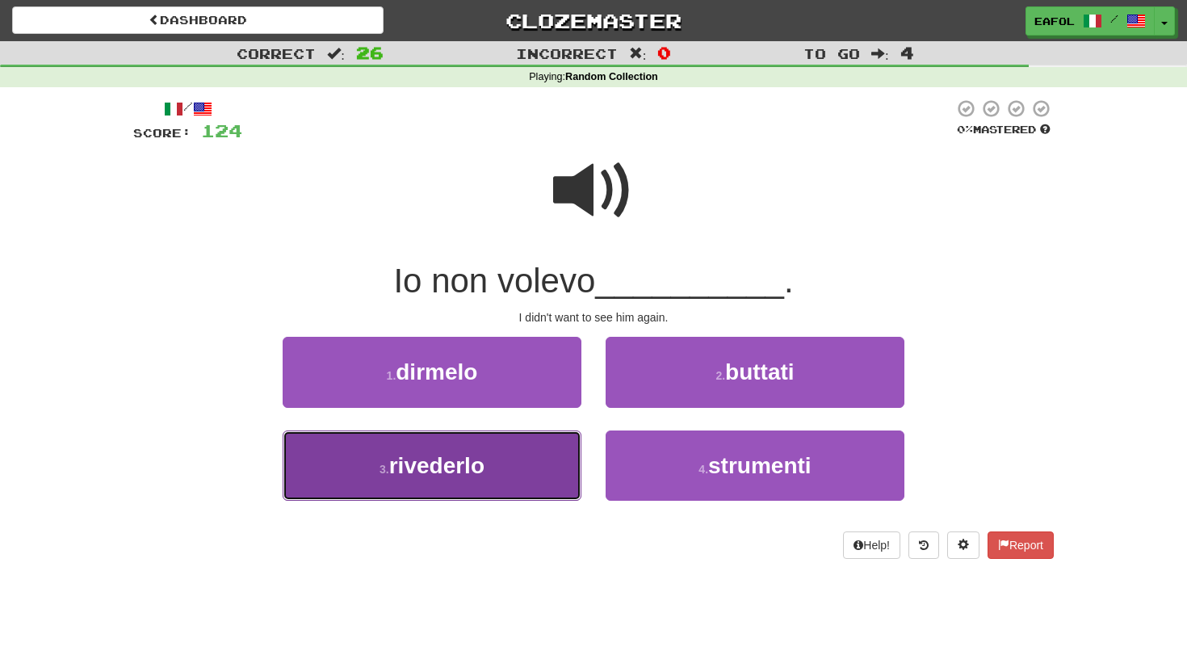
click at [541, 466] on button "3 . rivederlo" at bounding box center [432, 465] width 299 height 70
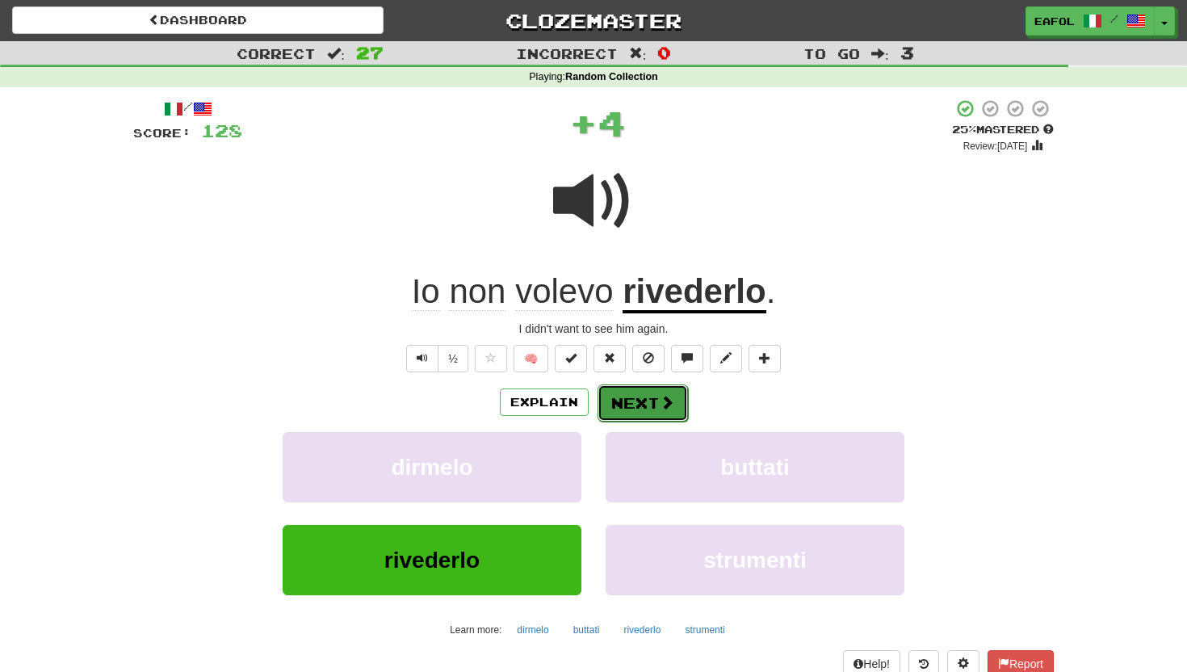
click at [631, 396] on button "Next" at bounding box center [643, 402] width 90 height 37
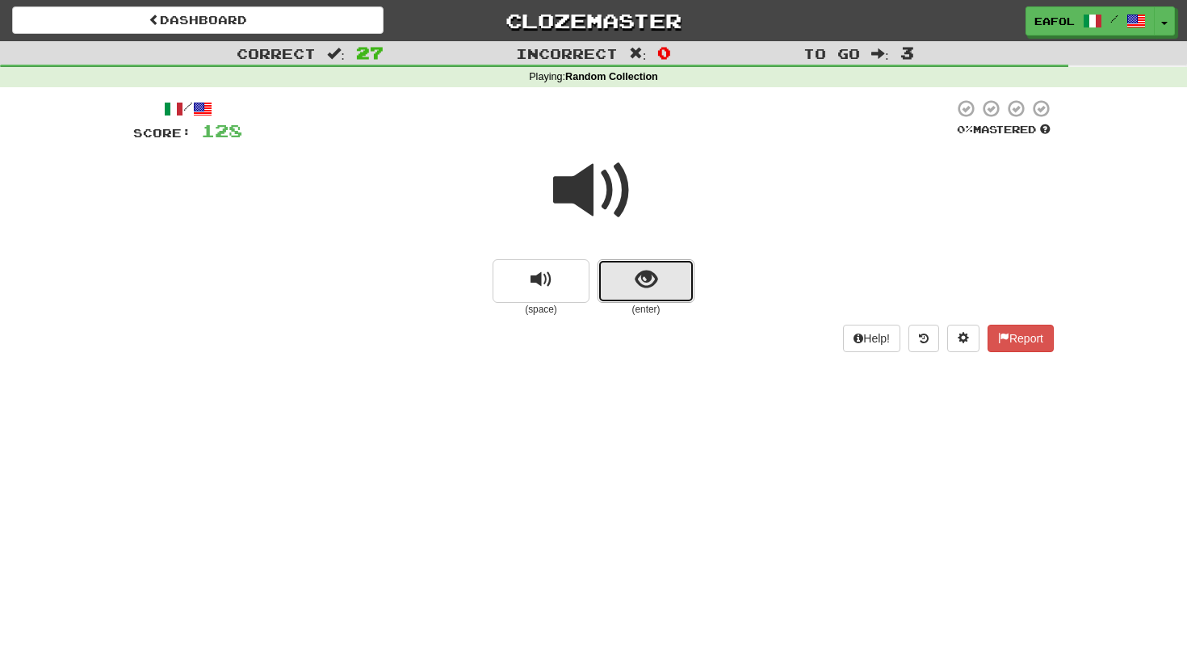
click at [633, 288] on button "show sentence" at bounding box center [646, 281] width 97 height 44
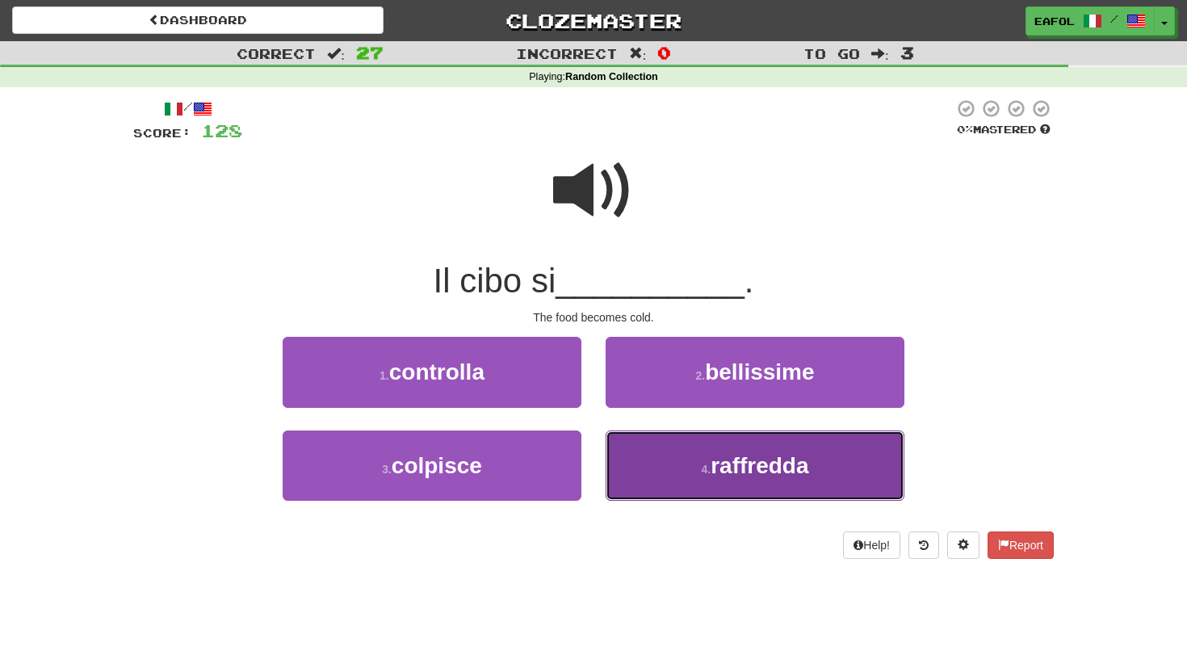
click at [682, 472] on button "4 . raffredda" at bounding box center [755, 465] width 299 height 70
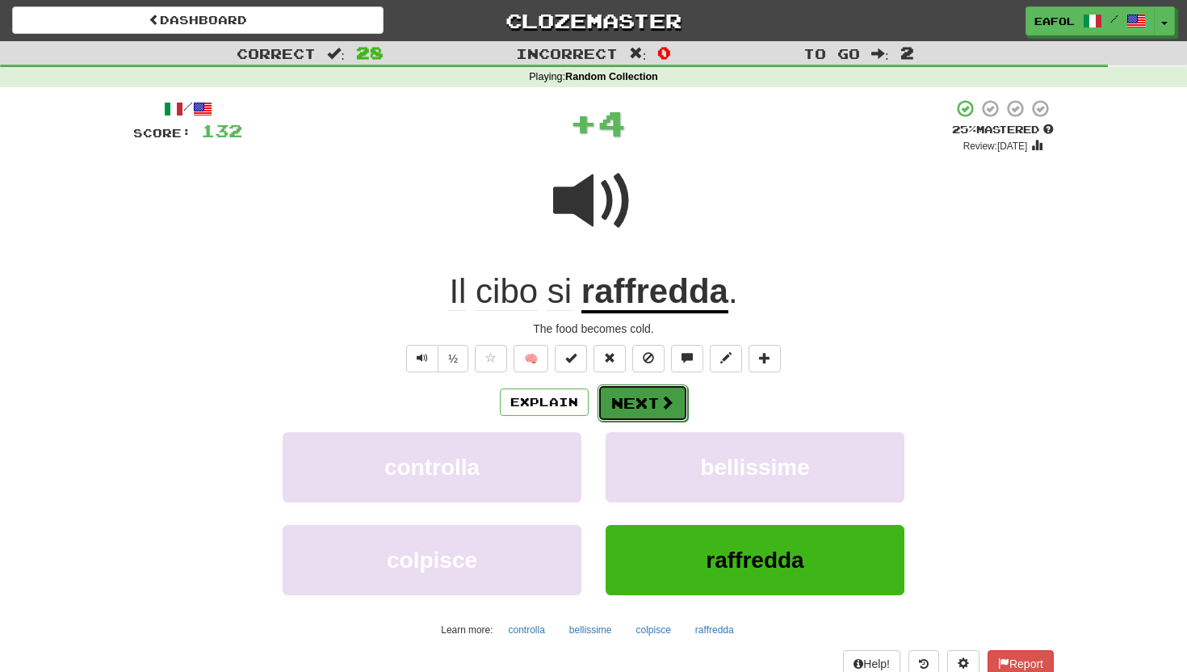
click at [657, 405] on button "Next" at bounding box center [643, 402] width 90 height 37
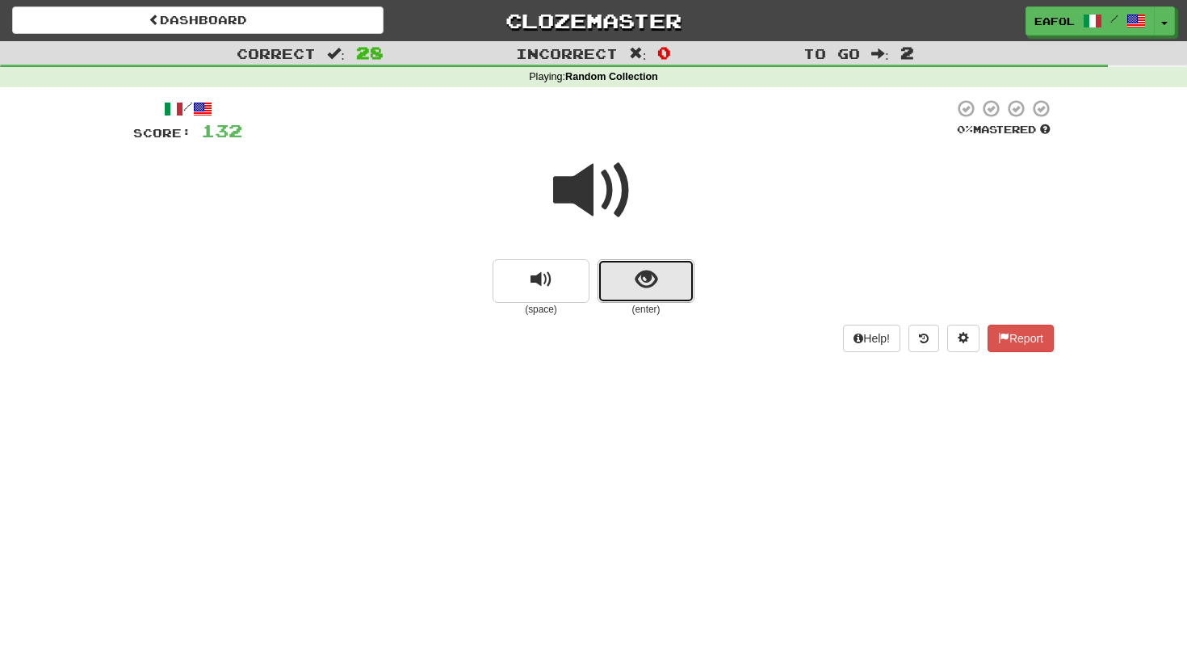
click at [642, 279] on span "show sentence" at bounding box center [646, 280] width 22 height 22
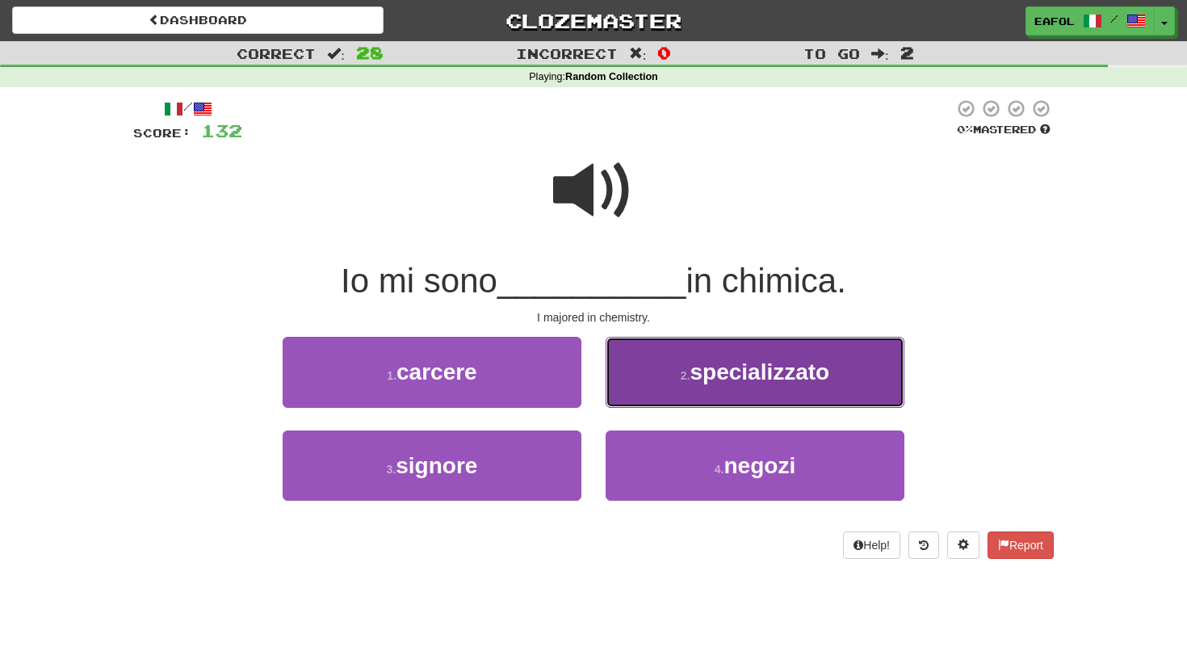
click at [657, 396] on button "2 . specializzato" at bounding box center [755, 372] width 299 height 70
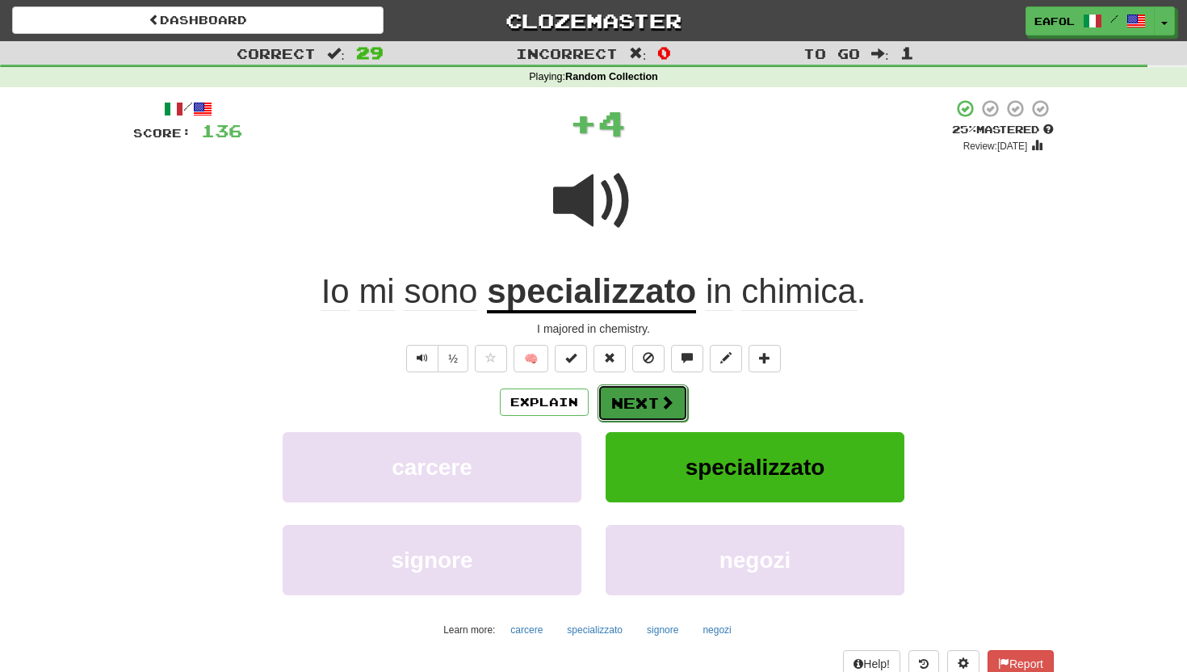
click at [637, 397] on button "Next" at bounding box center [643, 402] width 90 height 37
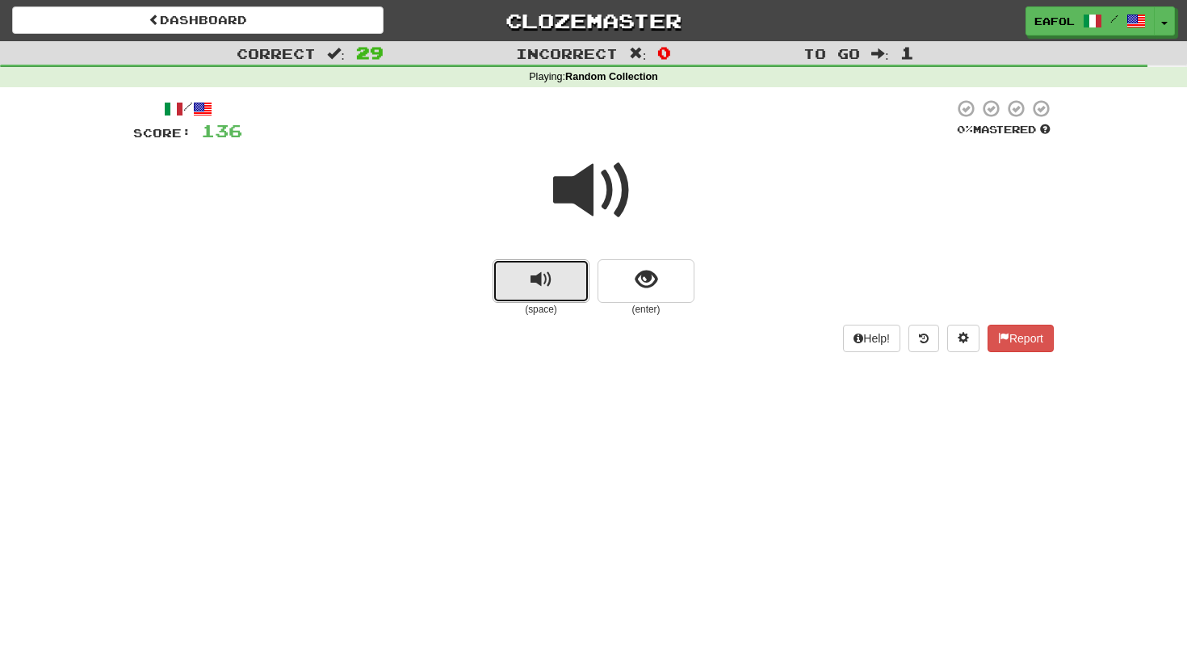
click at [536, 289] on span "replay audio" at bounding box center [542, 280] width 22 height 22
click at [550, 279] on span "replay audio" at bounding box center [542, 280] width 22 height 22
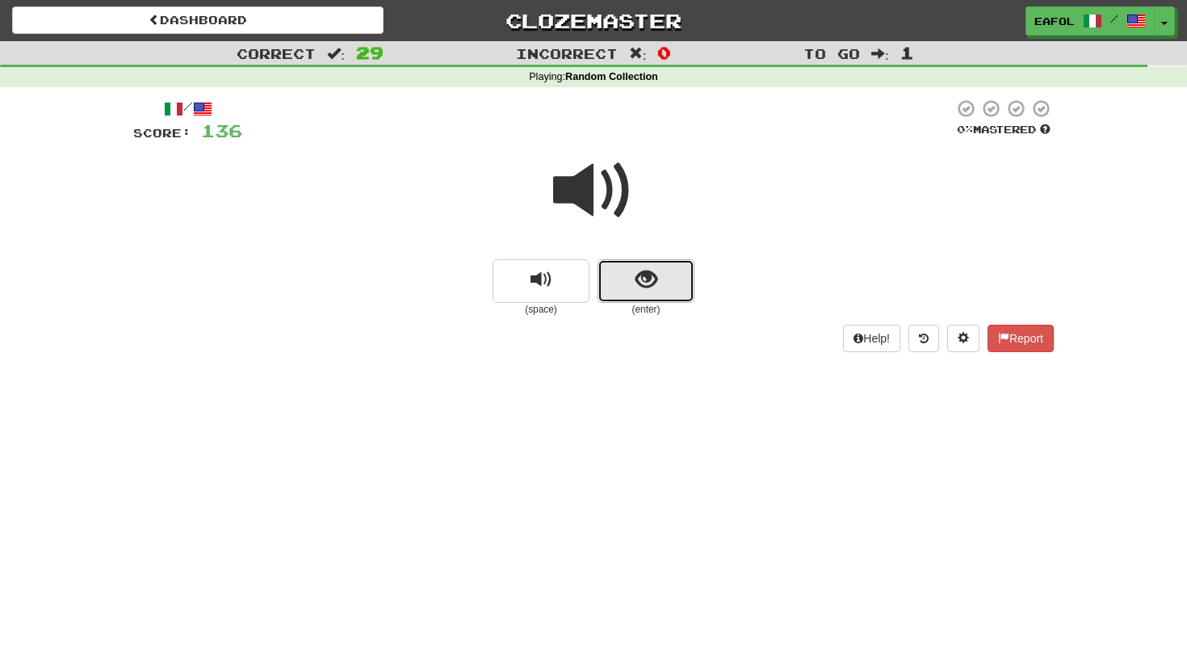
click at [619, 289] on button "show sentence" at bounding box center [646, 281] width 97 height 44
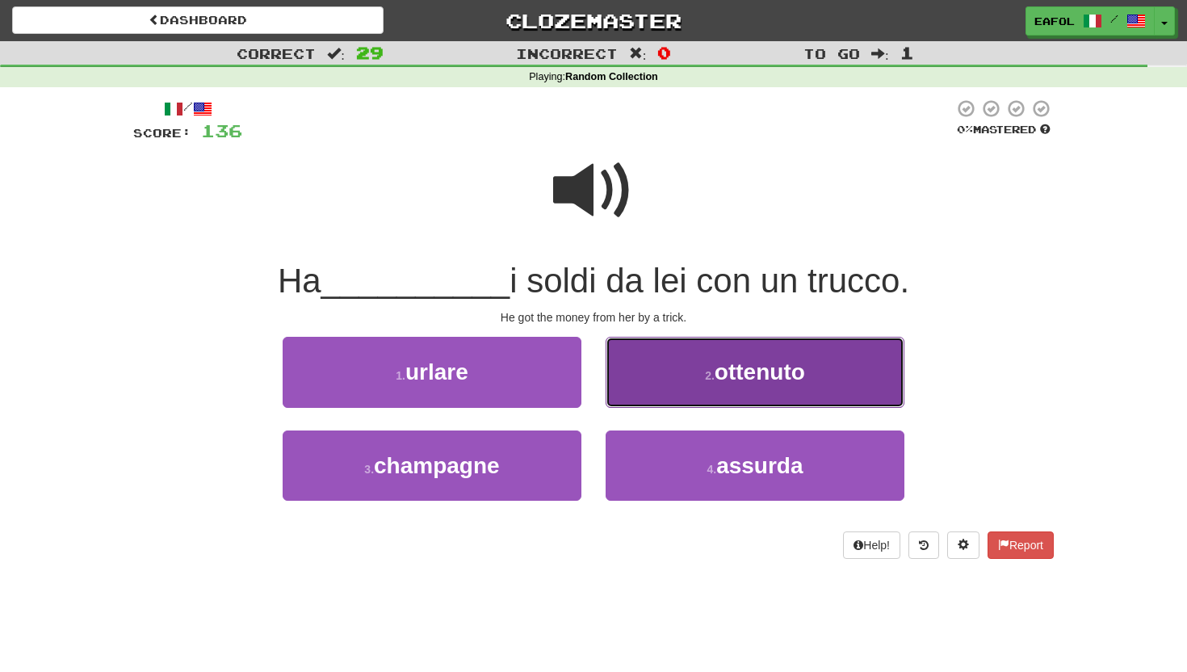
click at [652, 397] on button "2 . ottenuto" at bounding box center [755, 372] width 299 height 70
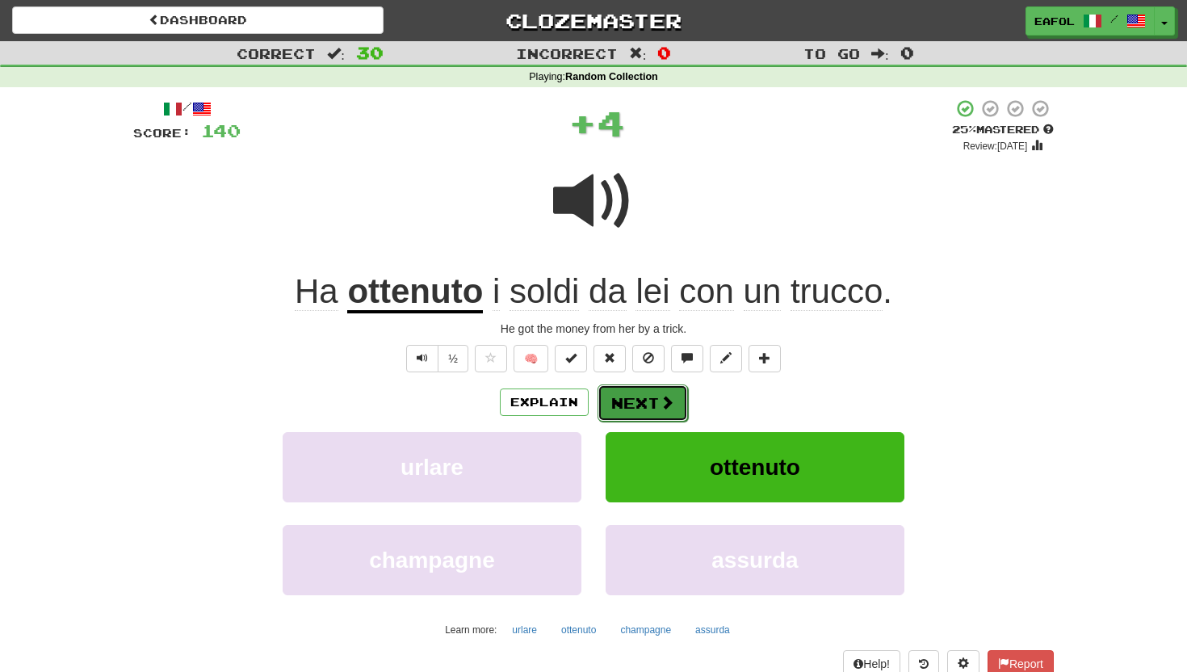
click at [638, 406] on button "Next" at bounding box center [643, 402] width 90 height 37
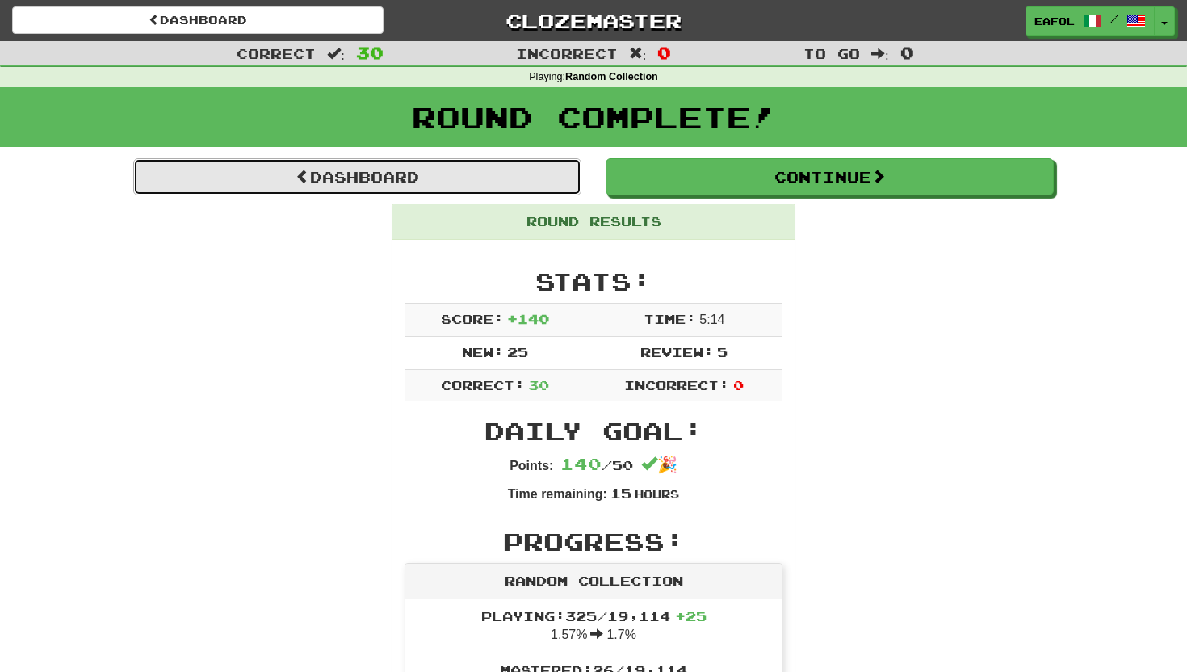
click at [540, 173] on link "Dashboard" at bounding box center [357, 176] width 448 height 37
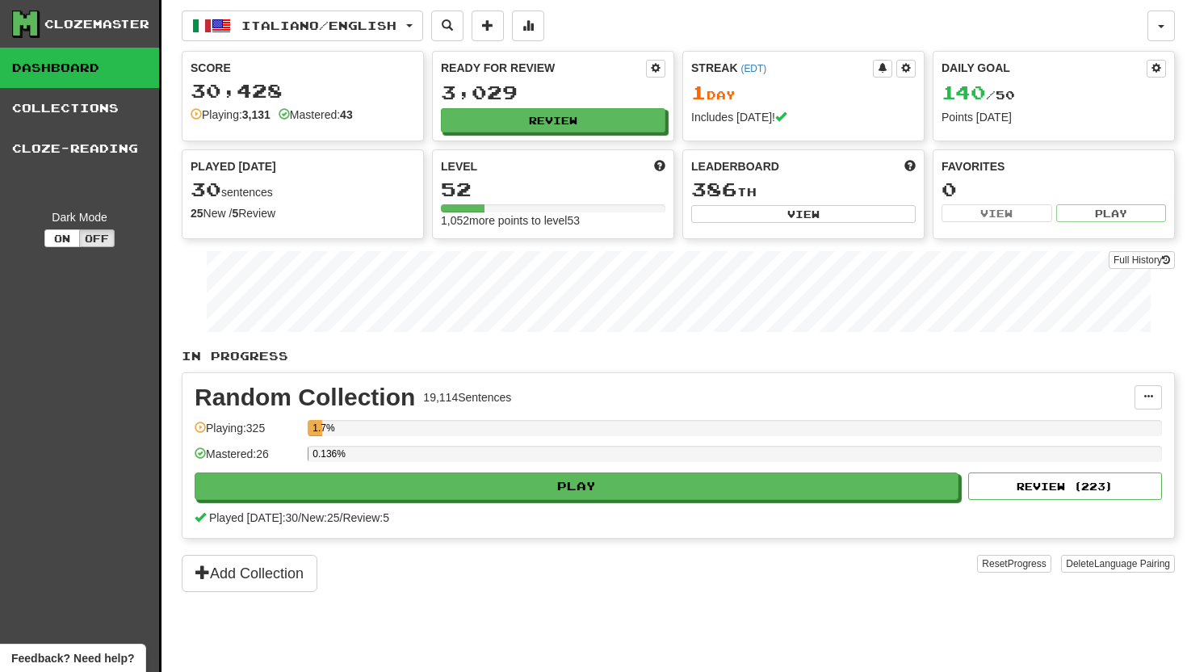
scroll to position [1, 0]
click at [420, 20] on button "Italiano / English" at bounding box center [302, 25] width 241 height 31
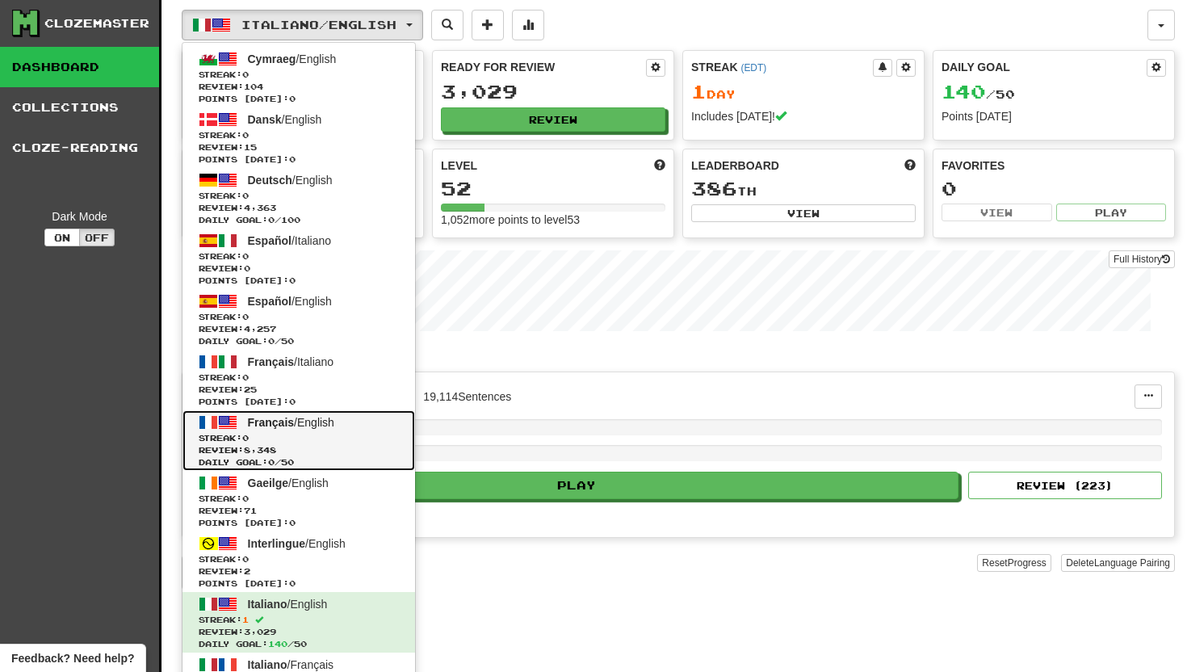
click at [292, 425] on span "Français" at bounding box center [271, 422] width 47 height 13
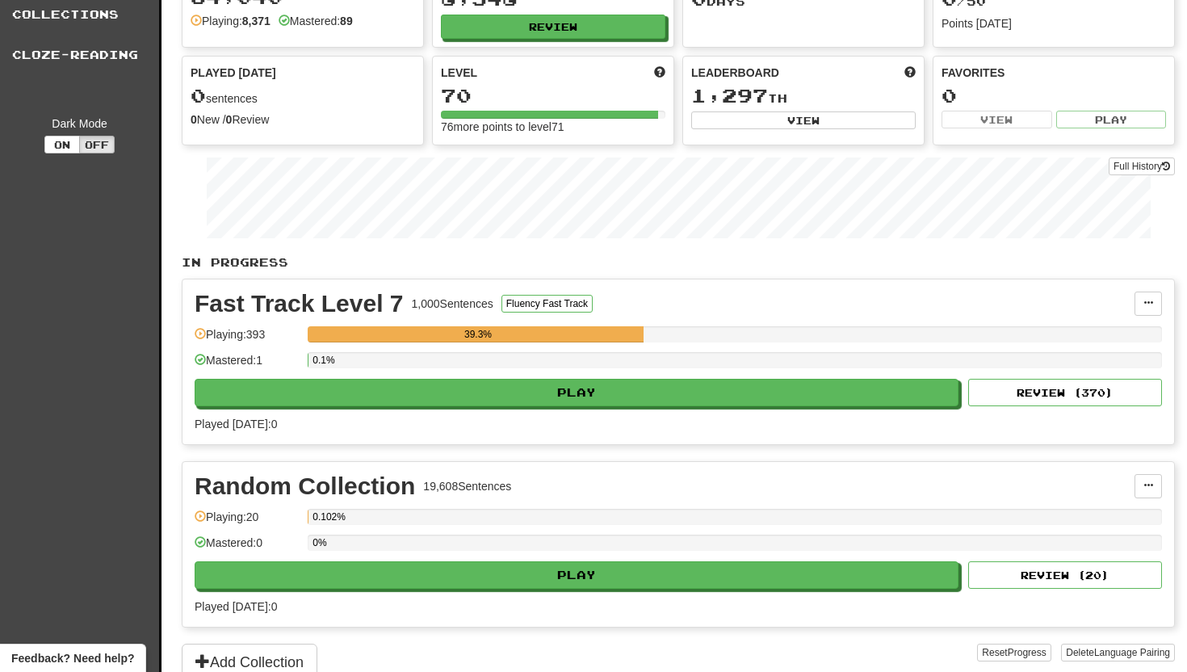
scroll to position [94, 0]
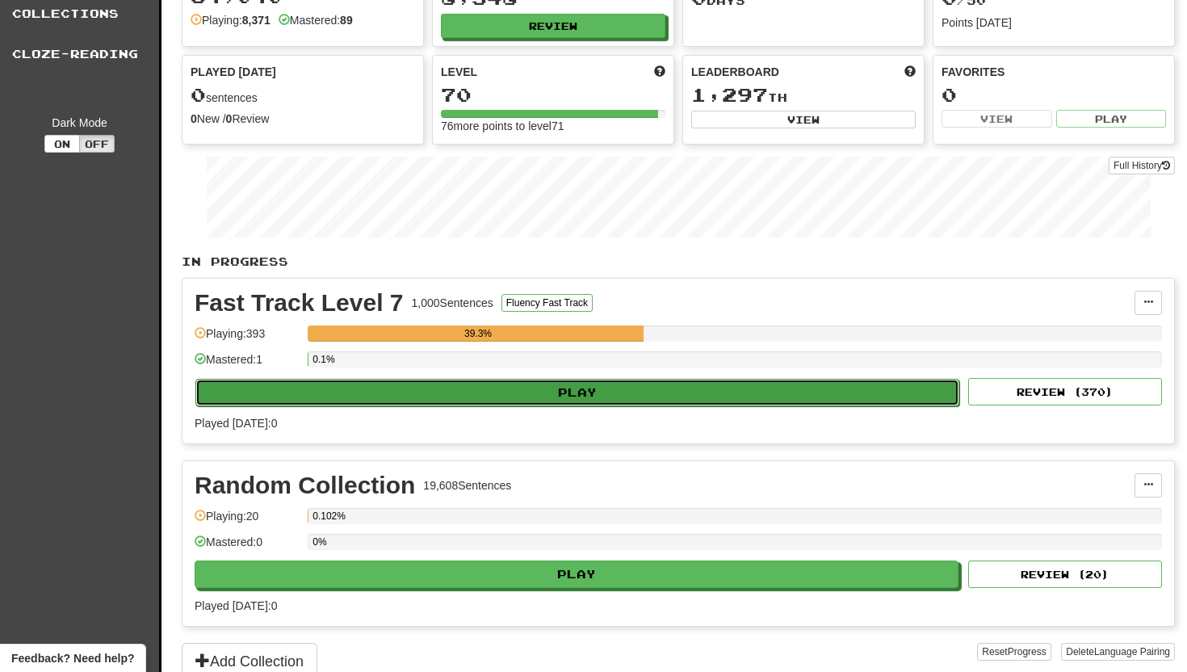
click at [505, 393] on button "Play" at bounding box center [577, 392] width 764 height 27
select select "**"
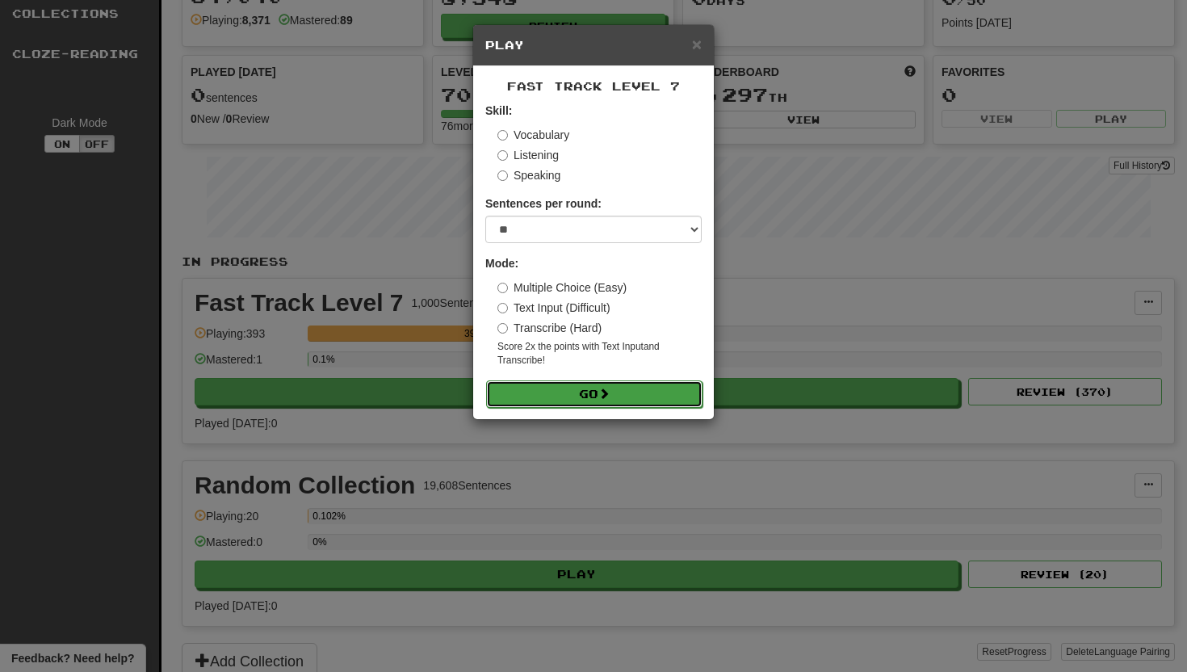
click at [540, 393] on button "Go" at bounding box center [594, 393] width 216 height 27
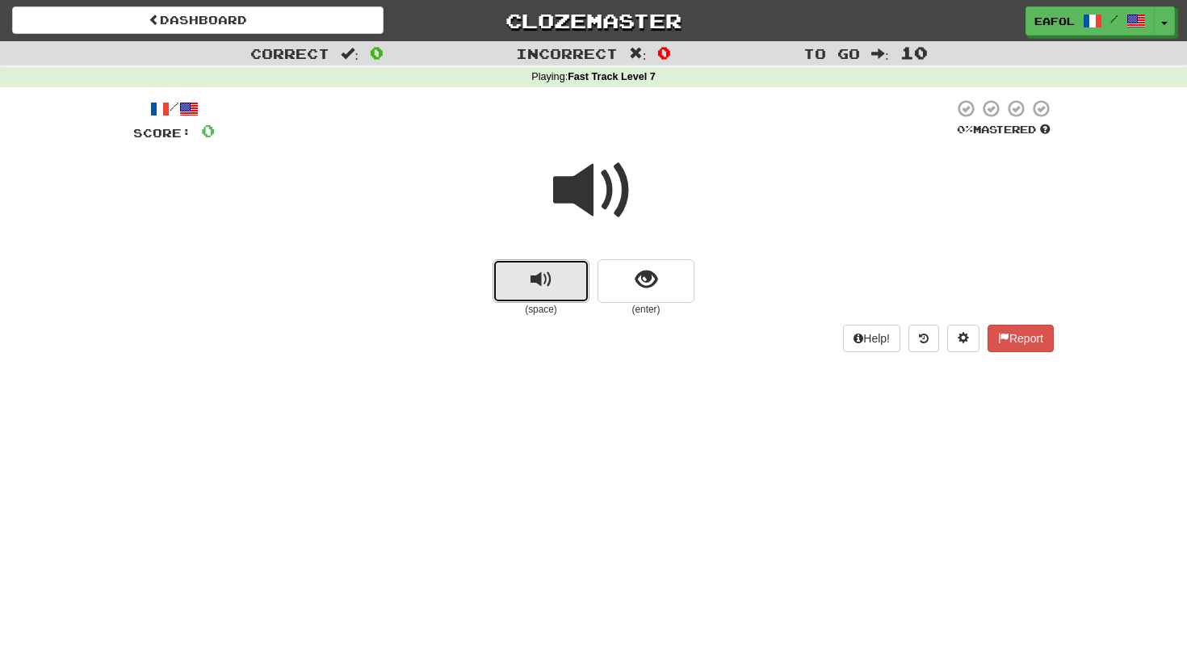
click at [531, 264] on button "replay audio" at bounding box center [541, 281] width 97 height 44
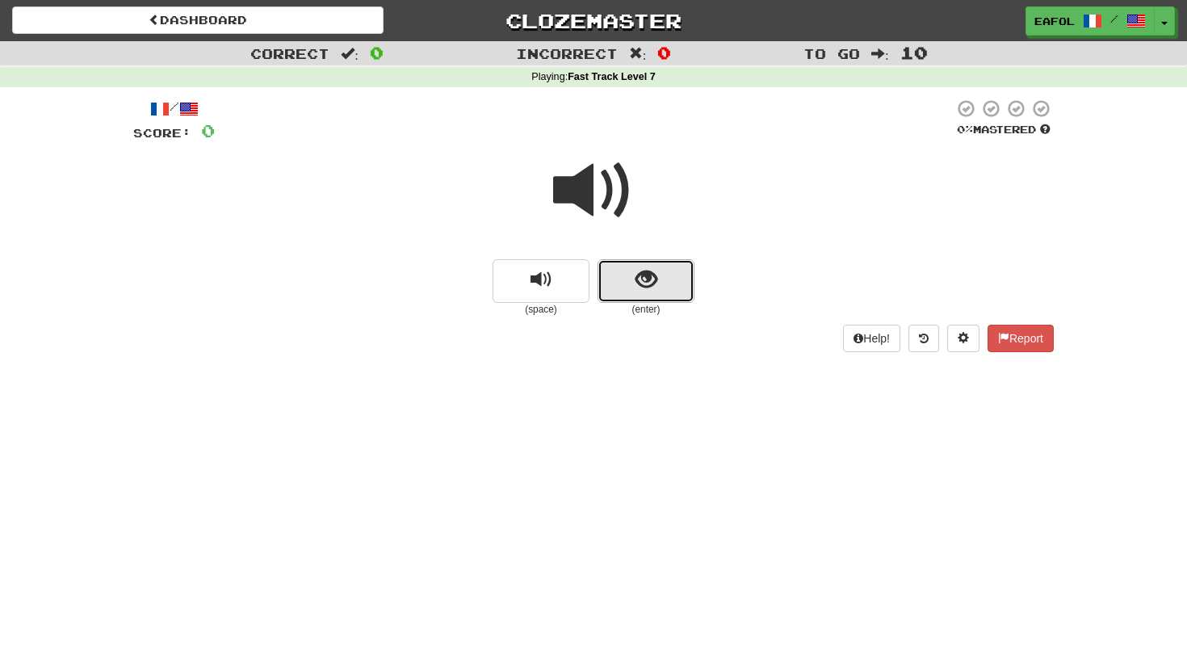
click at [648, 281] on span "show sentence" at bounding box center [646, 280] width 22 height 22
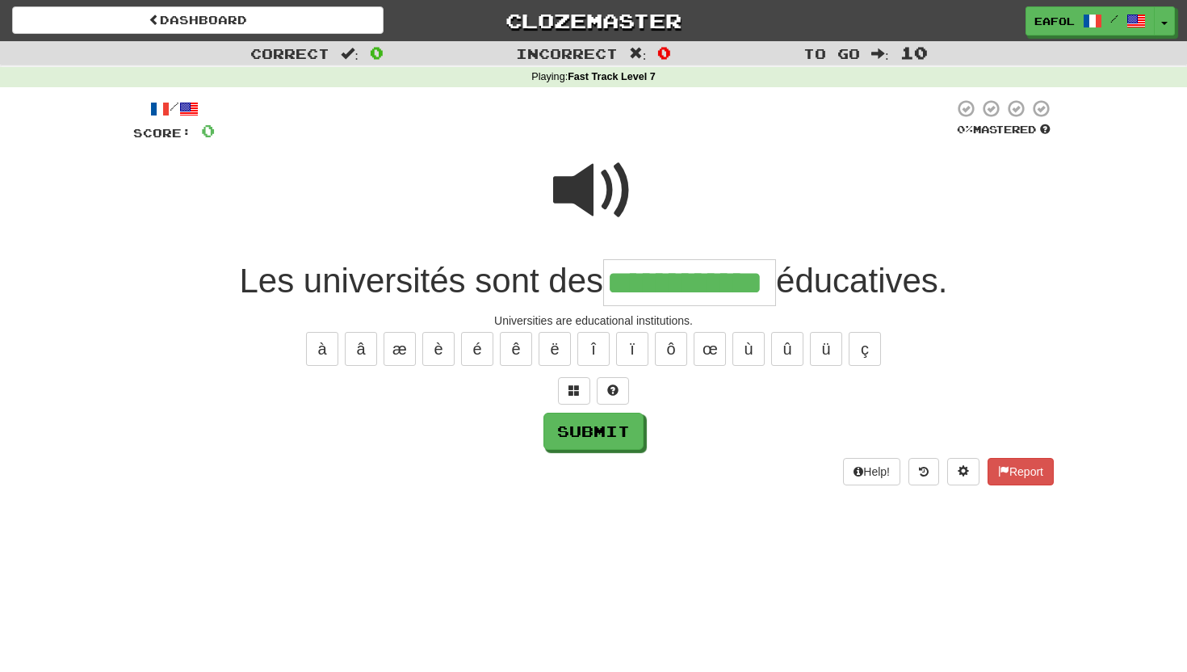
type input "**********"
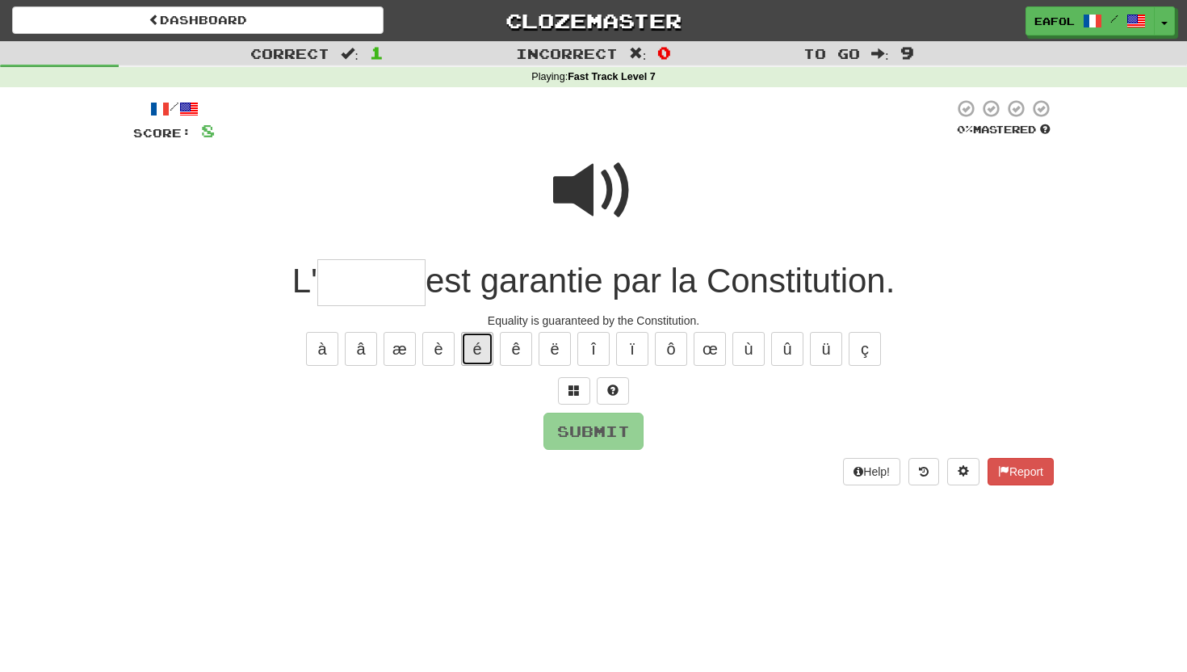
click at [474, 346] on button "é" at bounding box center [477, 349] width 32 height 34
click at [464, 333] on button "é" at bounding box center [477, 349] width 32 height 34
type input "*******"
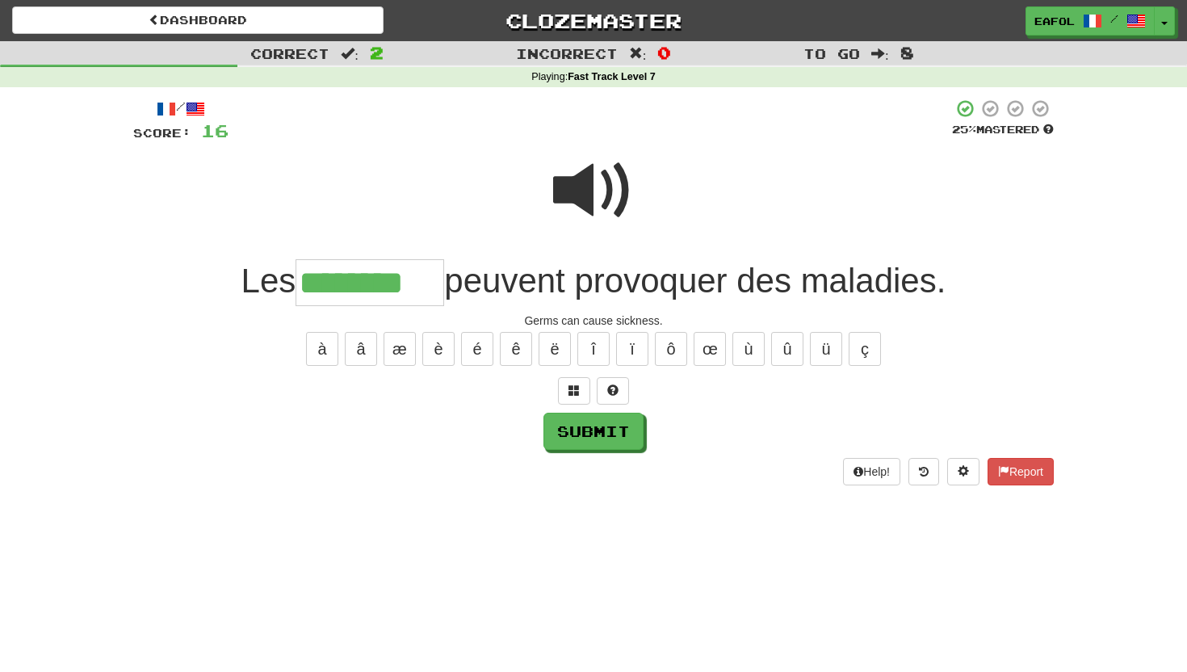
type input "********"
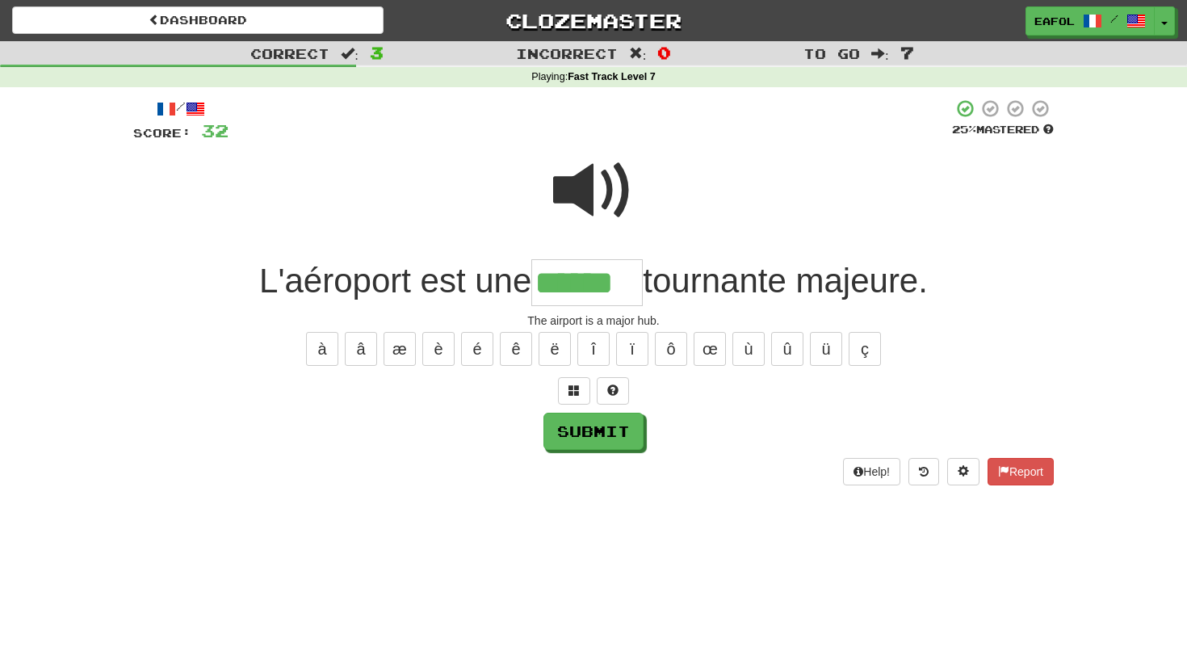
type input "******"
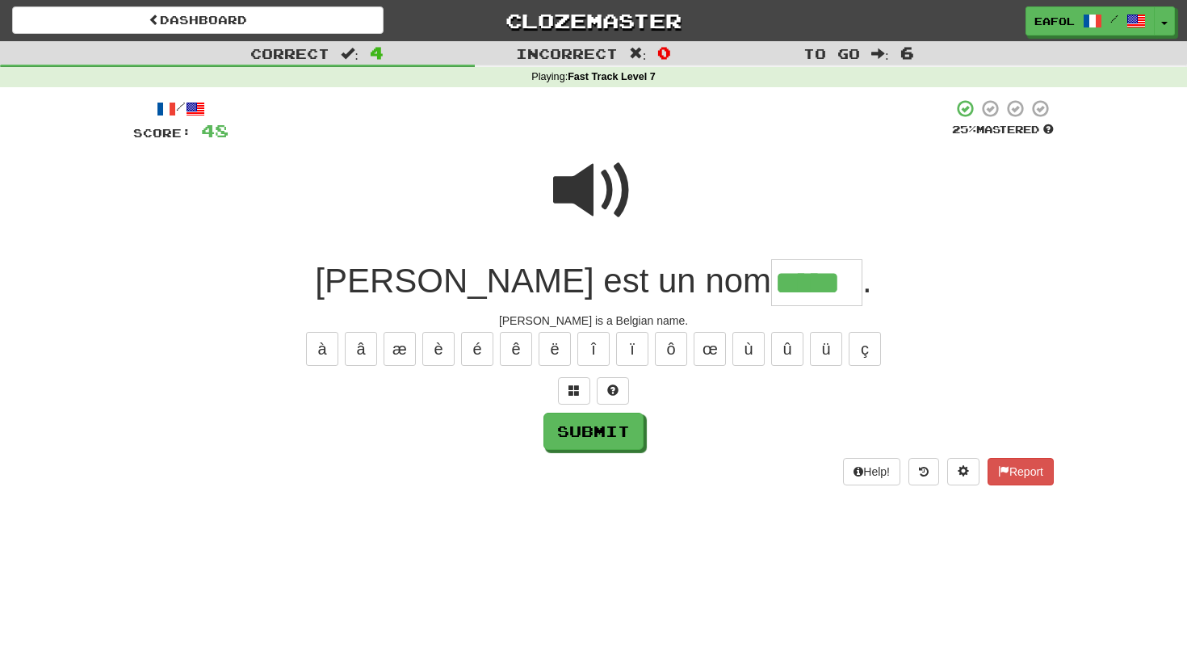
type input "*****"
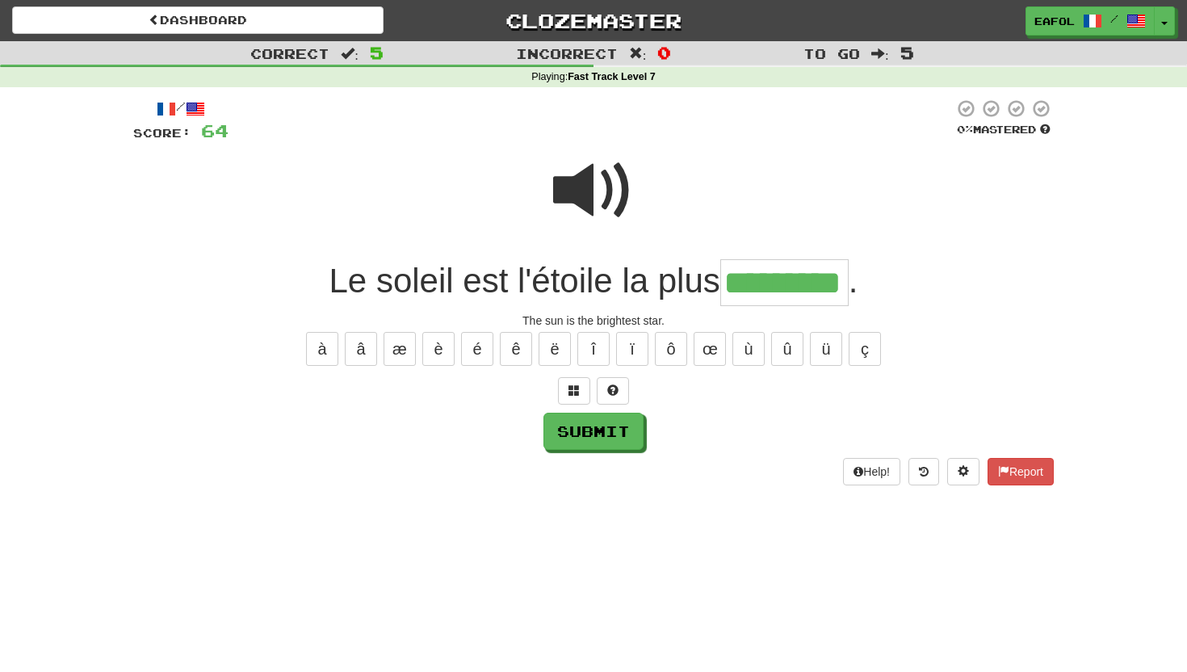
type input "*********"
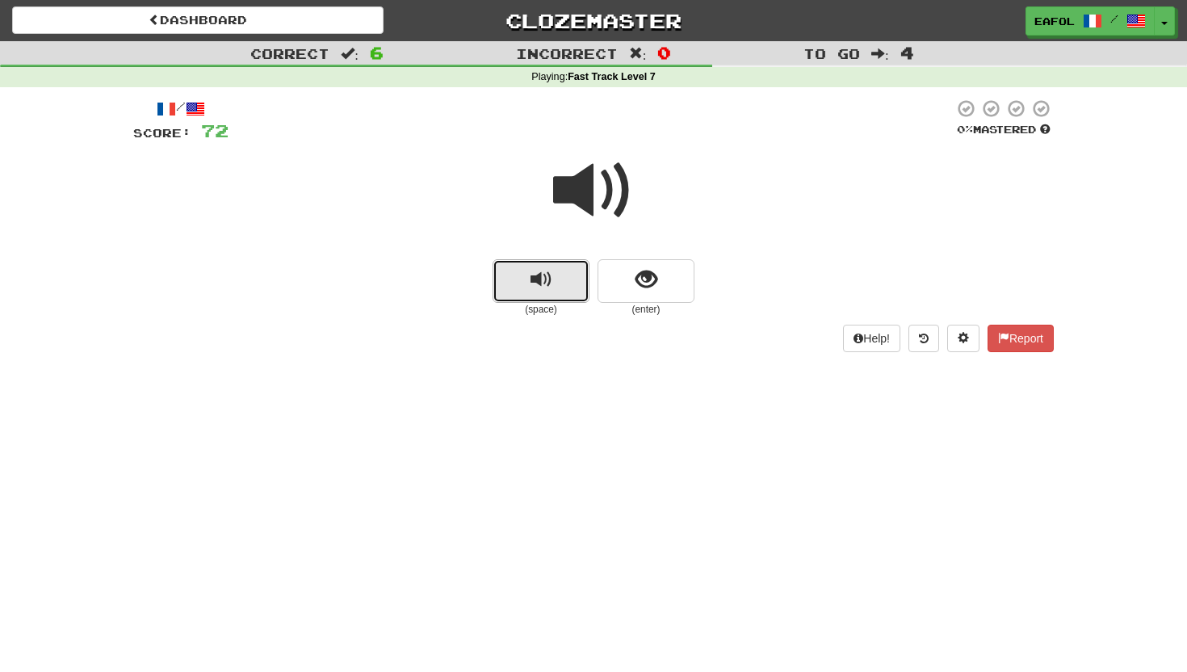
click at [550, 275] on span "replay audio" at bounding box center [542, 280] width 22 height 22
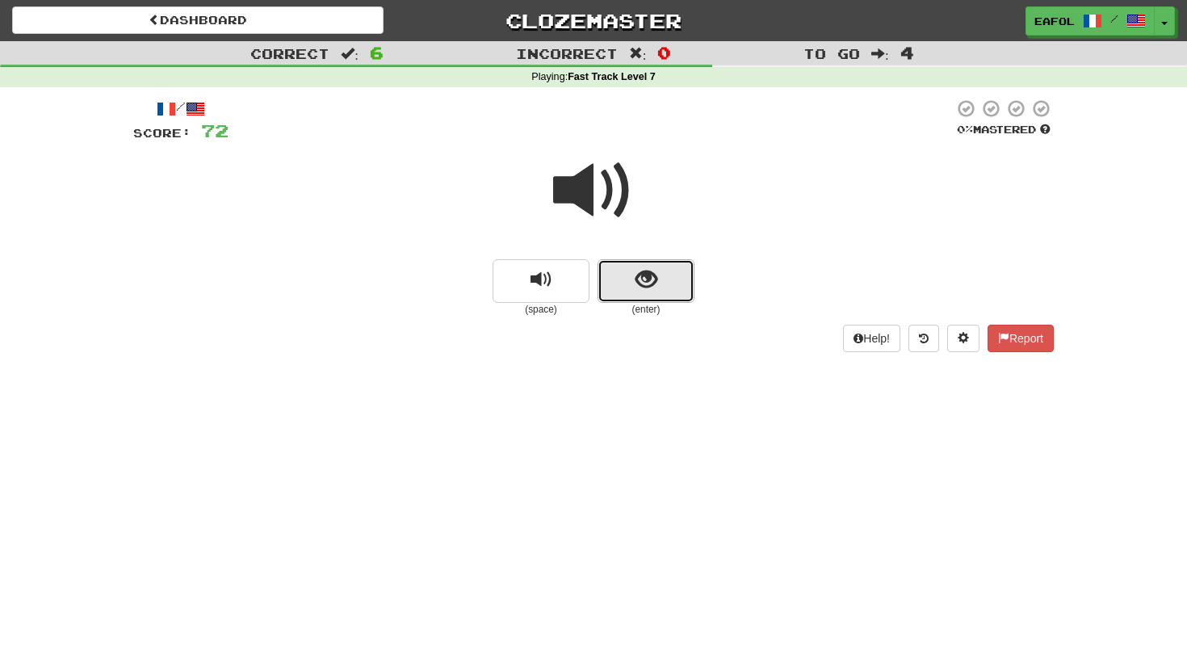
click at [621, 276] on button "show sentence" at bounding box center [646, 281] width 97 height 44
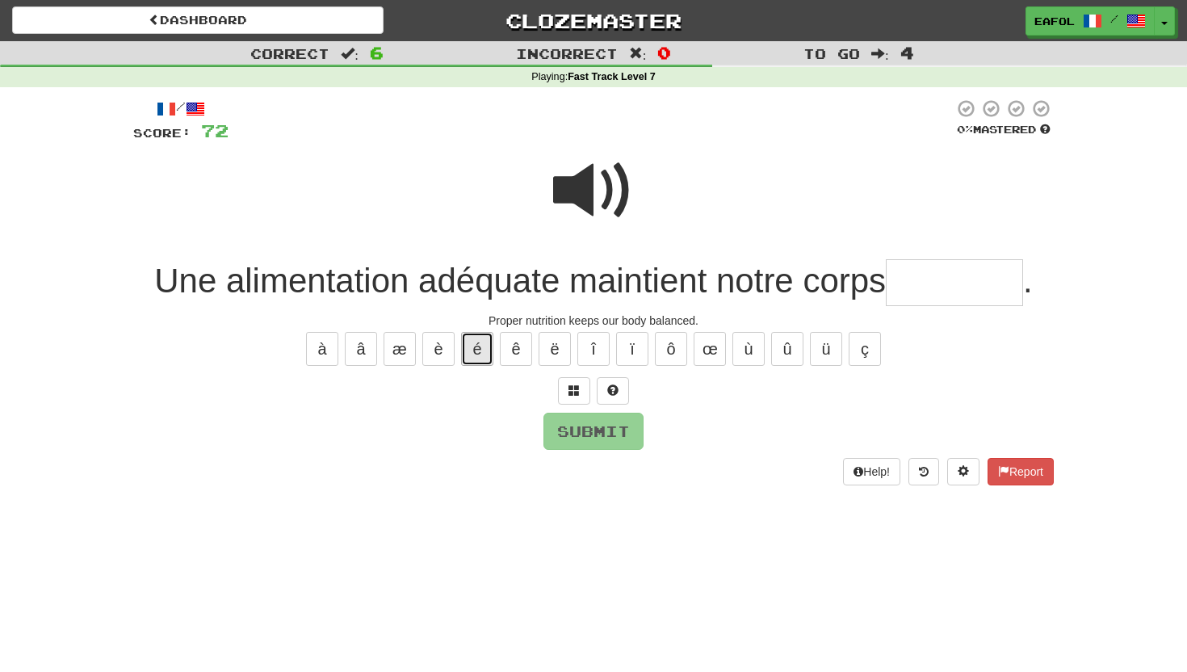
click at [475, 346] on button "é" at bounding box center [477, 349] width 32 height 34
click at [474, 350] on button "é" at bounding box center [477, 349] width 32 height 34
type input "*********"
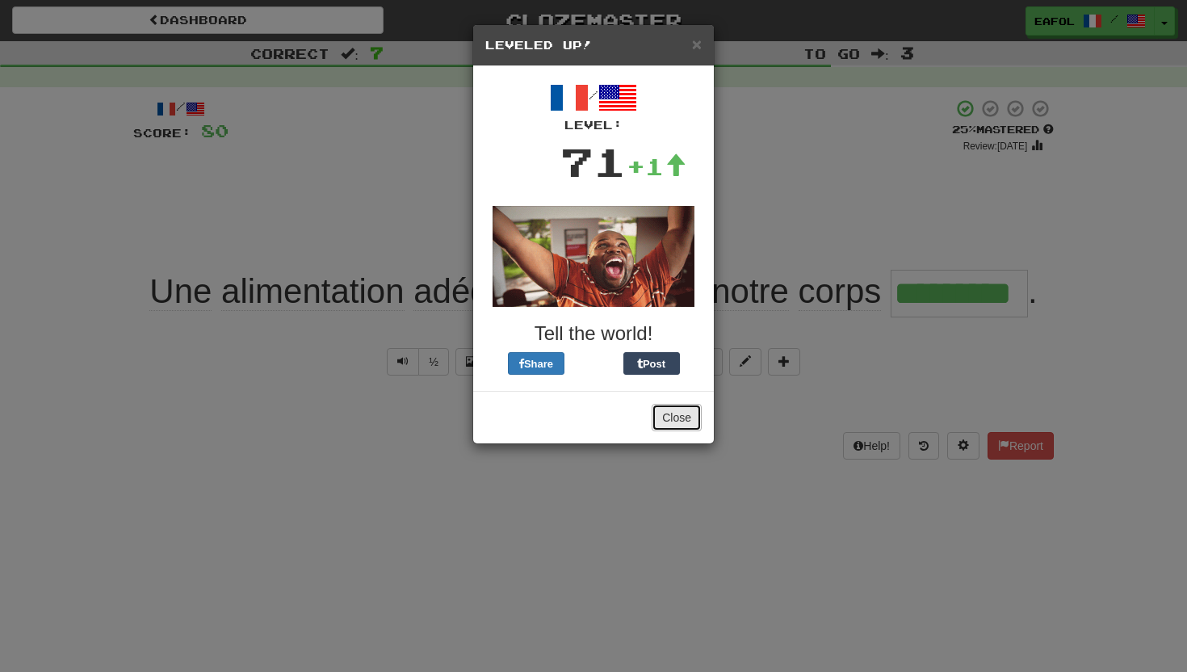
click at [676, 417] on button "Close" at bounding box center [677, 417] width 50 height 27
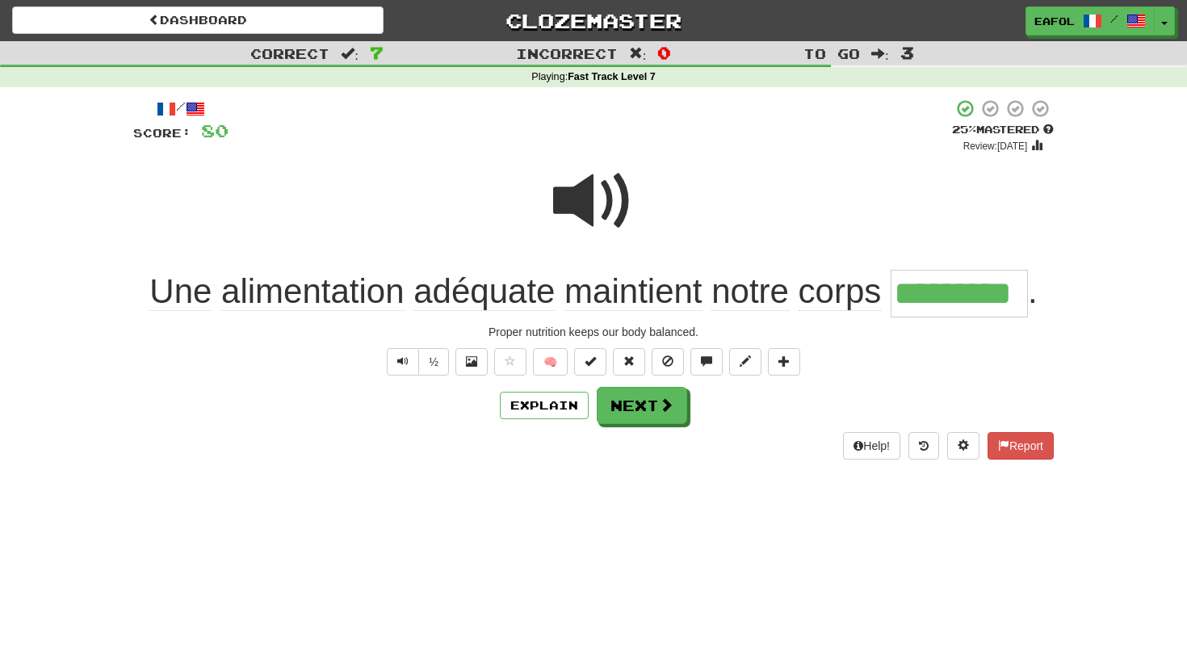
click at [571, 215] on span at bounding box center [593, 201] width 81 height 81
click at [640, 404] on button "Next" at bounding box center [643, 406] width 90 height 37
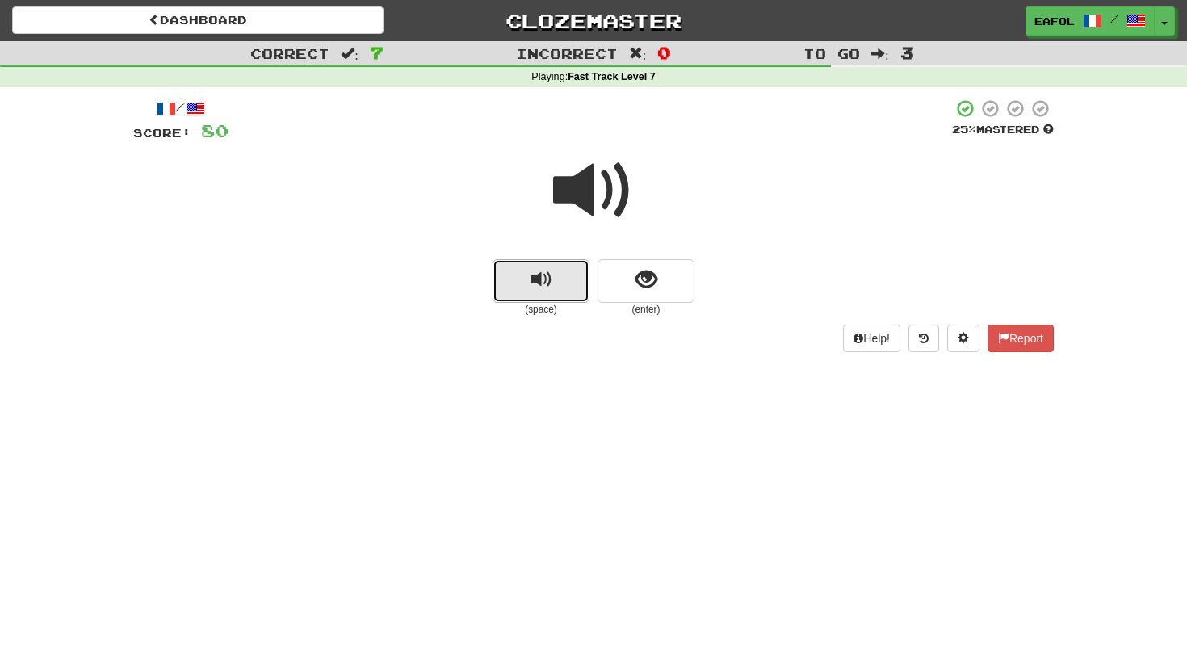
click at [555, 286] on button "replay audio" at bounding box center [541, 281] width 97 height 44
click at [549, 286] on span "replay audio" at bounding box center [542, 280] width 22 height 22
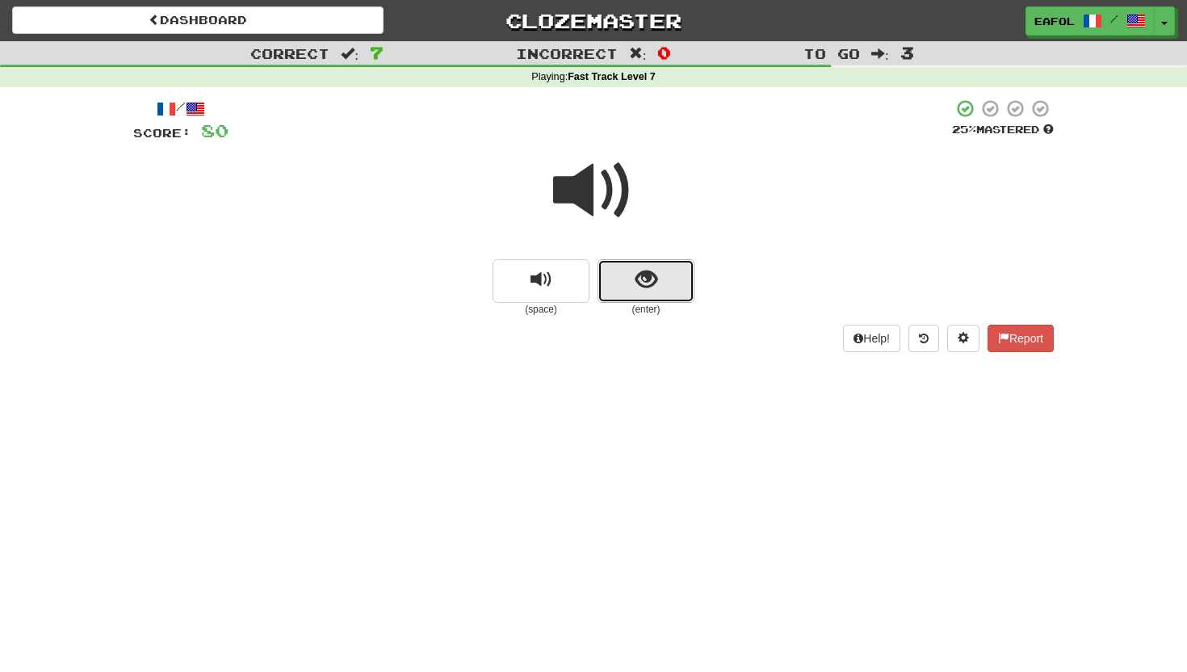
click at [653, 273] on span "show sentence" at bounding box center [646, 280] width 22 height 22
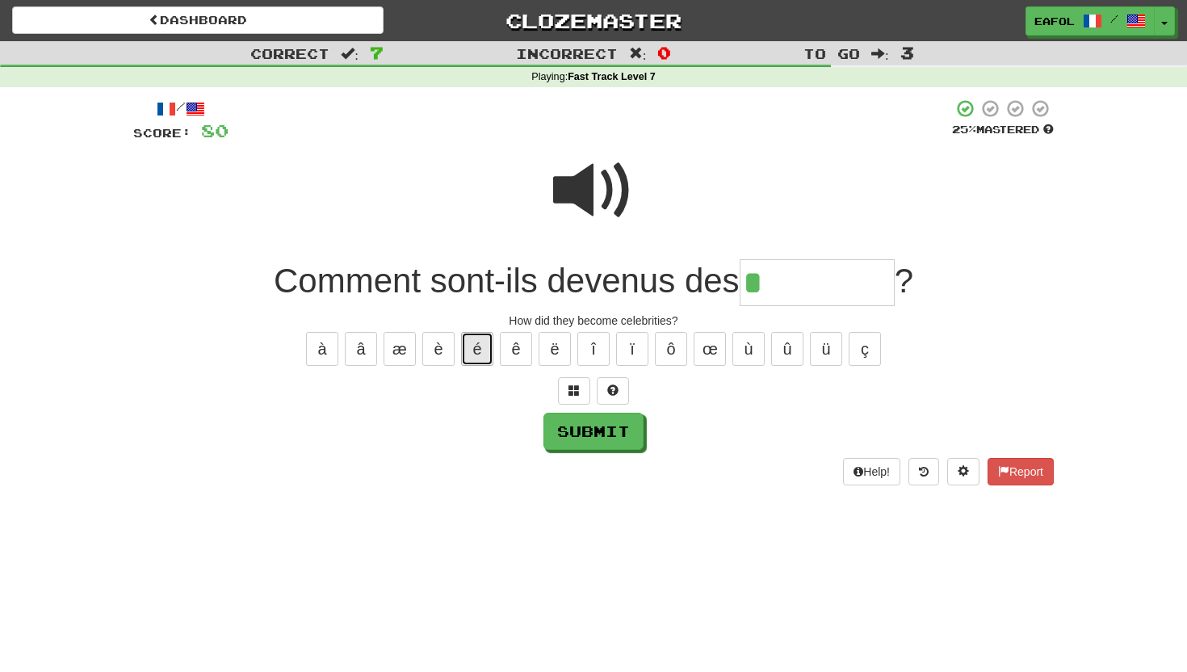
click at [475, 352] on button "é" at bounding box center [477, 349] width 32 height 34
click at [446, 351] on button "è" at bounding box center [438, 349] width 32 height 34
click at [480, 349] on button "é" at bounding box center [477, 349] width 32 height 34
type input "**********"
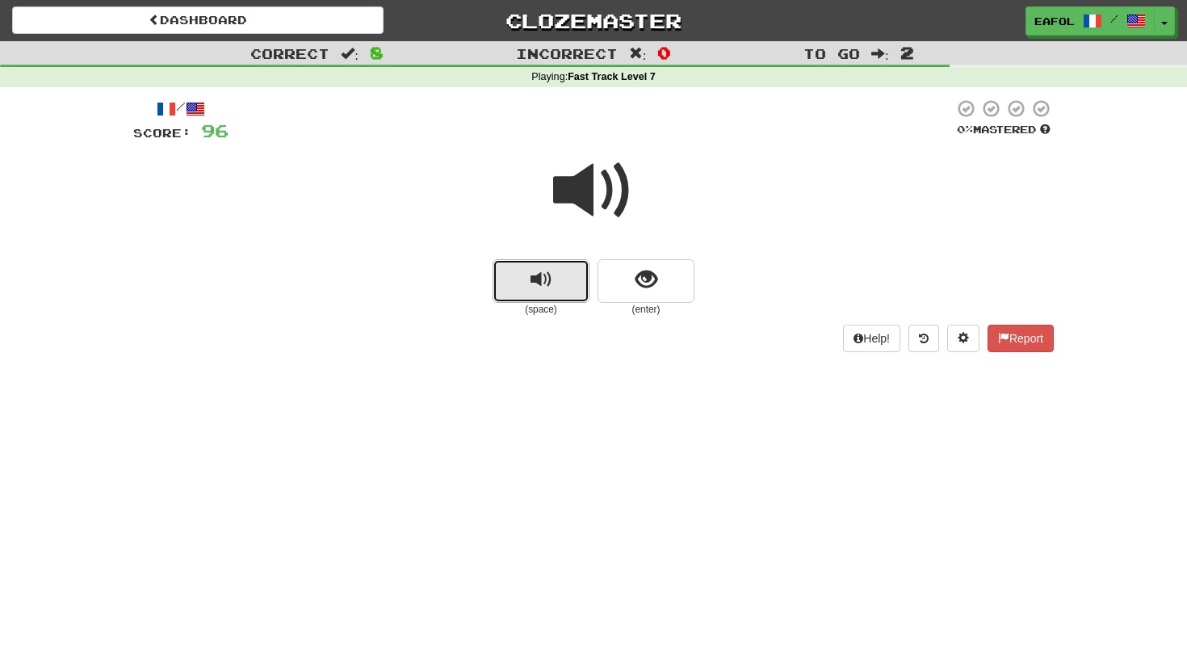
click at [581, 283] on button "replay audio" at bounding box center [541, 281] width 97 height 44
click at [531, 282] on span "replay audio" at bounding box center [542, 280] width 22 height 22
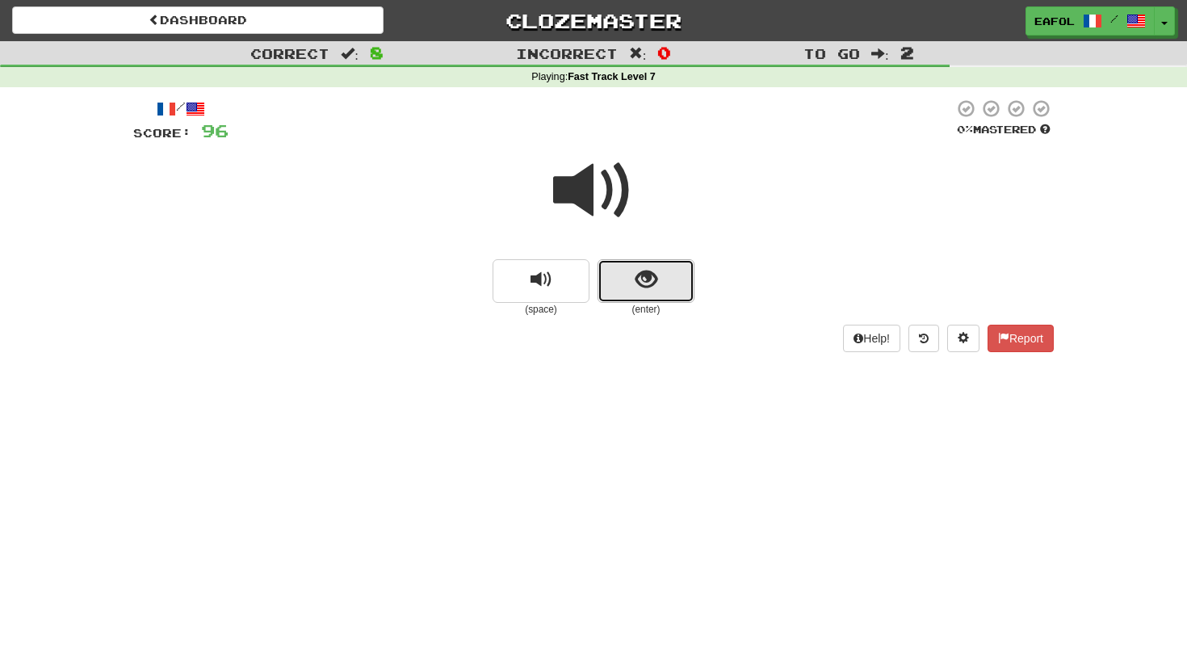
click at [642, 276] on span "show sentence" at bounding box center [646, 280] width 22 height 22
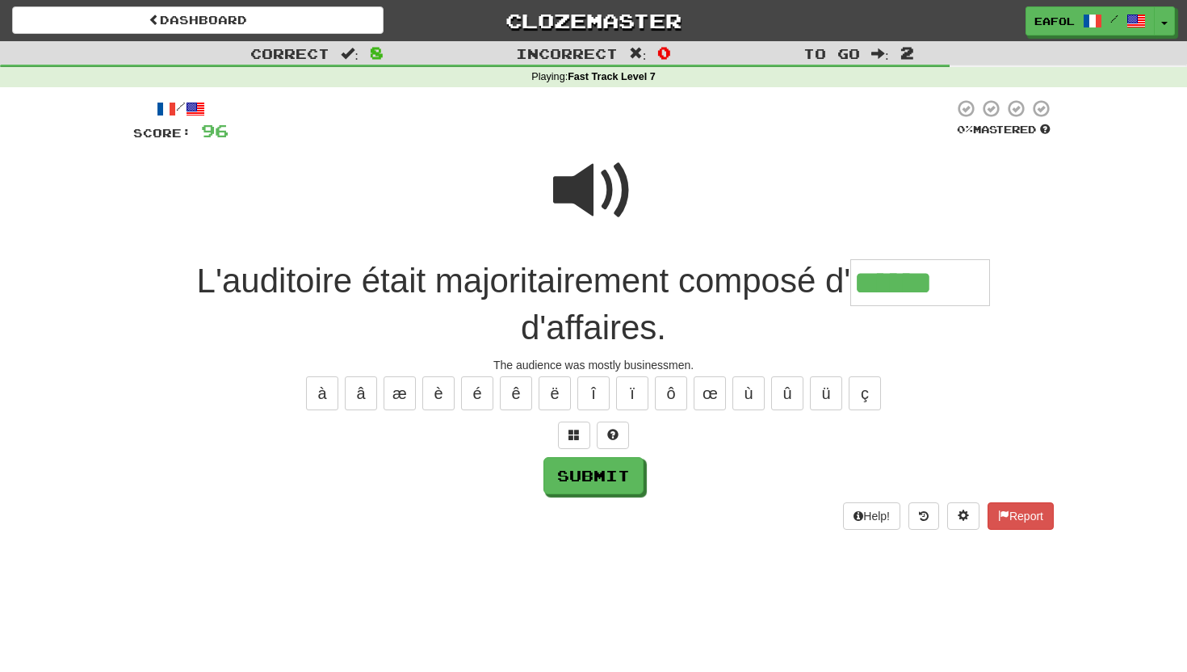
type input "******"
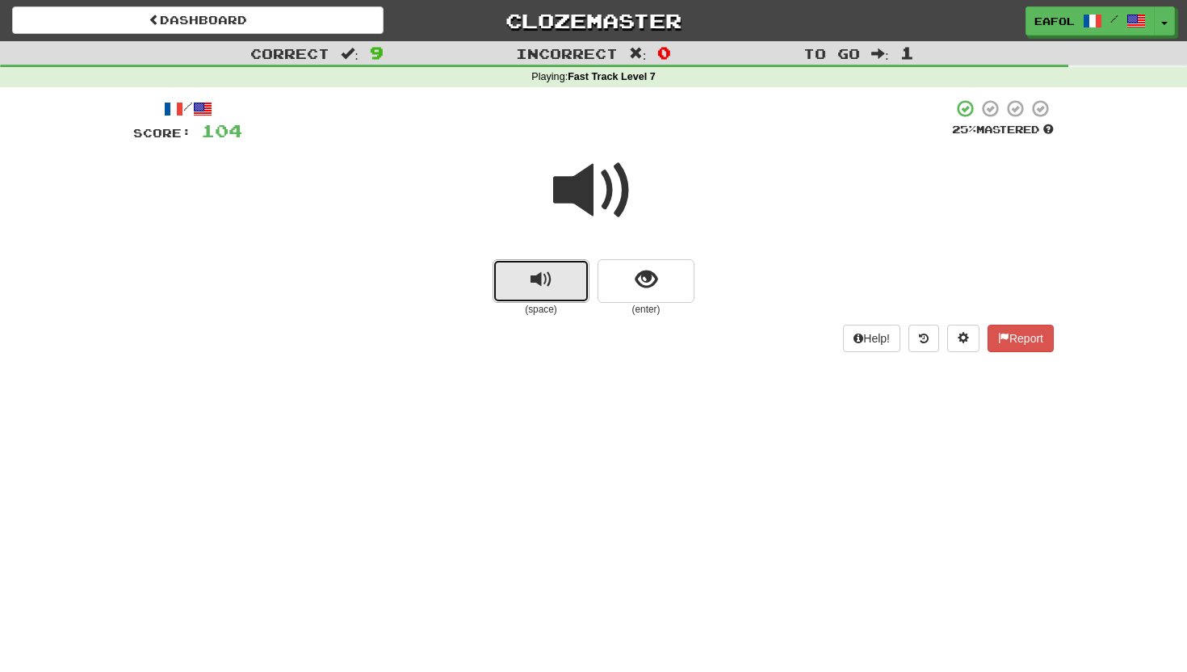
click at [562, 283] on button "replay audio" at bounding box center [541, 281] width 97 height 44
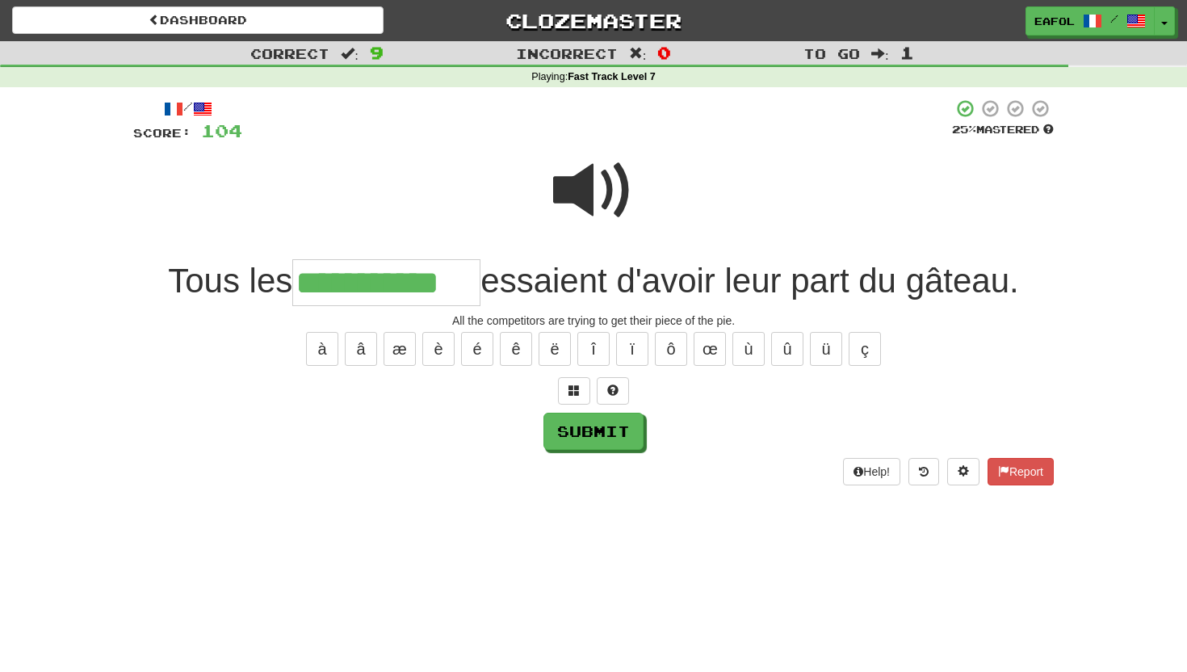
type input "**********"
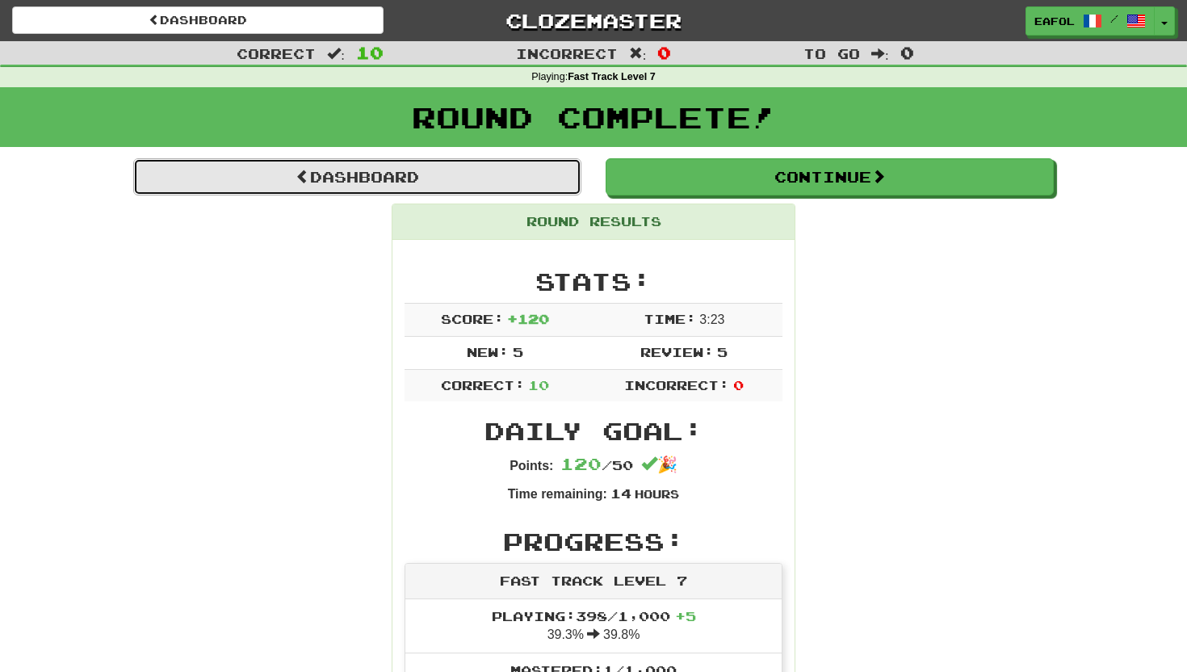
click at [564, 171] on link "Dashboard" at bounding box center [357, 176] width 448 height 37
